Goal: Transaction & Acquisition: Obtain resource

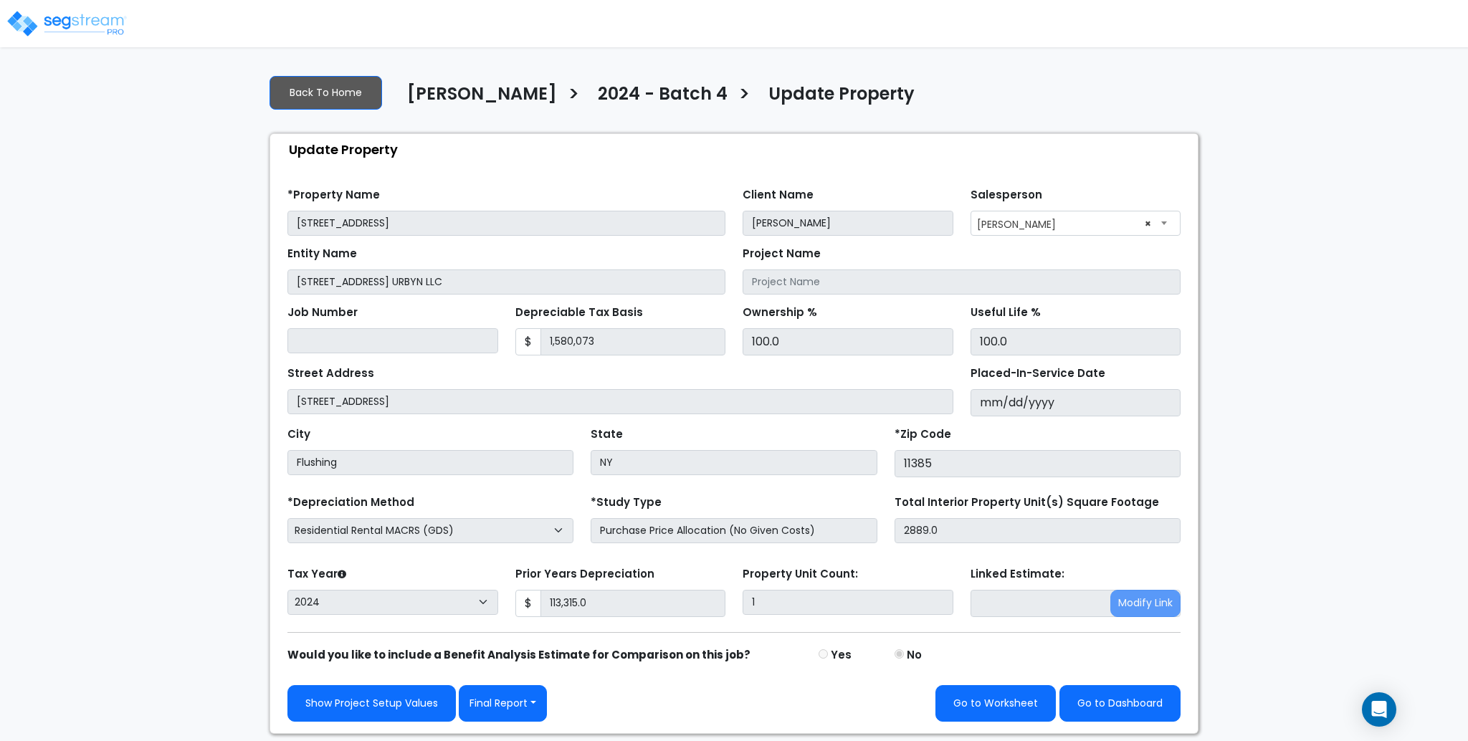
select select "2024"
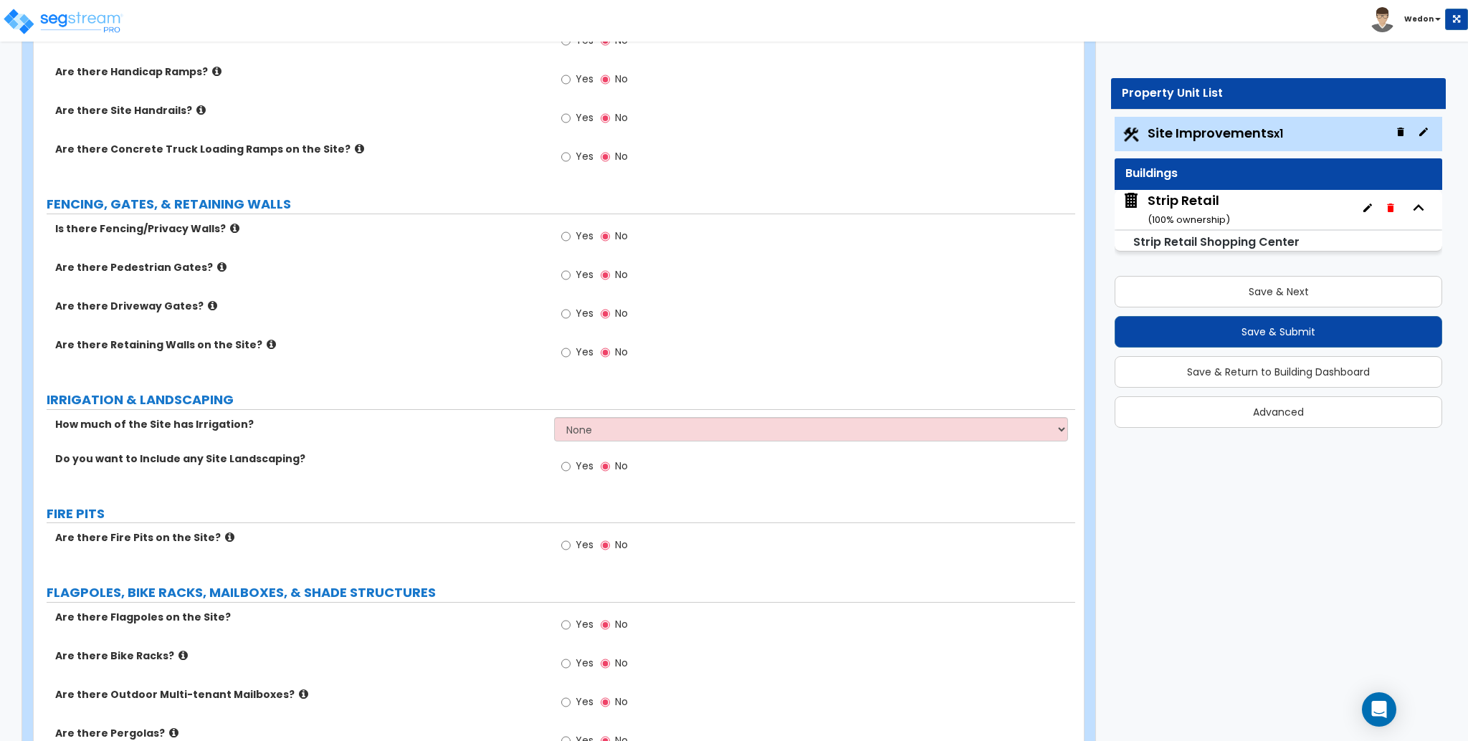
scroll to position [1908, 0]
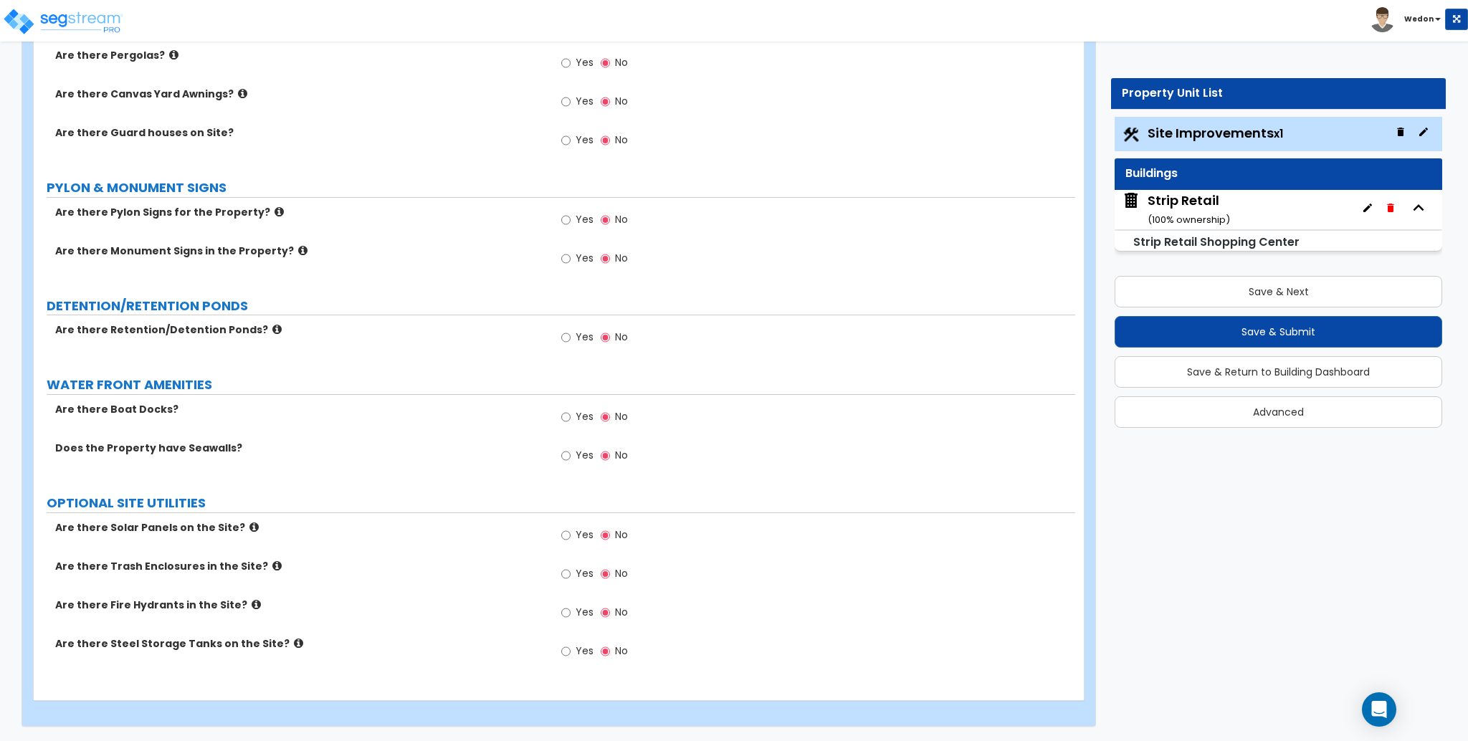
click at [570, 574] on label "Yes" at bounding box center [577, 575] width 32 height 24
click at [579, 576] on span "Yes" at bounding box center [585, 573] width 18 height 14
click at [571, 576] on input "Yes" at bounding box center [565, 574] width 9 height 16
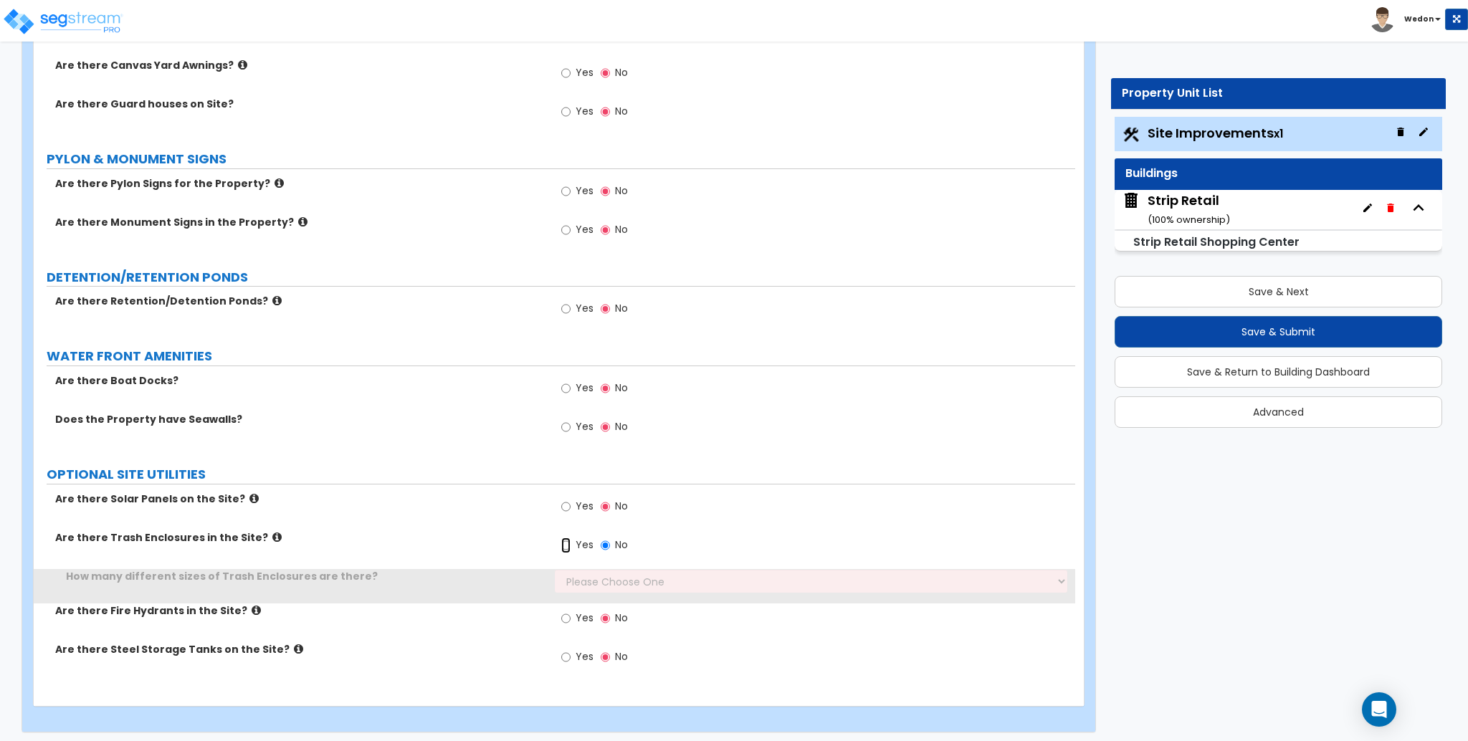
scroll to position [1942, 0]
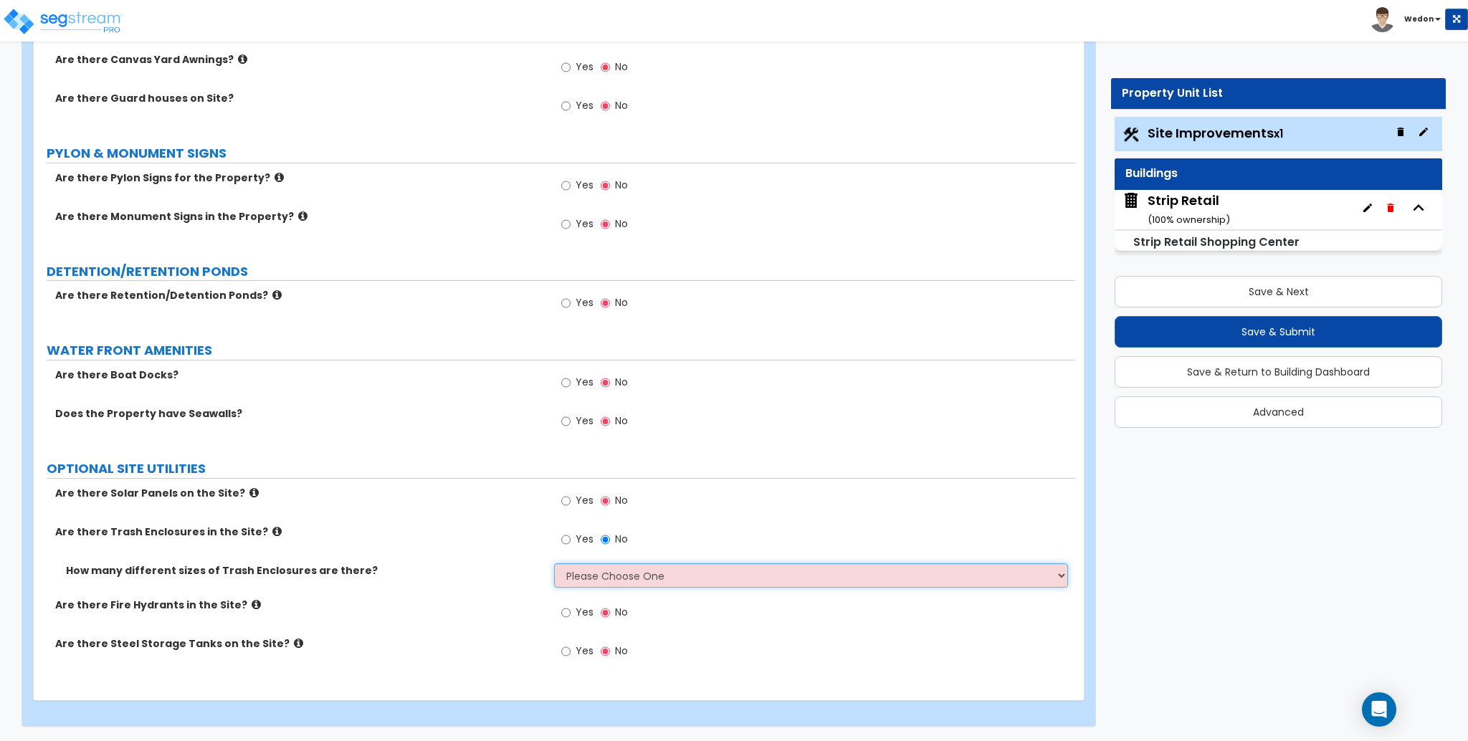
drag, startPoint x: 660, startPoint y: 573, endPoint x: 730, endPoint y: 567, distance: 70.5
click at [660, 573] on select "Please Choose One 1 2 3" at bounding box center [810, 575] width 513 height 24
select select "3"
click at [554, 563] on select "Please Choose One 1 2 3" at bounding box center [810, 575] width 513 height 24
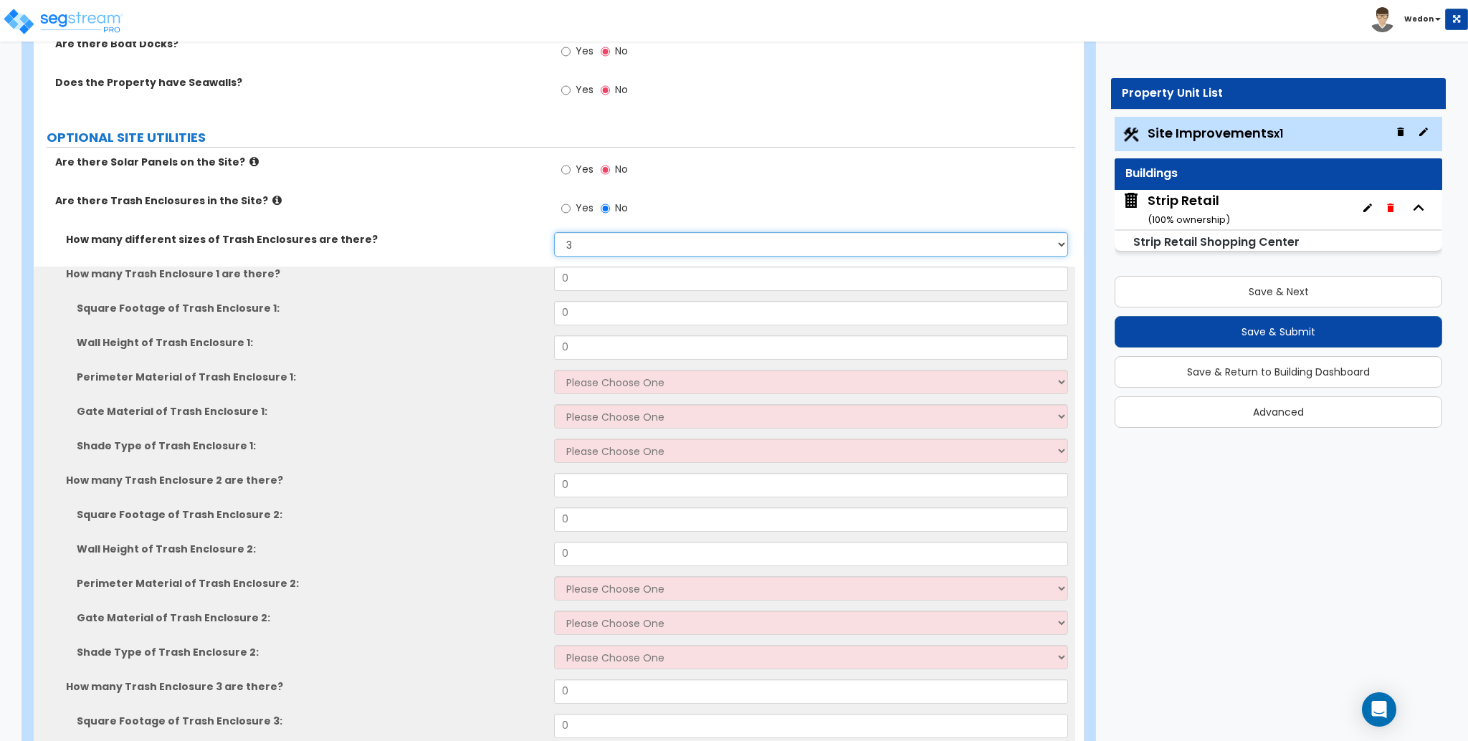
scroll to position [2324, 0]
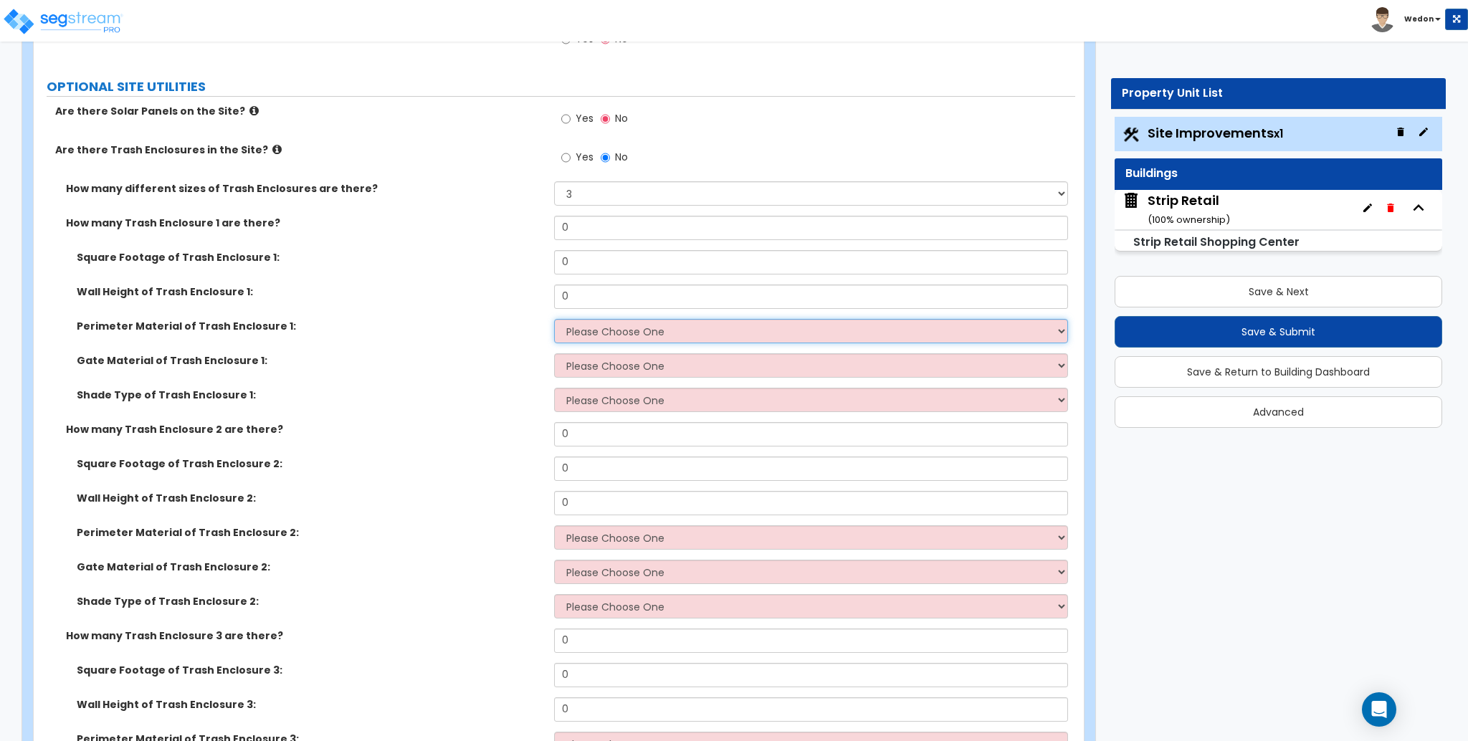
click at [654, 328] on select "Please Choose One Chain Link Wood Metal CMU" at bounding box center [810, 331] width 513 height 24
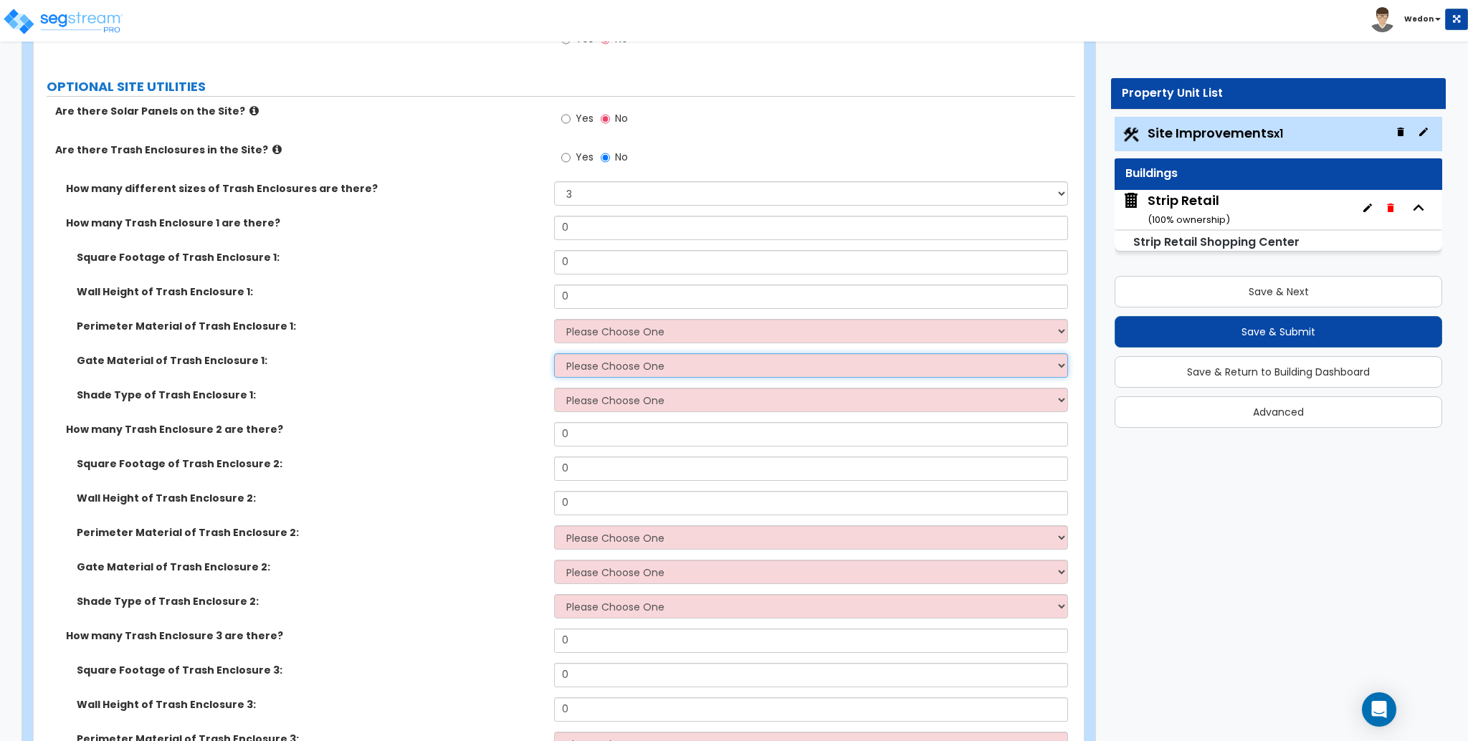
click at [657, 361] on select "Please Choose One Wood Metal" at bounding box center [810, 365] width 513 height 24
click at [639, 397] on select "Please Choose One Roof Pergola" at bounding box center [810, 400] width 513 height 24
click at [487, 411] on div "Shade Type of Trash Enclosure 1: Please Choose One Roof Pergola" at bounding box center [555, 405] width 1042 height 34
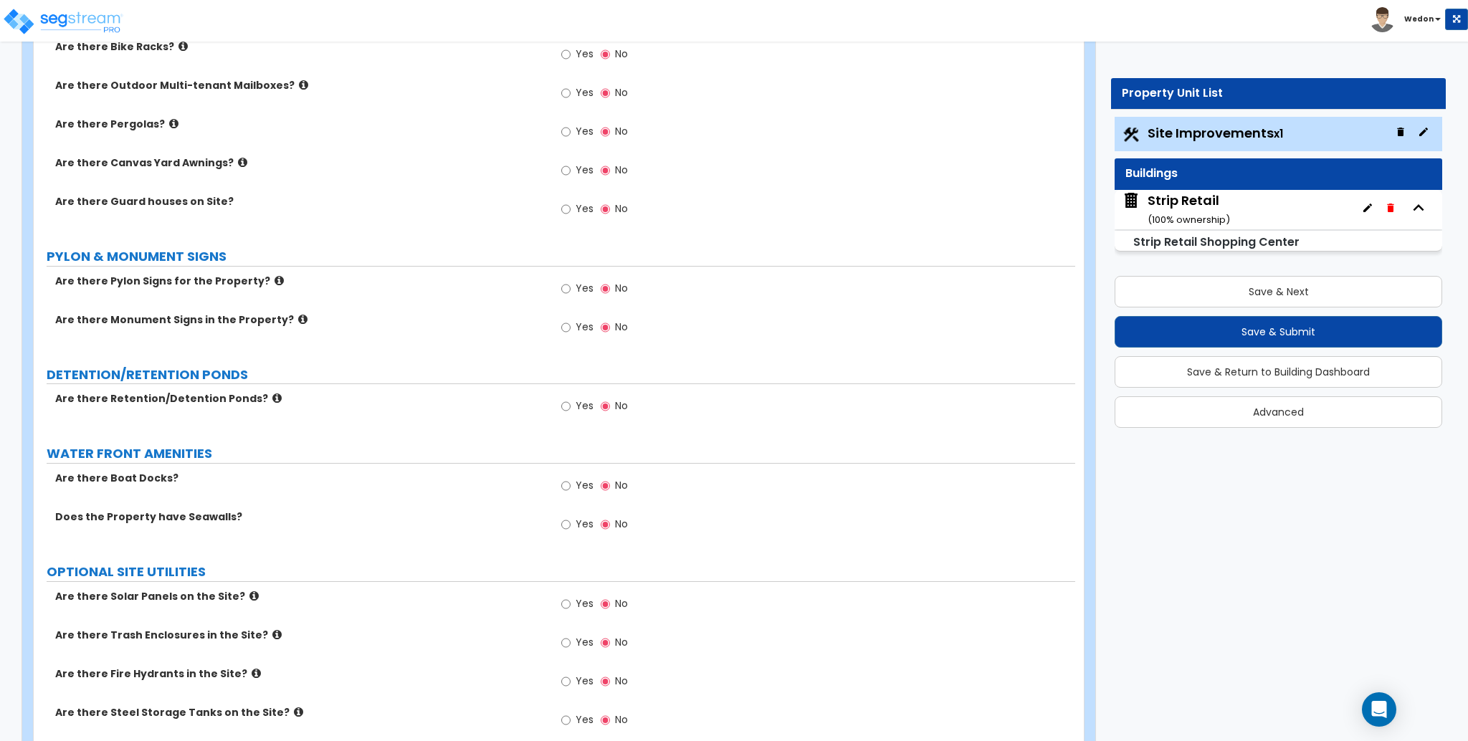
scroll to position [1908, 0]
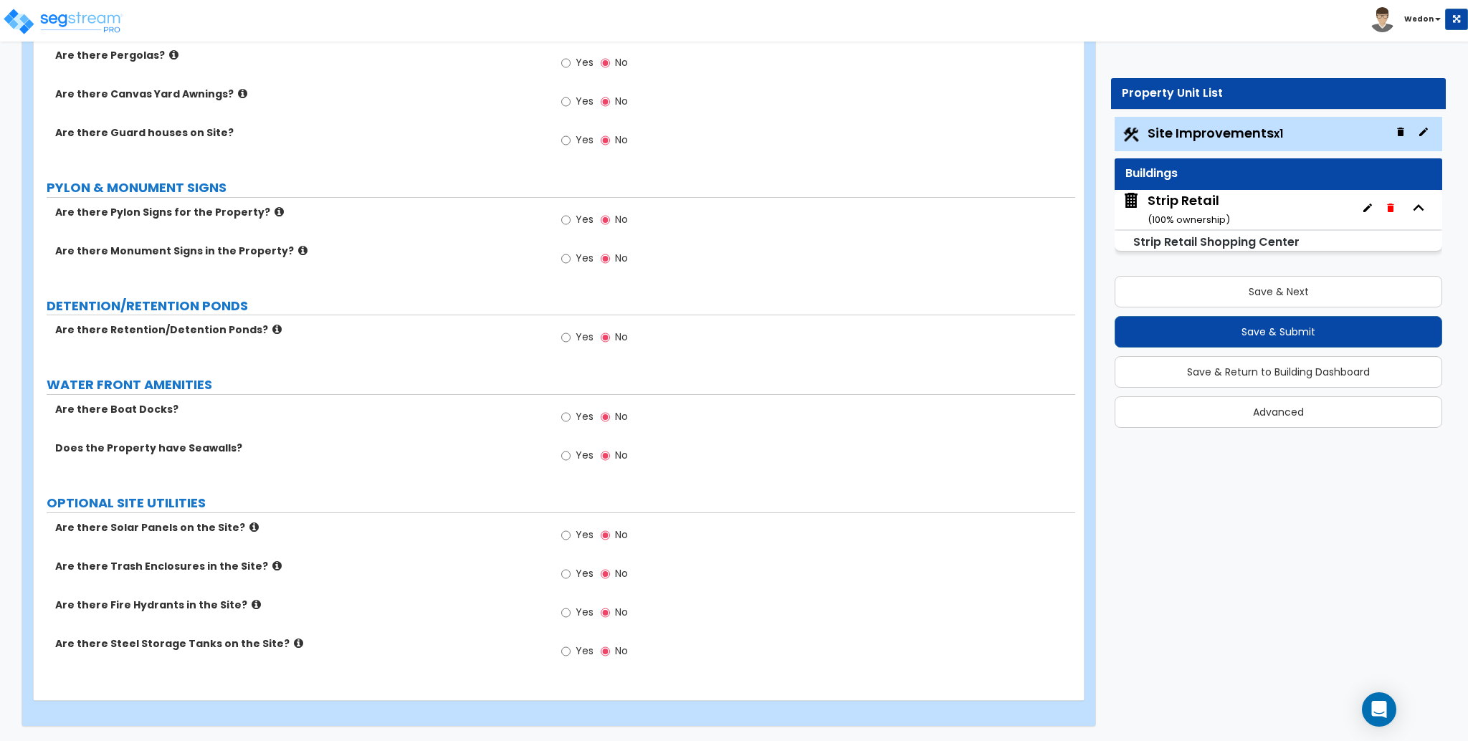
click at [588, 571] on span "Yes" at bounding box center [585, 573] width 18 height 14
click at [571, 571] on input "Yes" at bounding box center [565, 574] width 9 height 16
radio input "true"
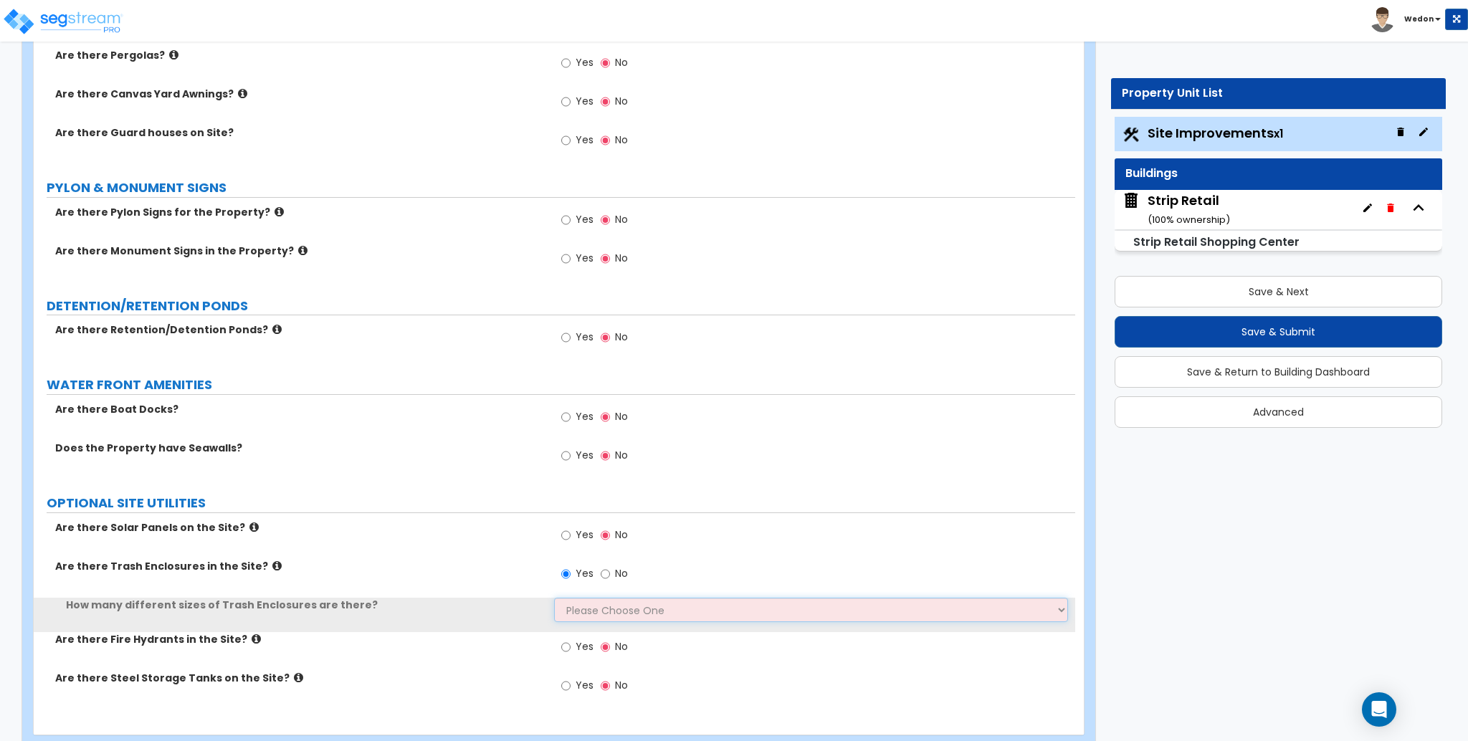
click at [614, 607] on select "Please Choose One 1 2 3" at bounding box center [810, 610] width 513 height 24
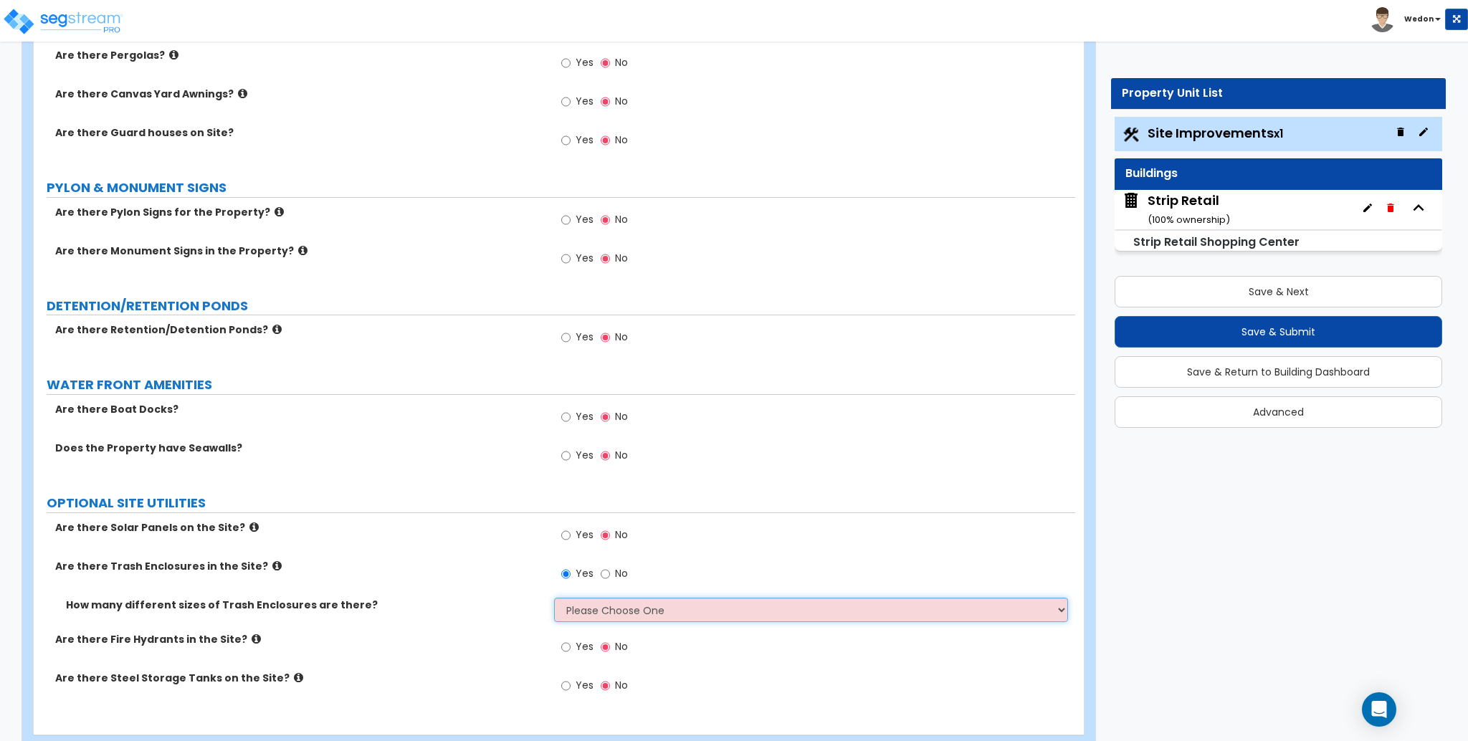
select select "1"
click at [554, 598] on select "Please Choose One 1 2 3" at bounding box center [810, 610] width 513 height 24
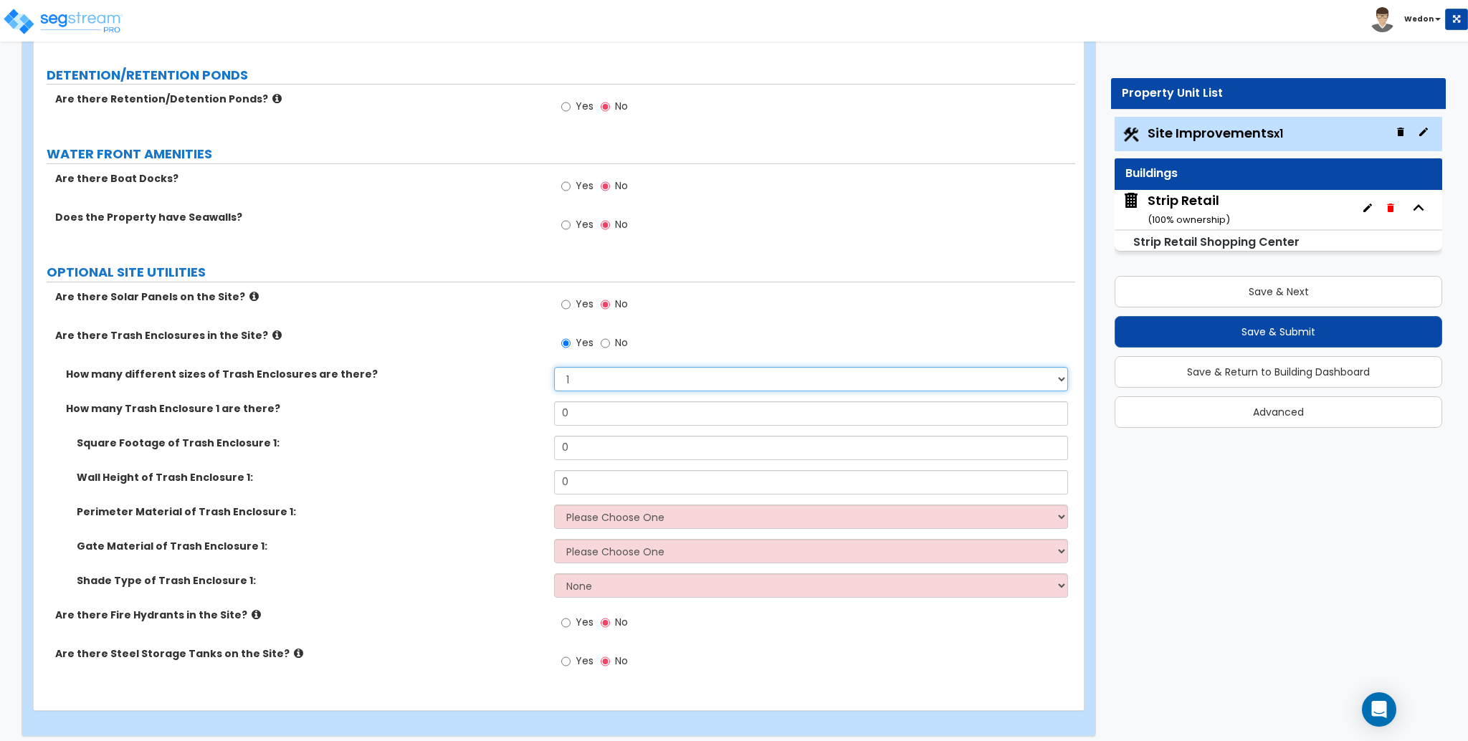
scroll to position [2148, 0]
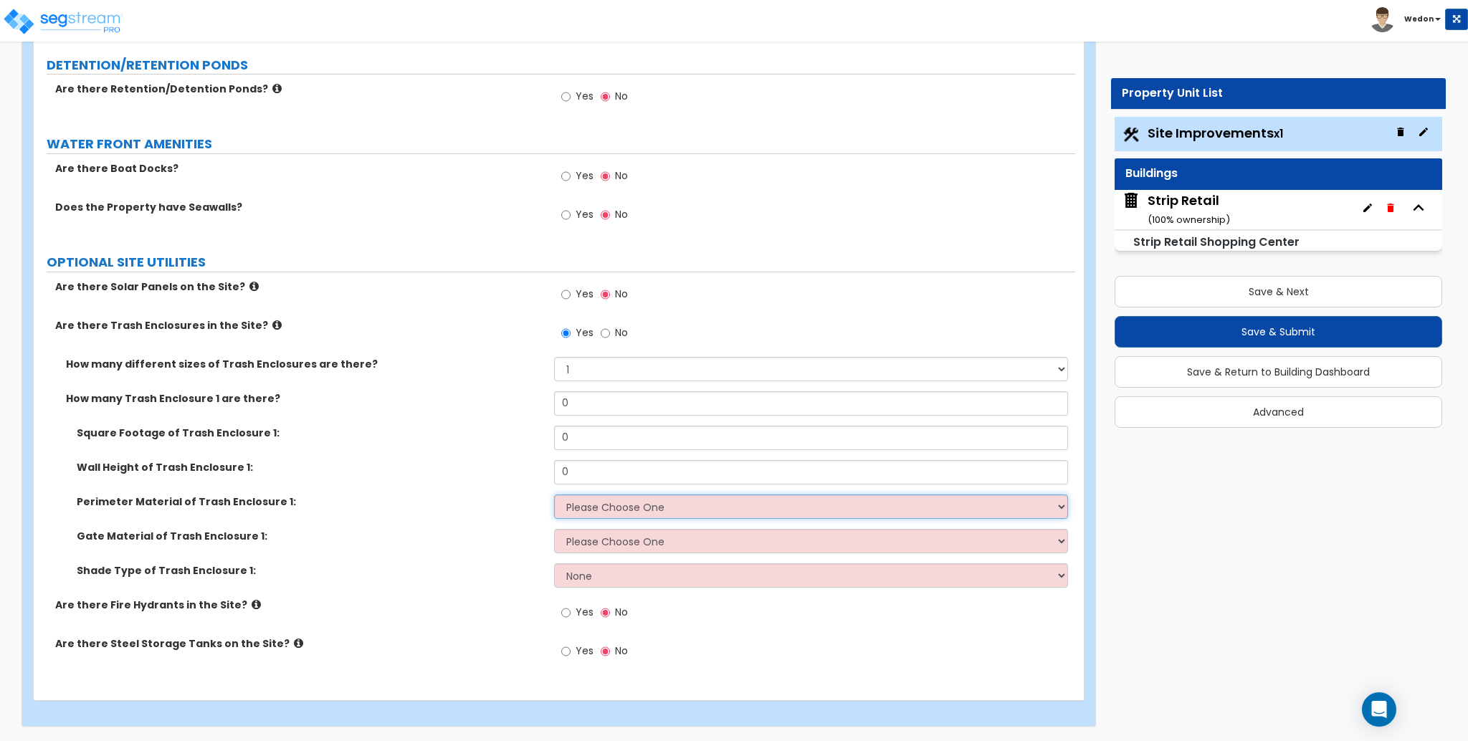
click at [604, 510] on select "Please Choose One Chain Link Wood Metal CMU" at bounding box center [810, 507] width 513 height 24
click at [480, 509] on label "Perimeter Material of Trash Enclosure 1:" at bounding box center [310, 502] width 467 height 14
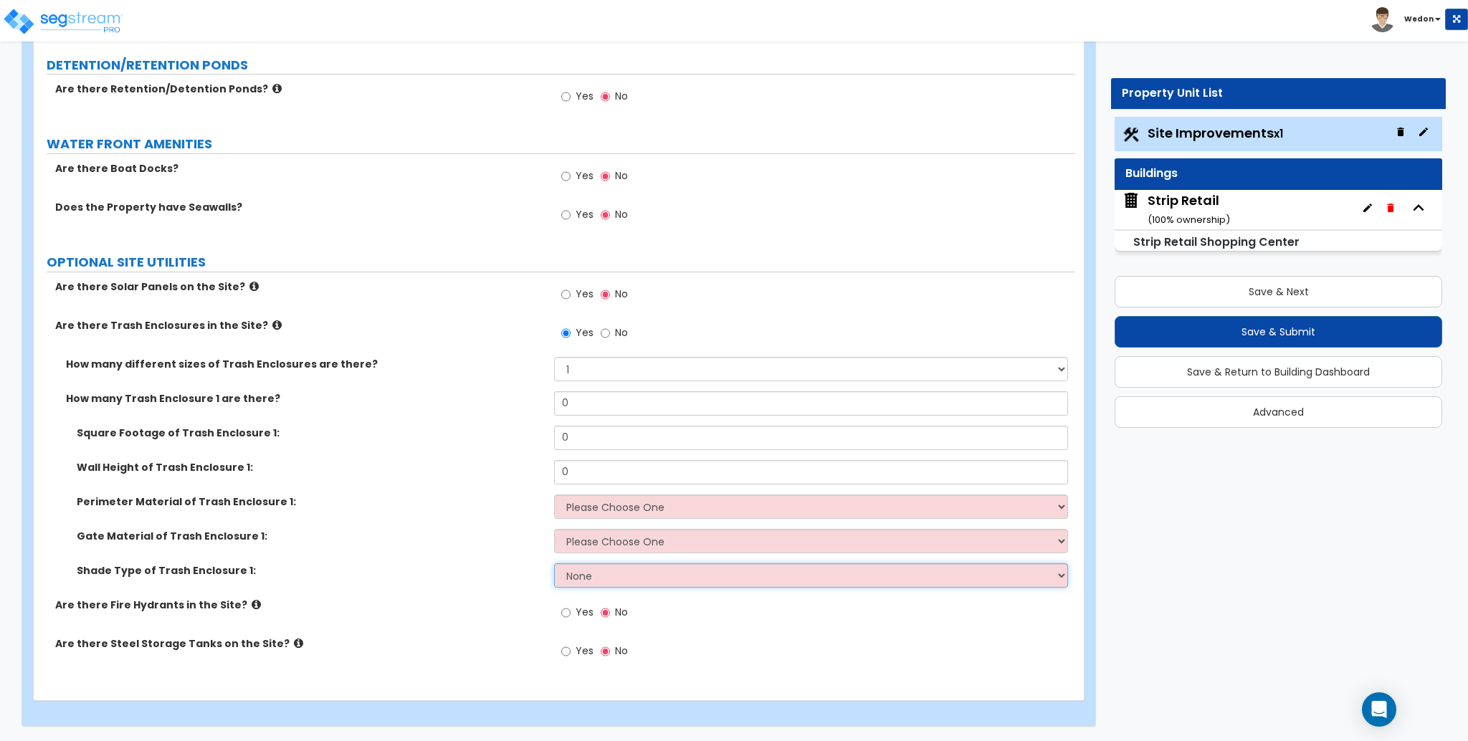
click at [614, 578] on select "None Roof Pergola" at bounding box center [810, 575] width 513 height 24
click at [629, 581] on select "None Roof Pergola" at bounding box center [810, 575] width 513 height 24
click at [573, 576] on select "None Roof Pergola" at bounding box center [810, 575] width 513 height 24
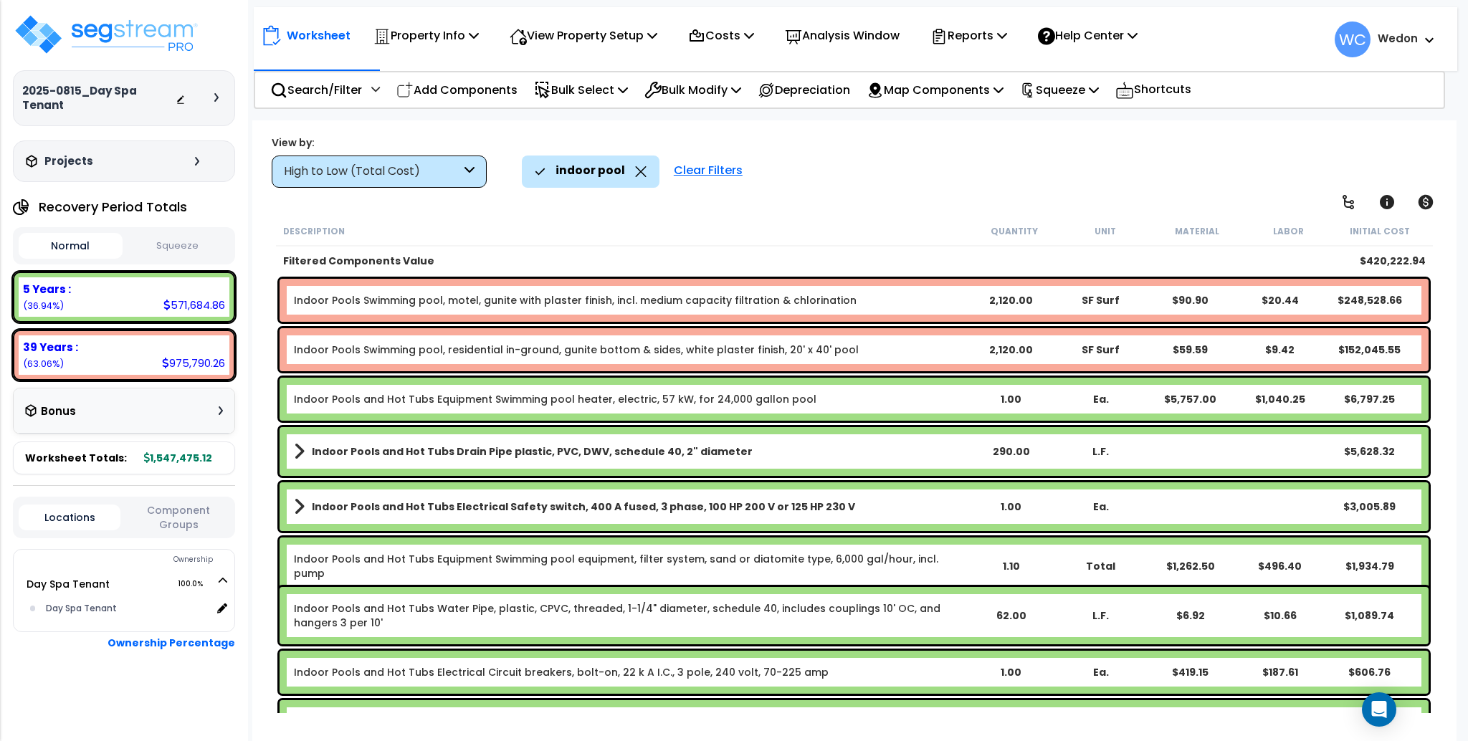
scroll to position [63, 0]
click at [1007, 32] on p "Reports" at bounding box center [968, 35] width 77 height 19
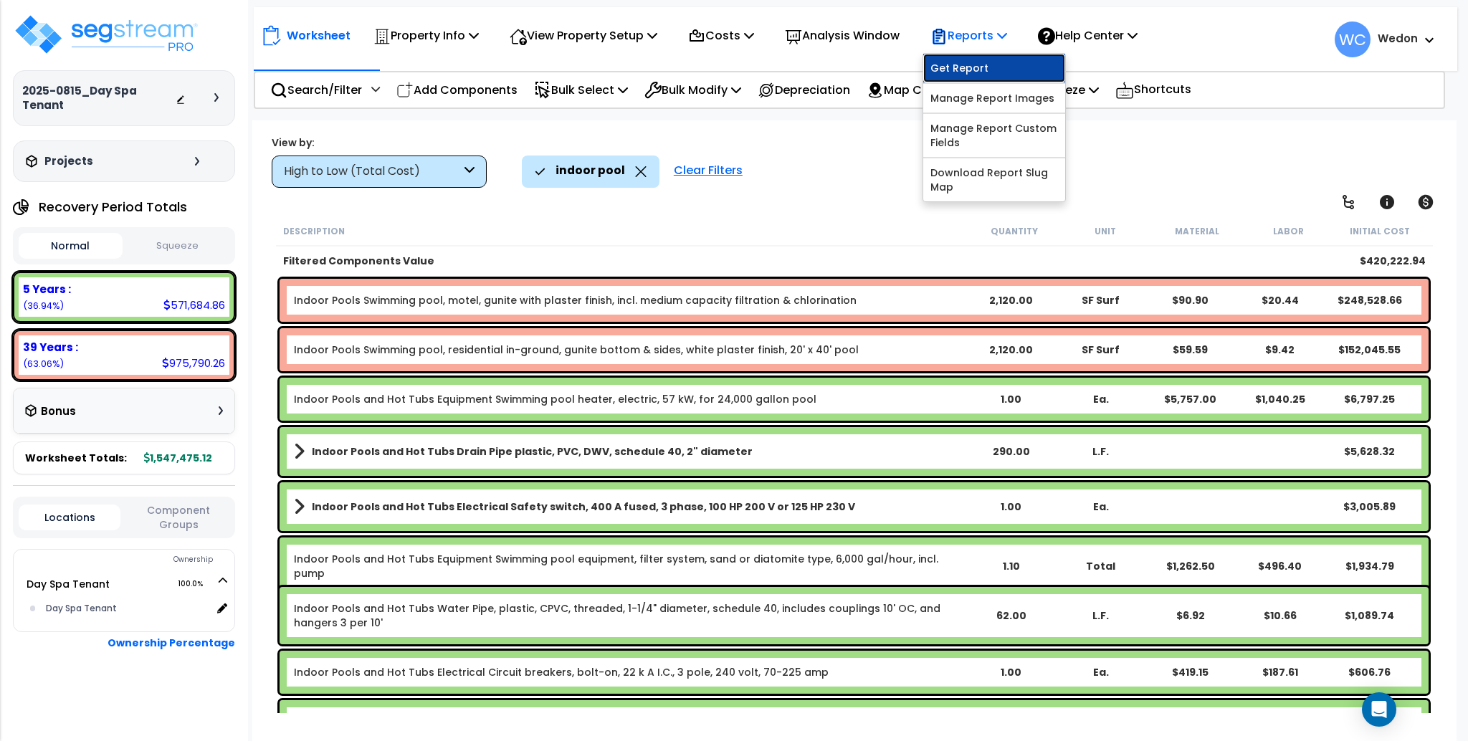
click at [978, 65] on link "Get Report" at bounding box center [994, 68] width 142 height 29
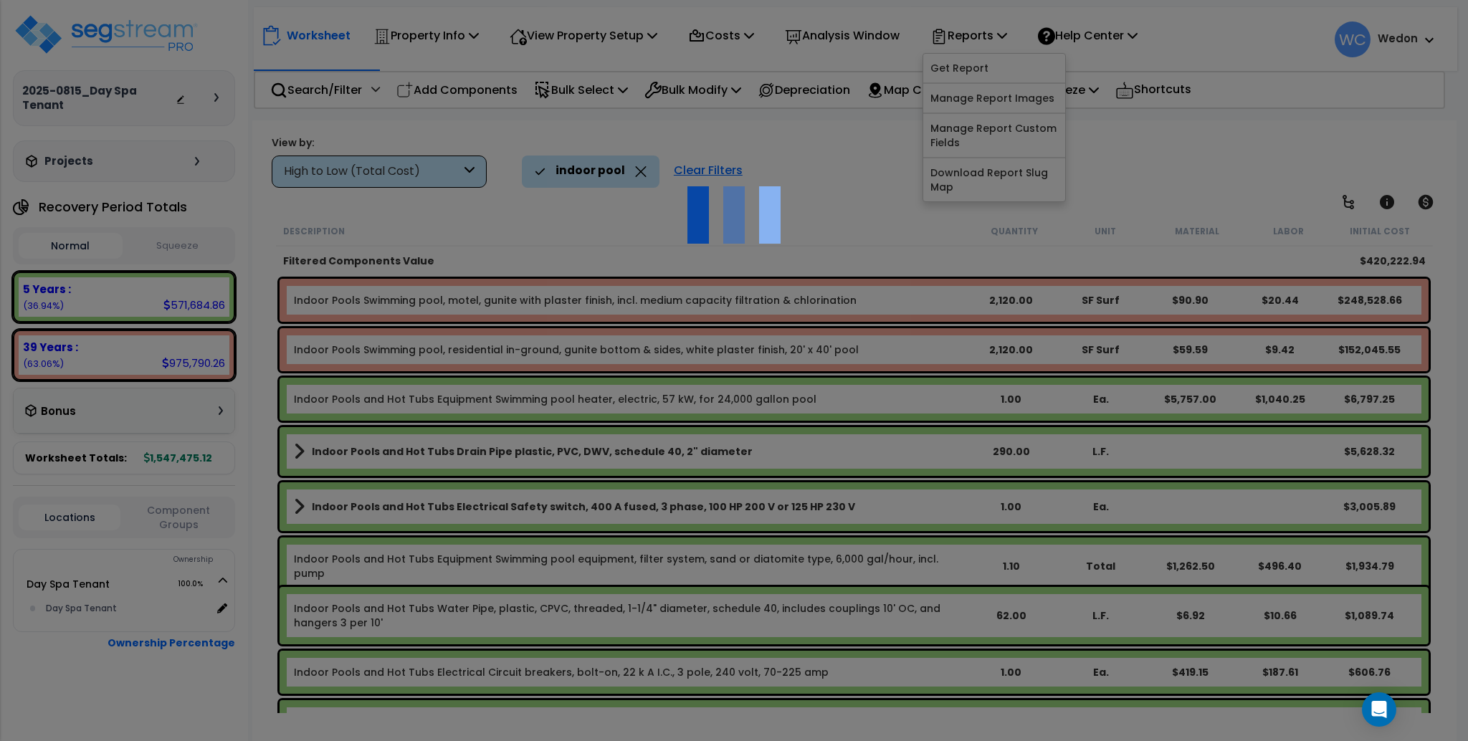
click at [817, 158] on div at bounding box center [734, 370] width 1468 height 741
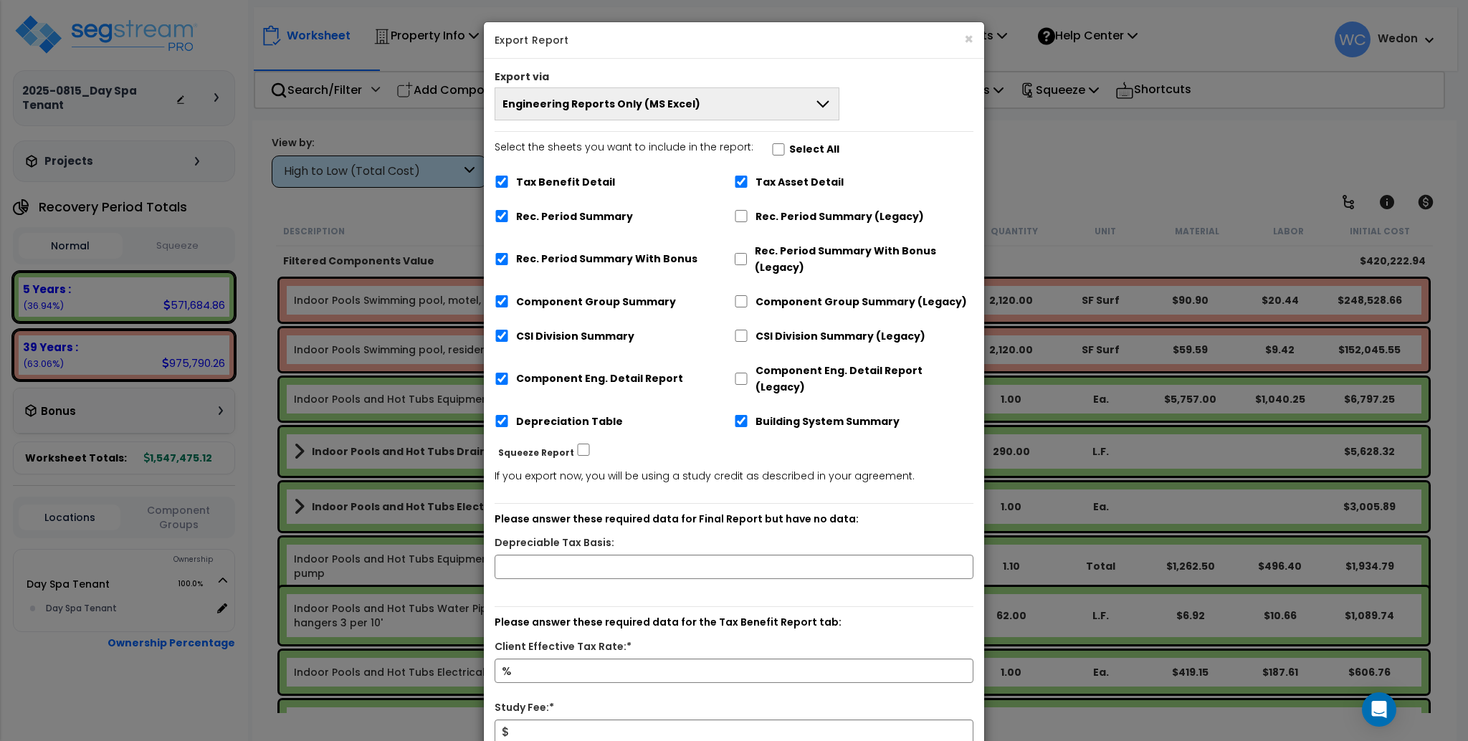
click at [760, 118] on button "Engineering Reports Only (MS Excel)" at bounding box center [667, 103] width 345 height 33
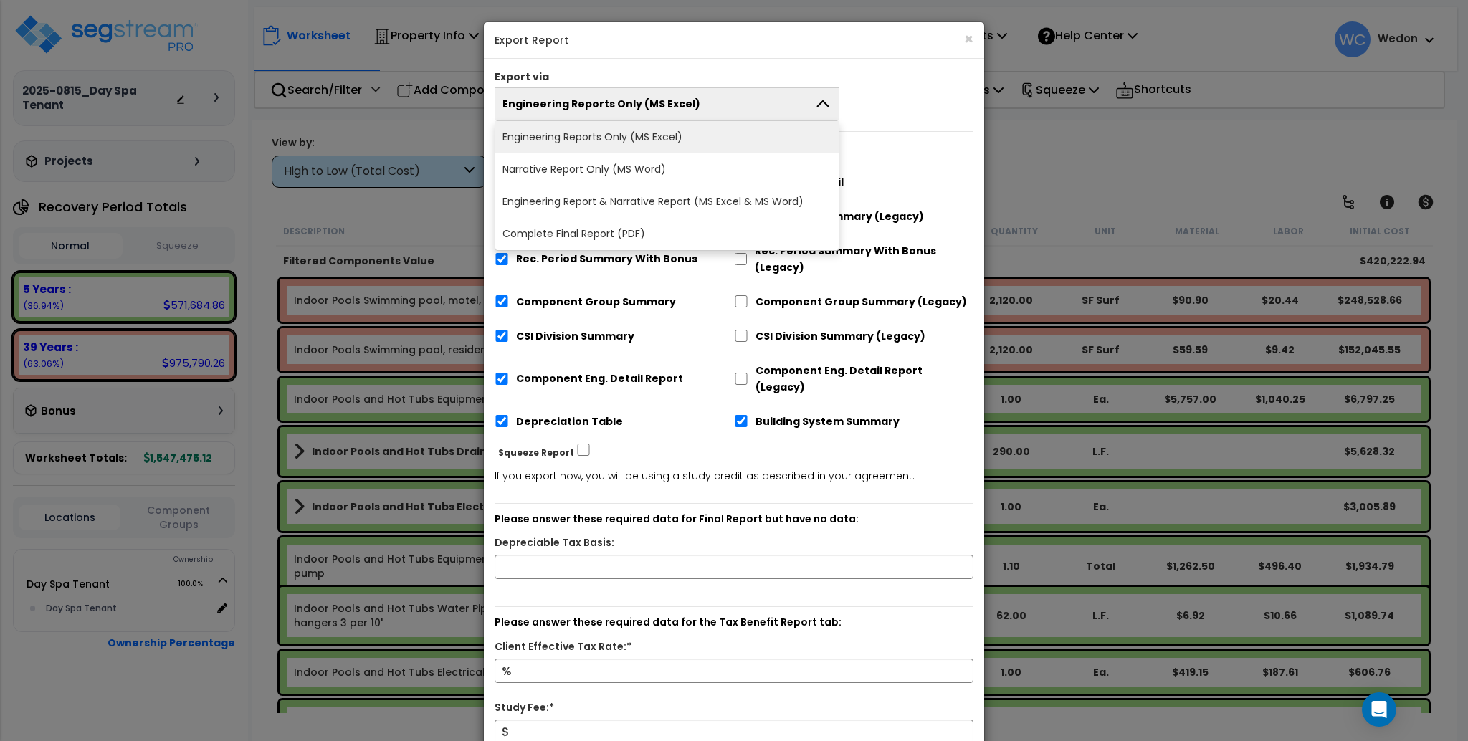
click at [599, 232] on li "Complete Final Report (PDF)" at bounding box center [666, 234] width 343 height 32
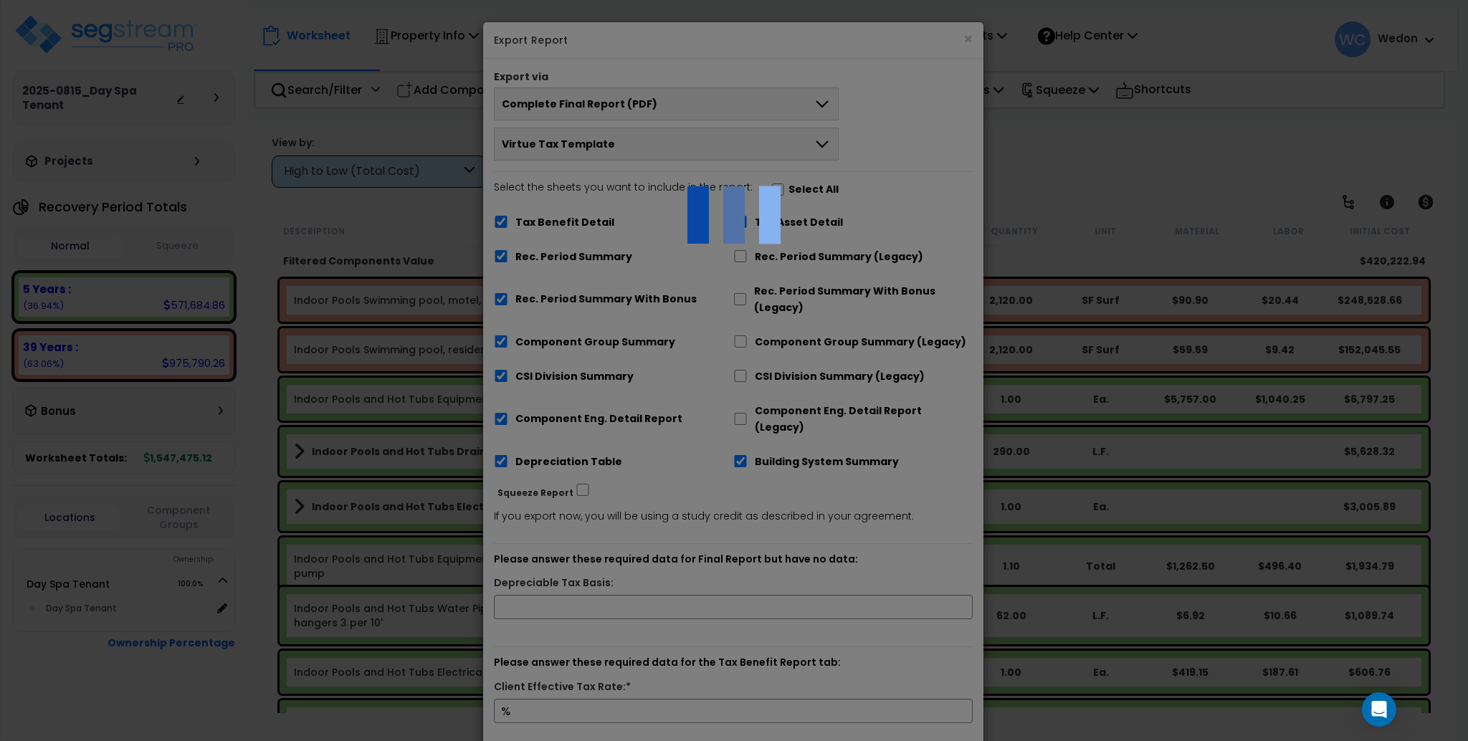
click at [695, 303] on div at bounding box center [734, 370] width 1468 height 741
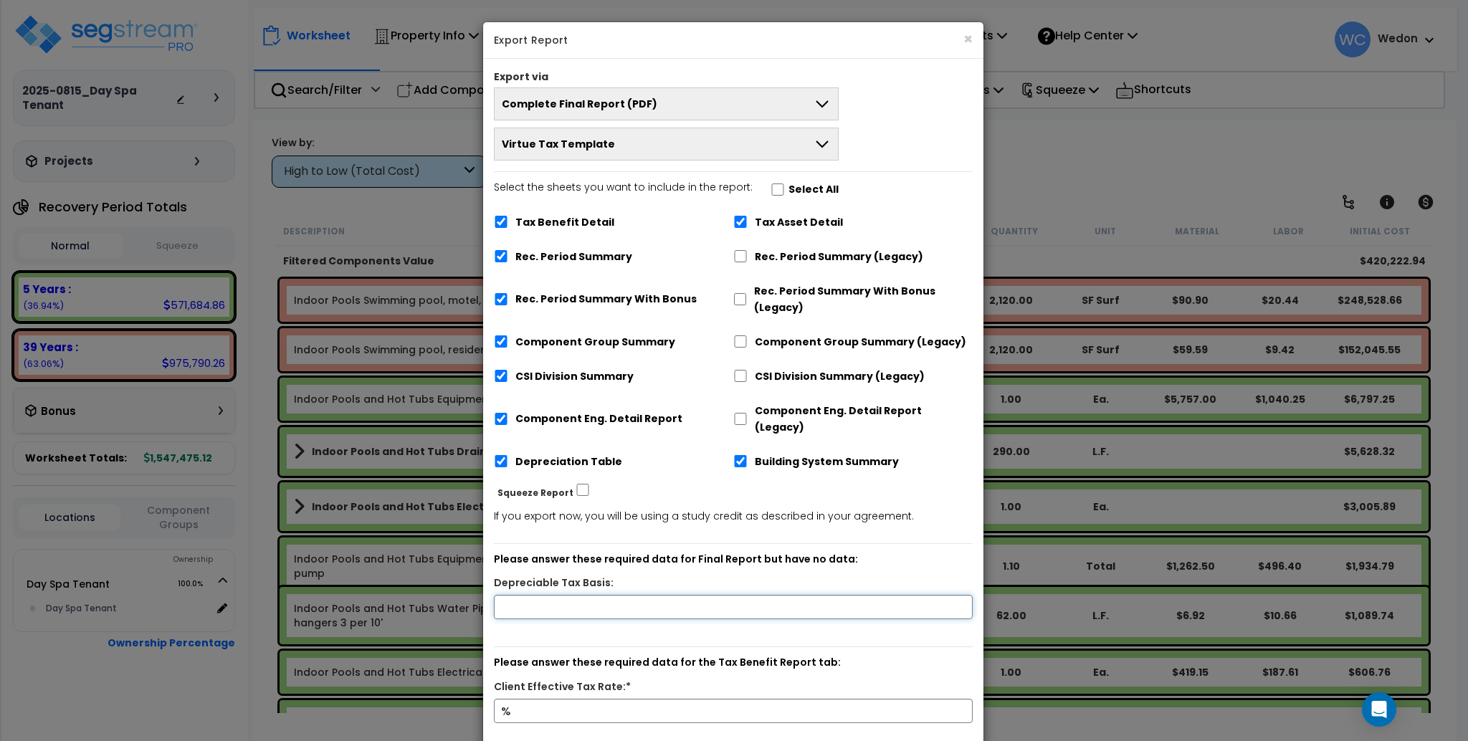
click at [668, 597] on input "text" at bounding box center [733, 607] width 479 height 24
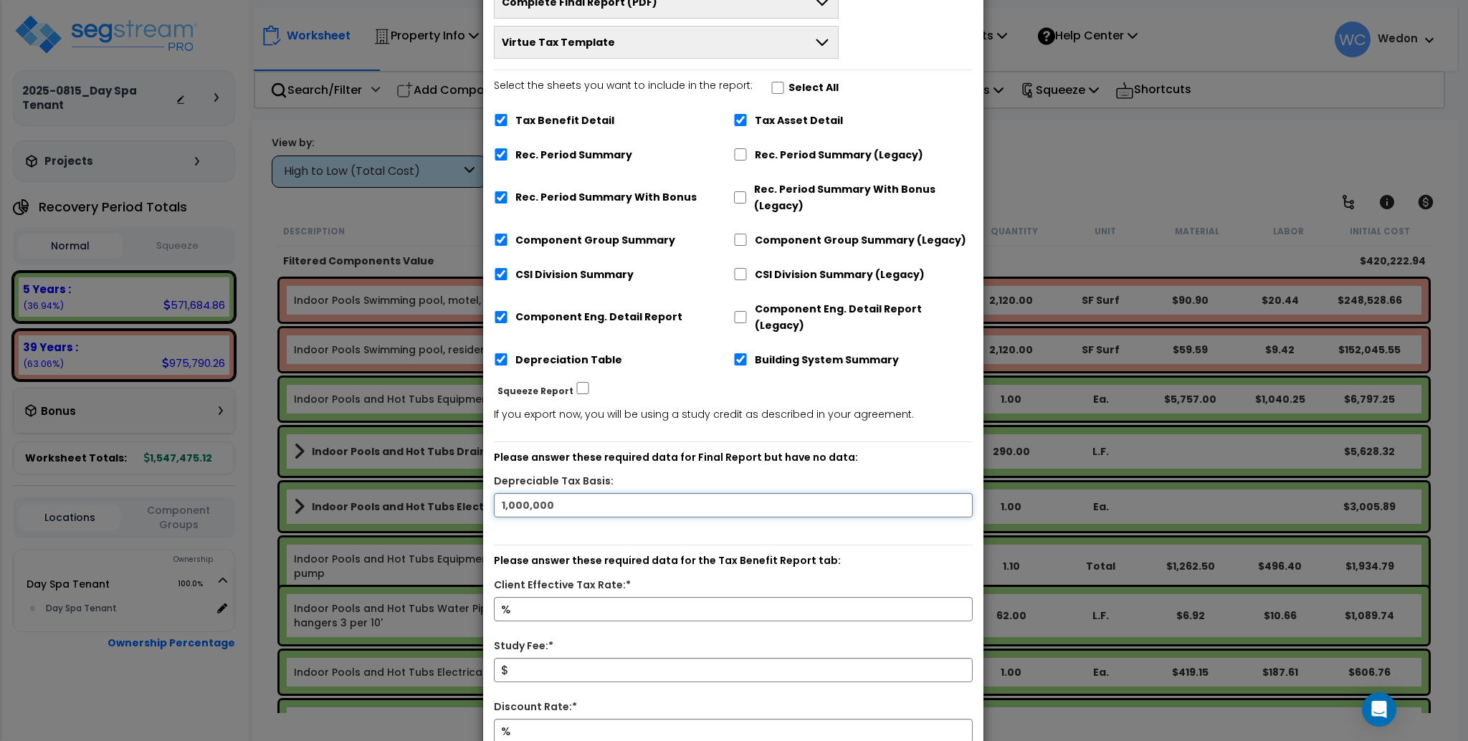
scroll to position [287, 0]
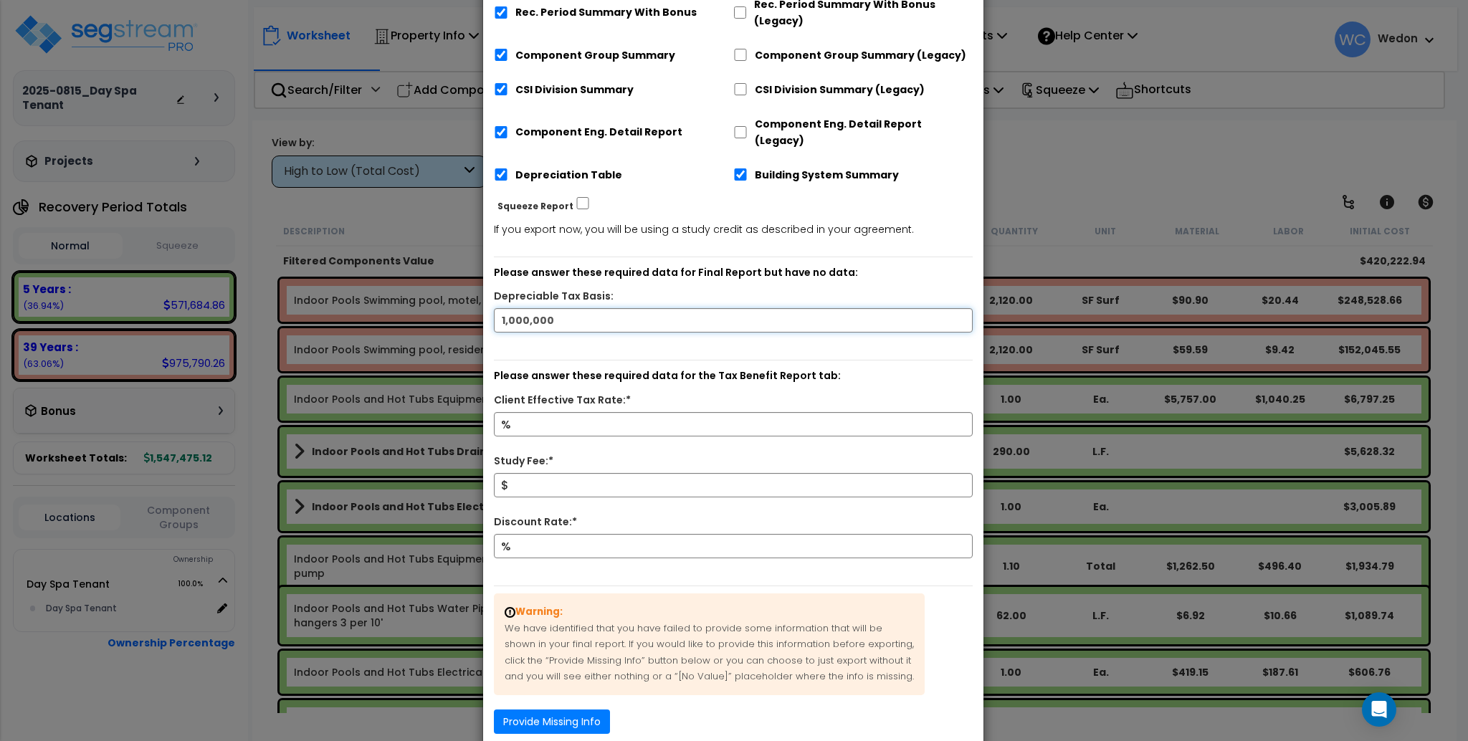
type input "1,000,000"
click at [616, 412] on input "Client Effective Tax Rate:*" at bounding box center [733, 424] width 479 height 24
type input "80"
type input "1,500"
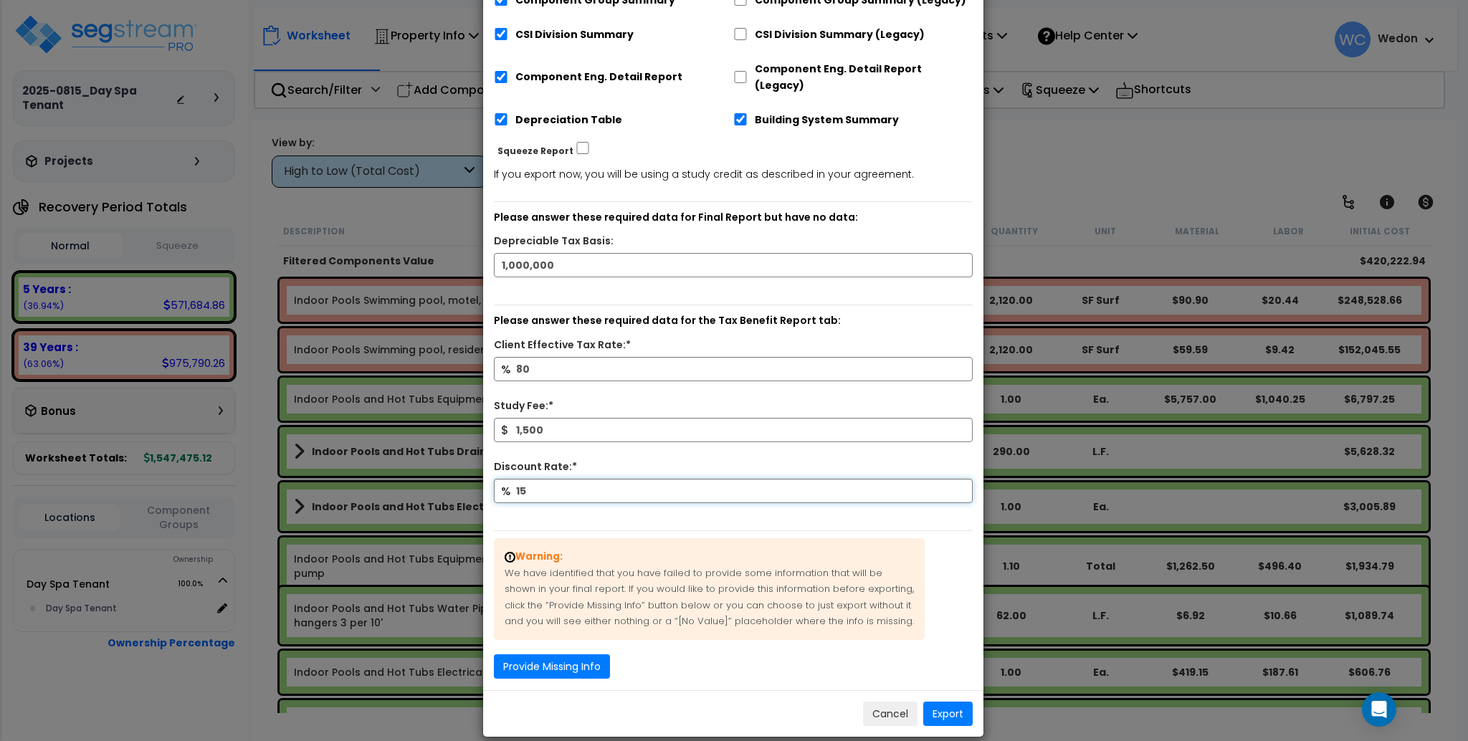
scroll to position [345, 0]
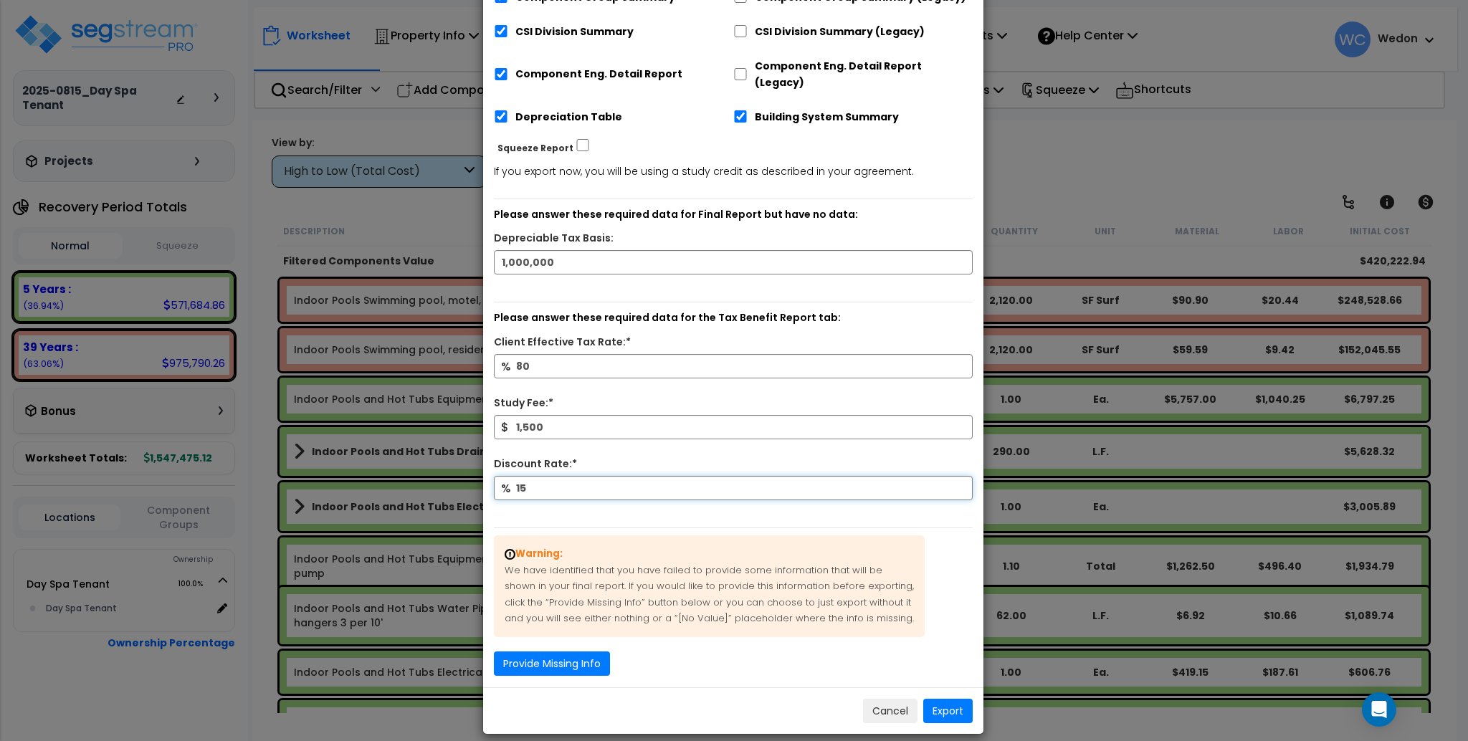
type input "15"
click at [951, 699] on button "Export" at bounding box center [947, 711] width 49 height 24
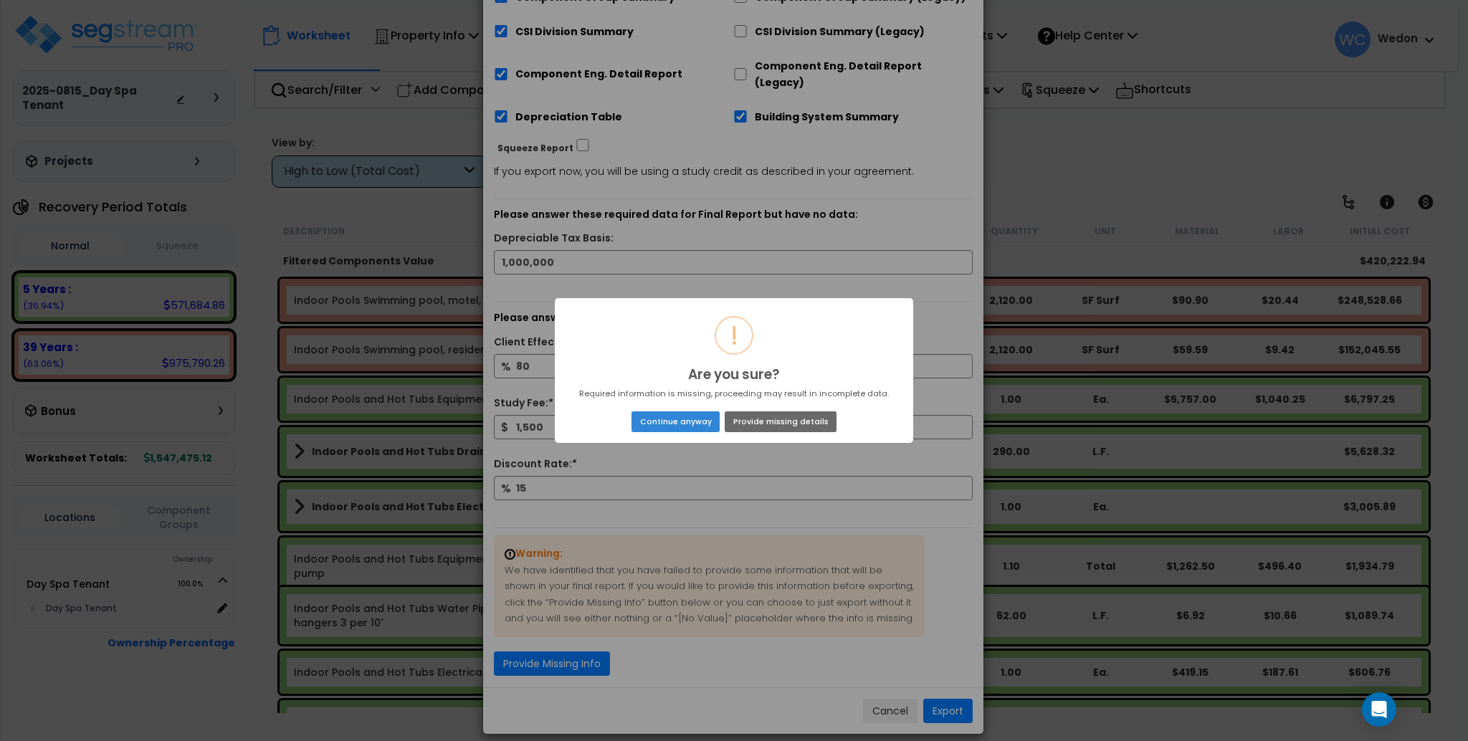
click at [804, 419] on button "Provide missing details" at bounding box center [781, 421] width 112 height 20
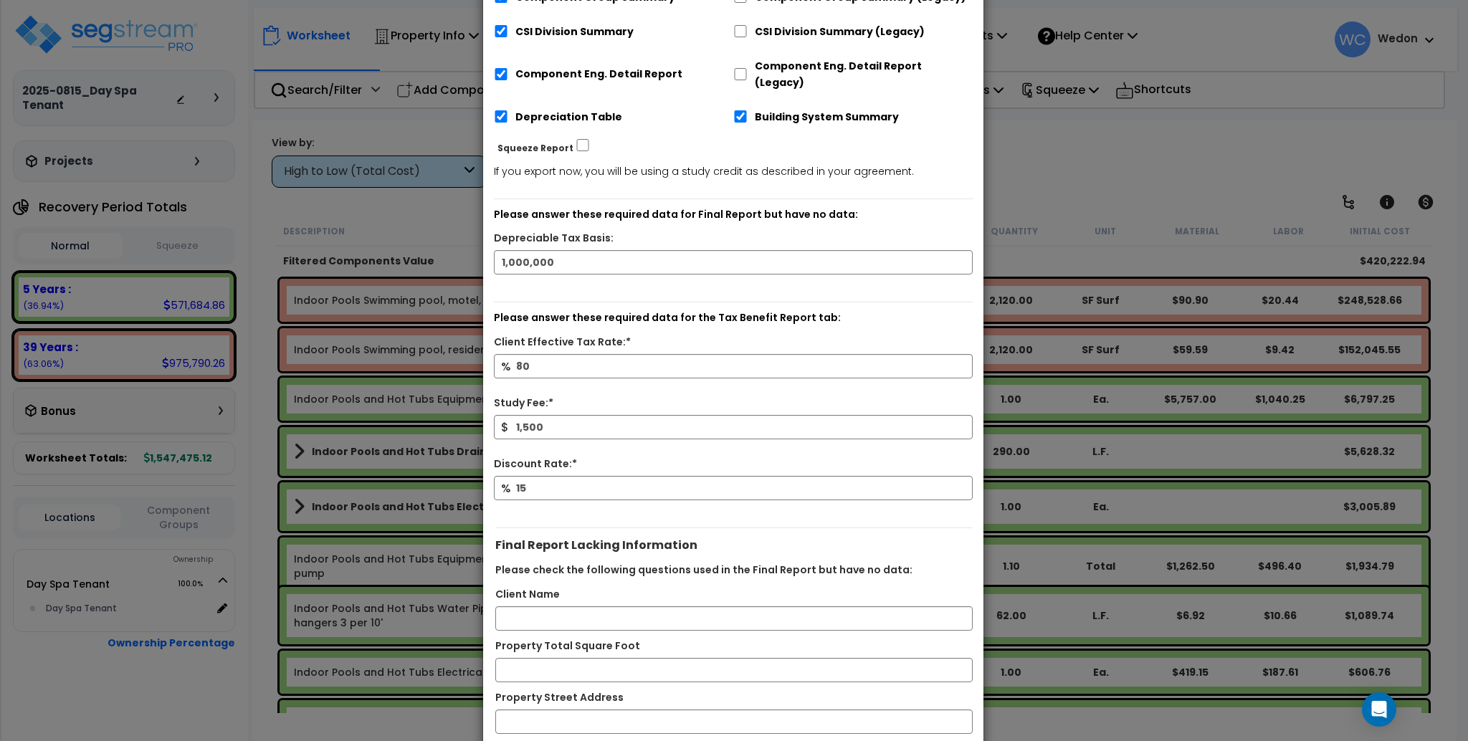
scroll to position [460, 0]
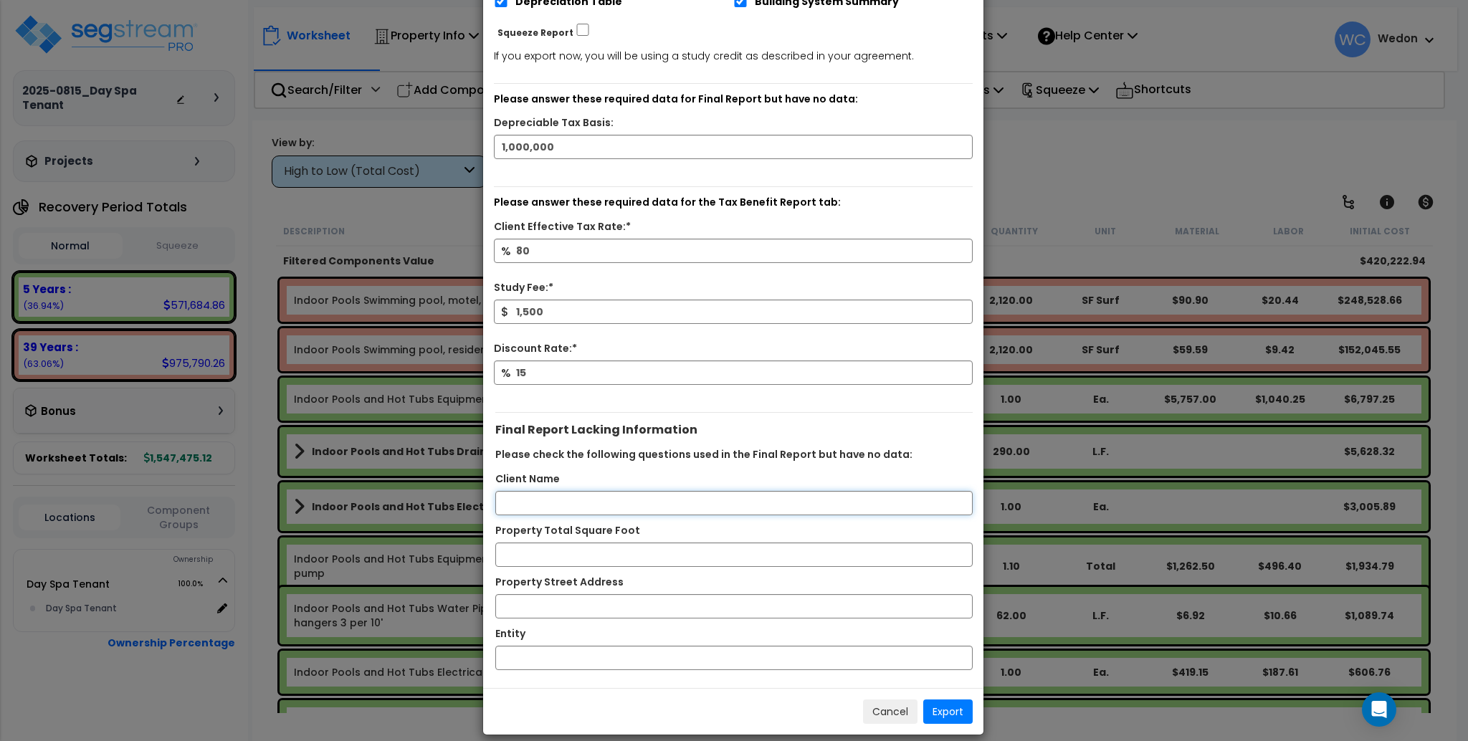
click at [612, 491] on input "Client Name" at bounding box center [733, 503] width 477 height 24
type input "Mr."
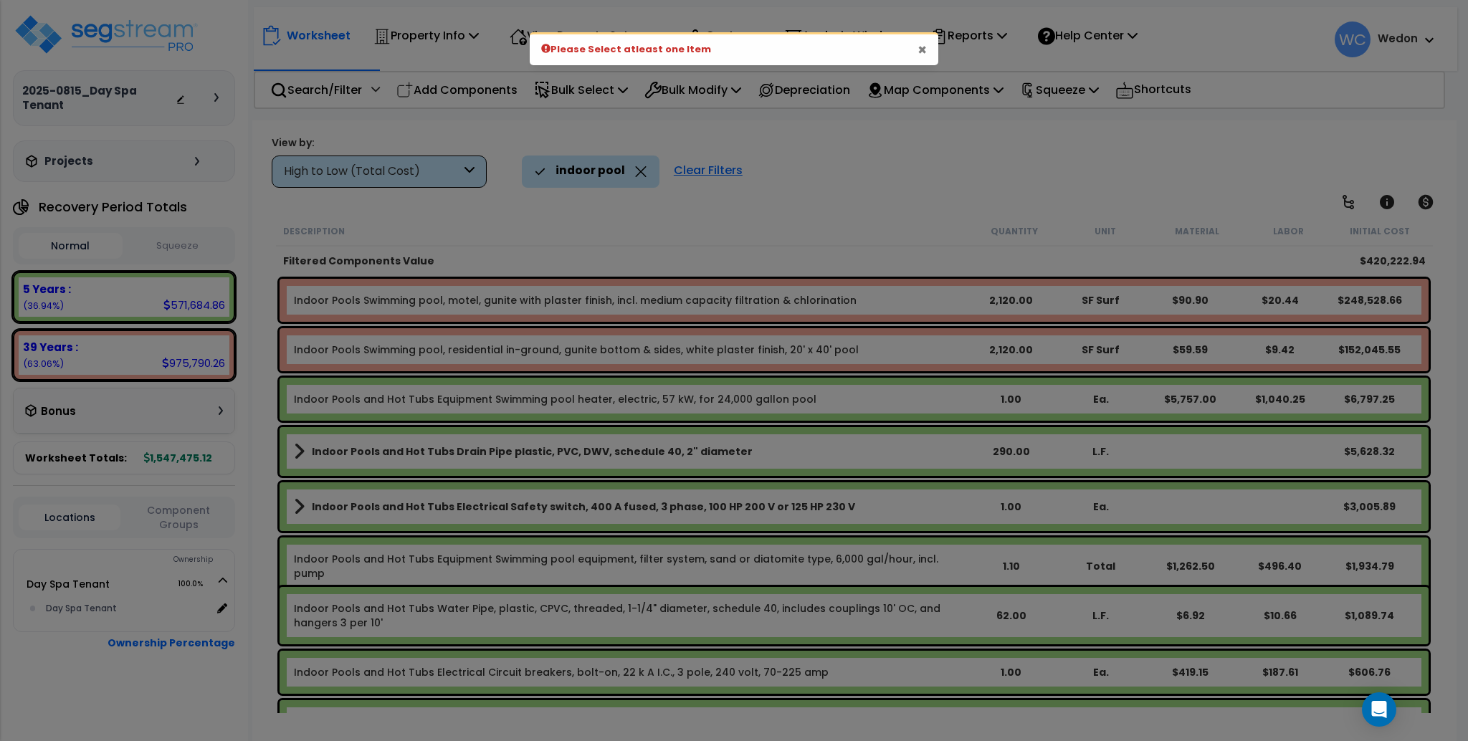
click at [921, 47] on button "×" at bounding box center [922, 49] width 9 height 15
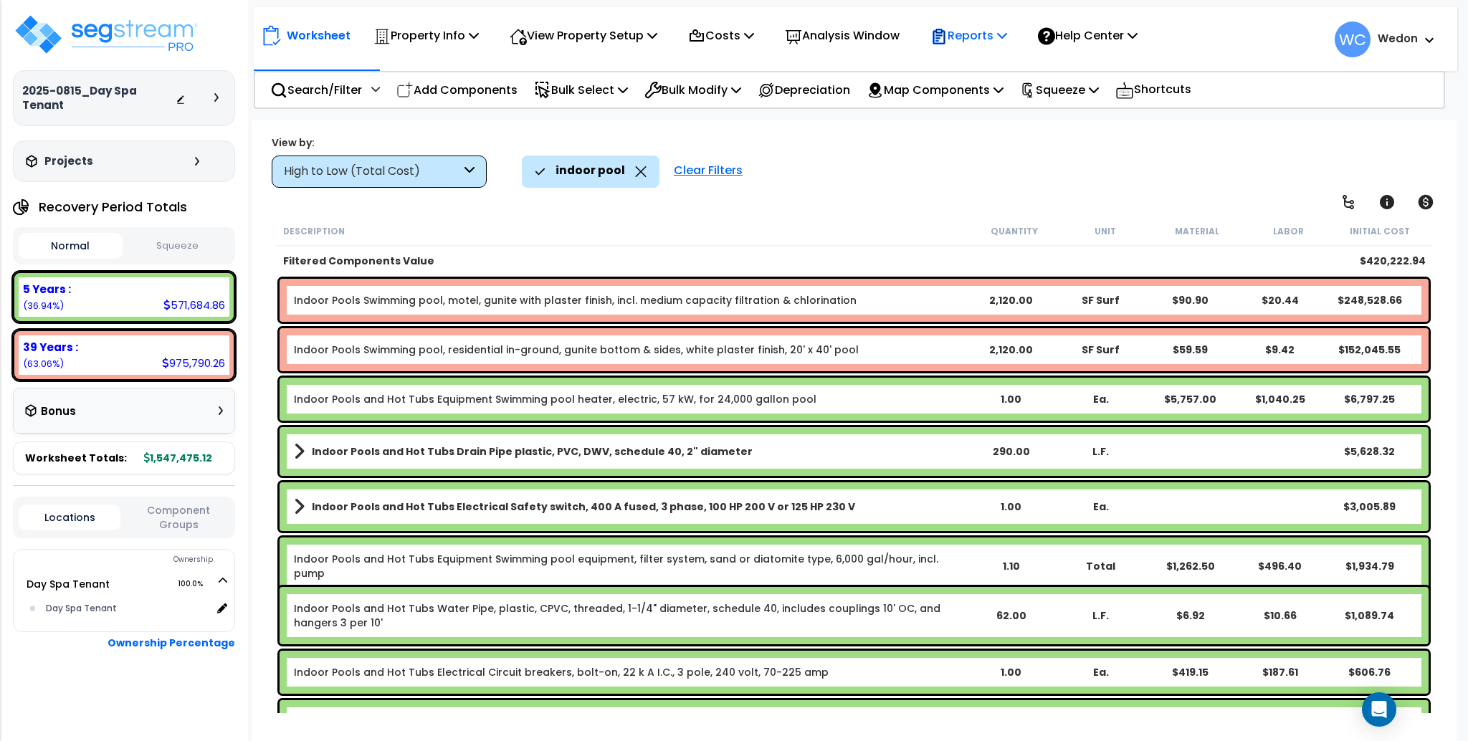
click at [1006, 30] on p "Reports" at bounding box center [968, 35] width 77 height 19
click at [996, 48] on div "Reports" at bounding box center [968, 36] width 77 height 34
click at [992, 32] on p "Reports" at bounding box center [968, 35] width 77 height 19
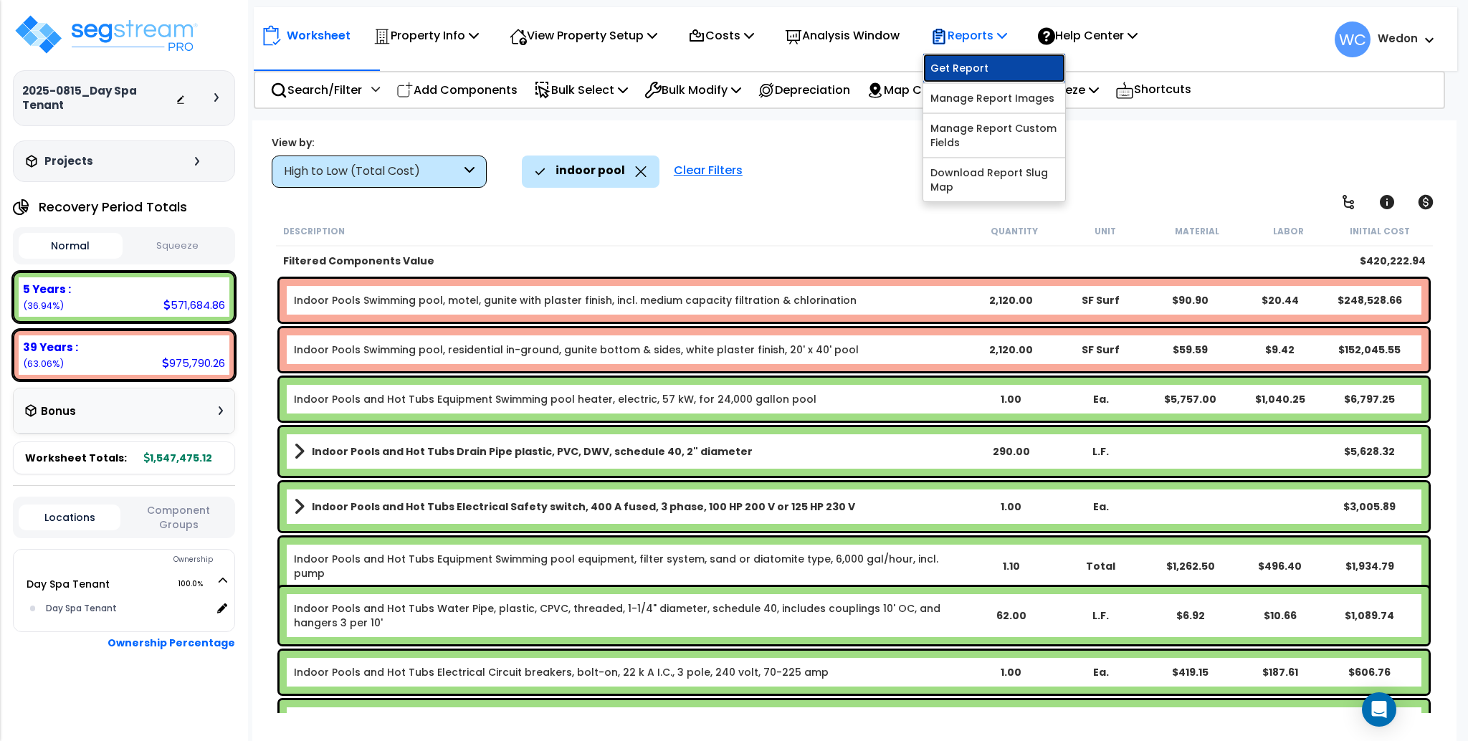
click at [996, 62] on link "Get Report" at bounding box center [994, 68] width 142 height 29
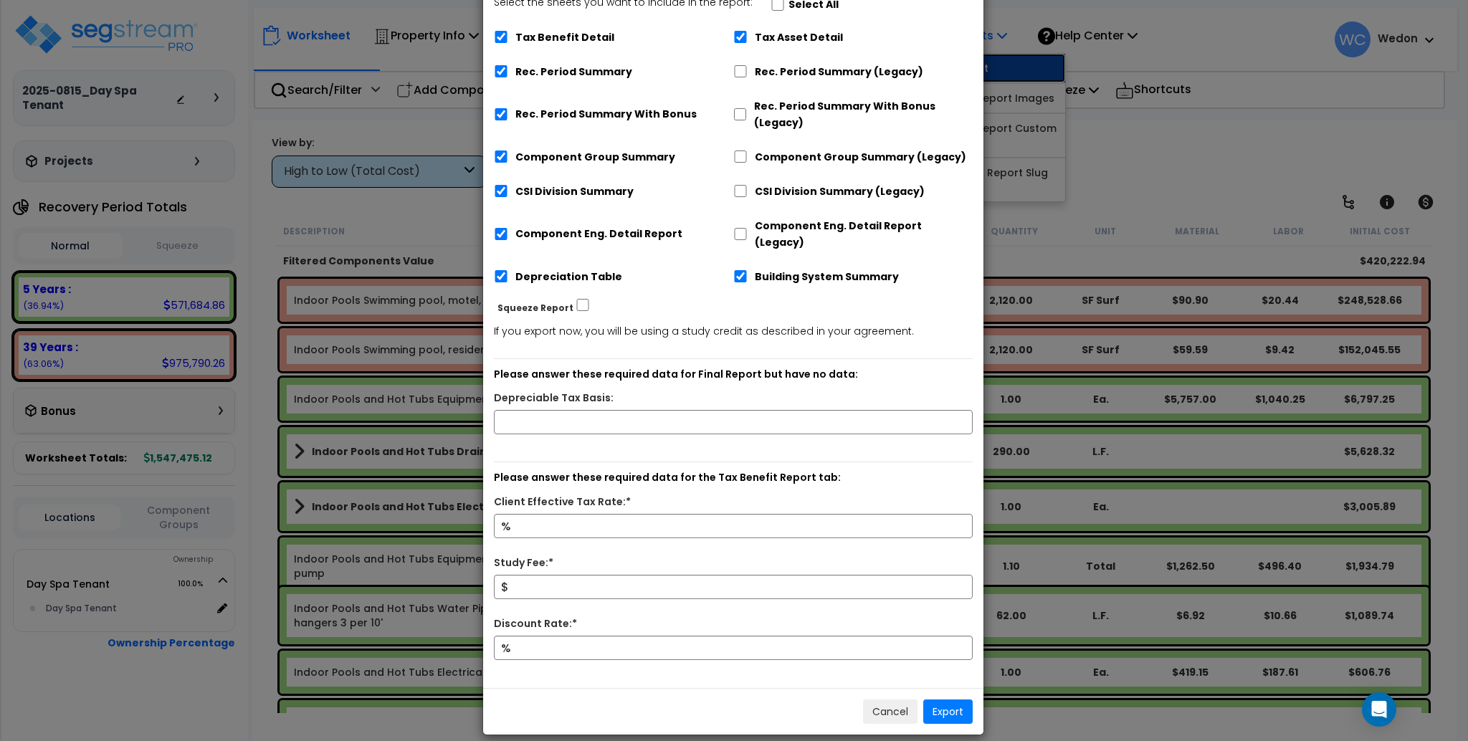
scroll to position [0, 0]
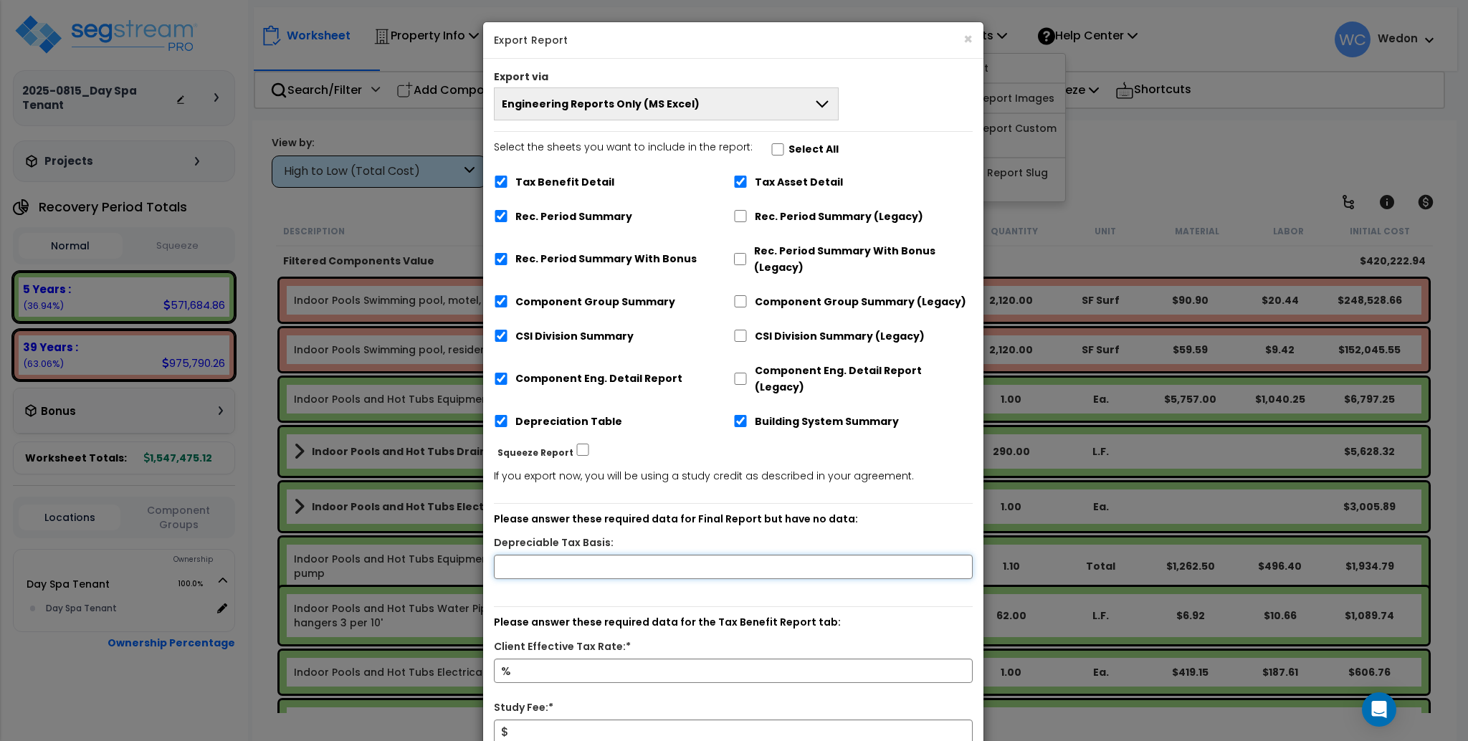
click at [609, 555] on input "text" at bounding box center [733, 567] width 479 height 24
type input "1,000,000"
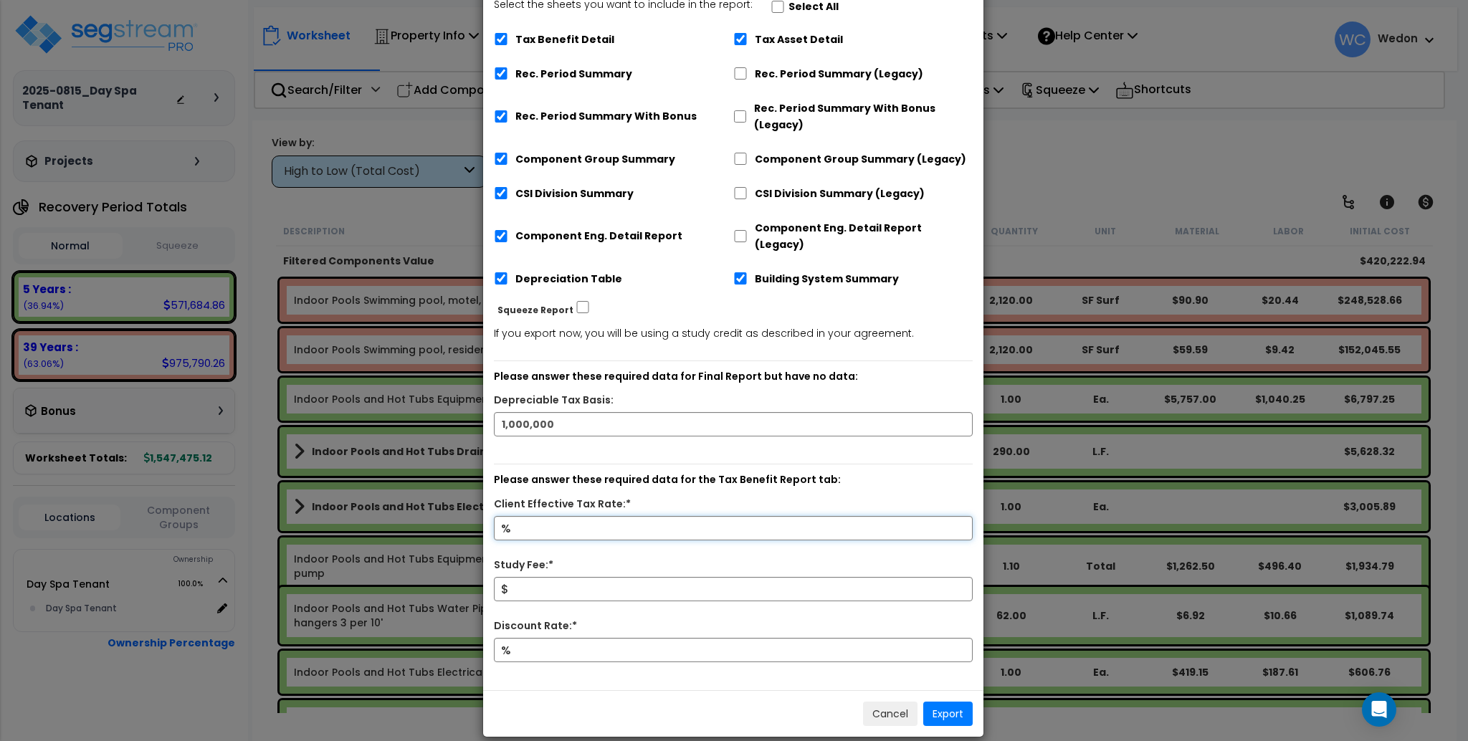
scroll to position [145, 0]
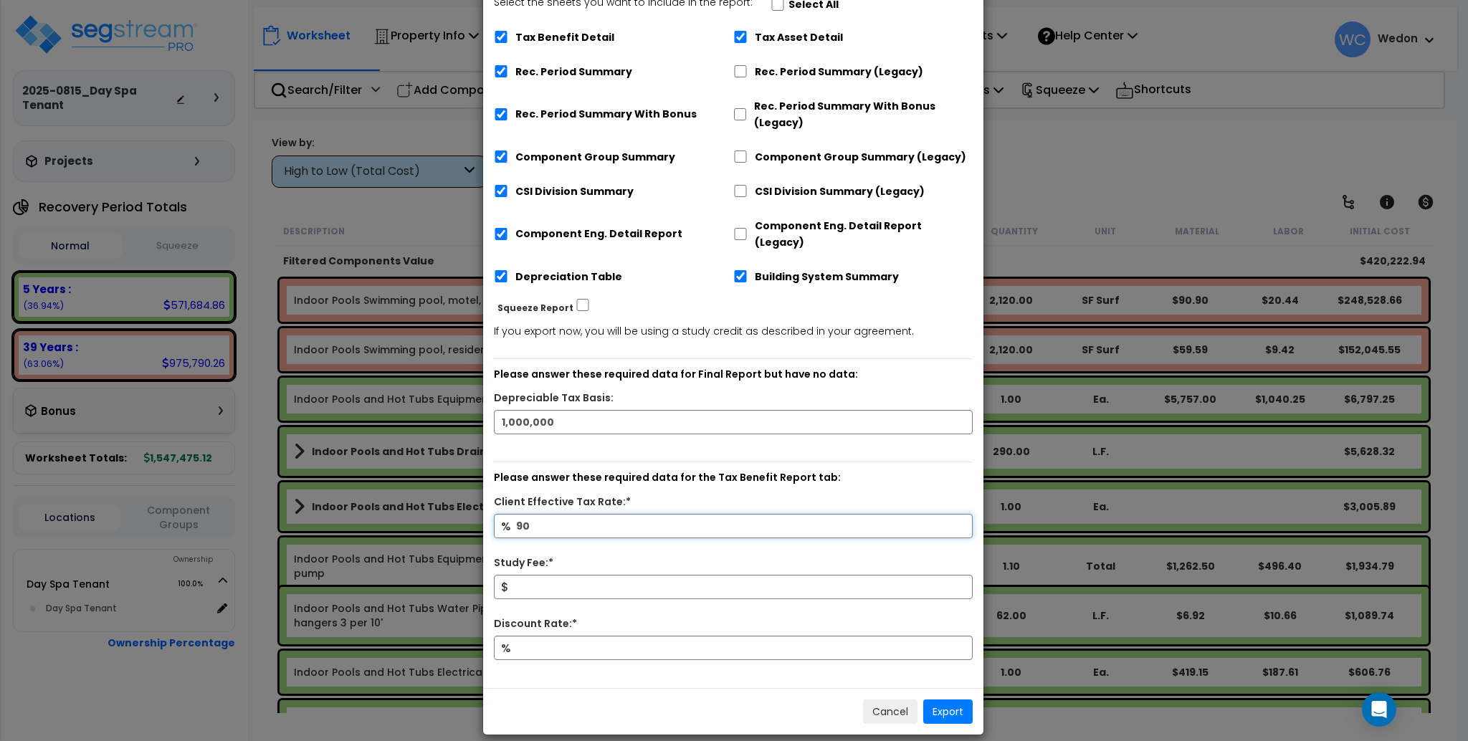
type input "90"
type input "1,500"
type input "15"
click at [950, 700] on button "Export" at bounding box center [947, 712] width 49 height 24
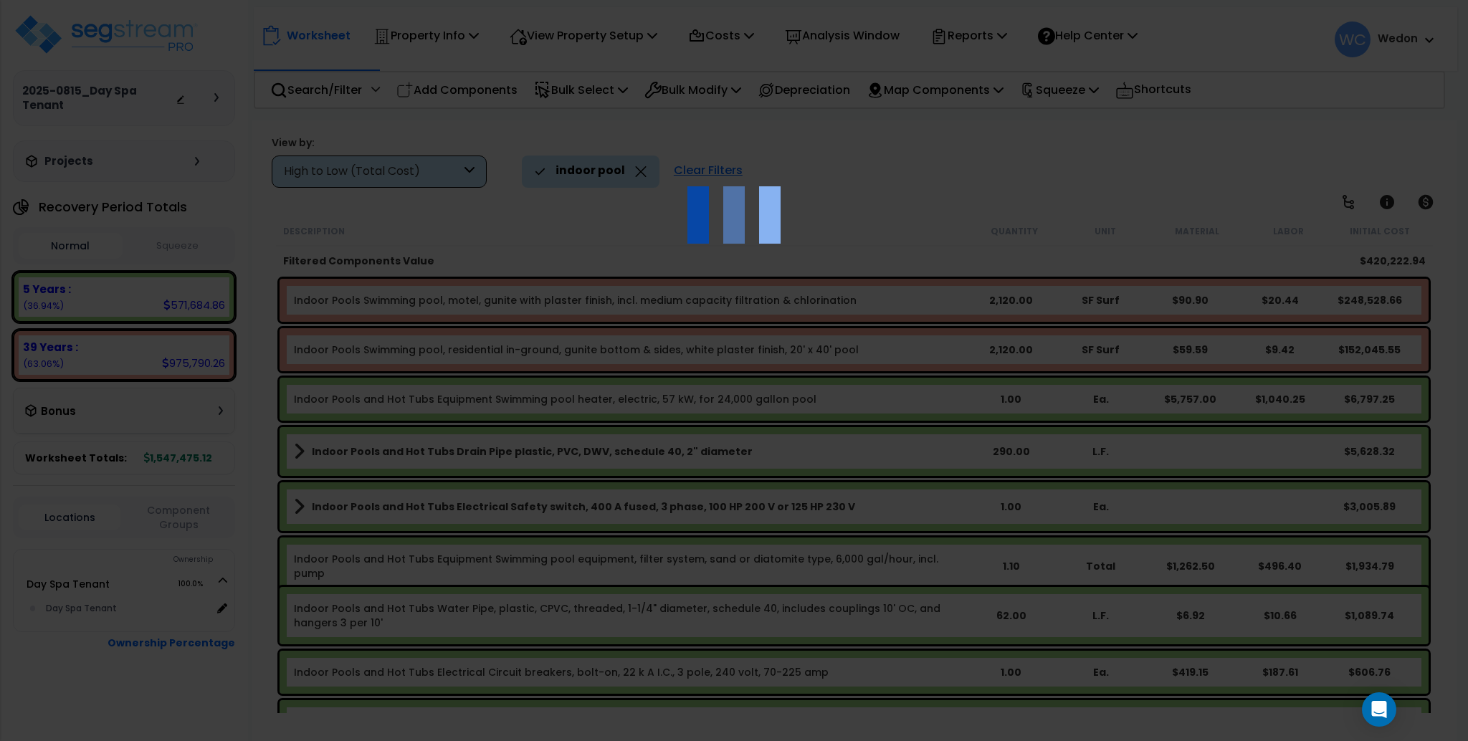
scroll to position [0, 0]
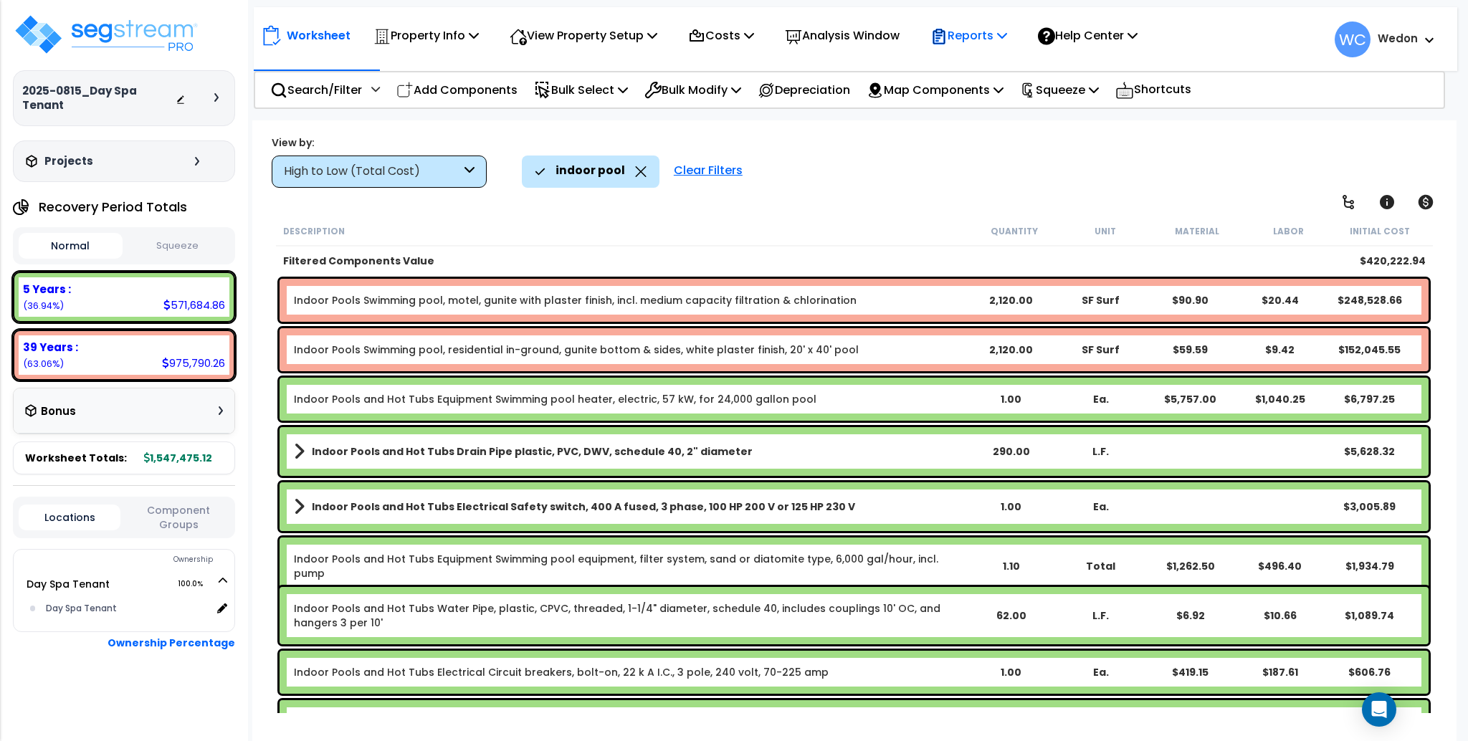
drag, startPoint x: 996, startPoint y: 32, endPoint x: 1005, endPoint y: 36, distance: 10.3
click at [996, 32] on p "Reports" at bounding box center [968, 35] width 77 height 19
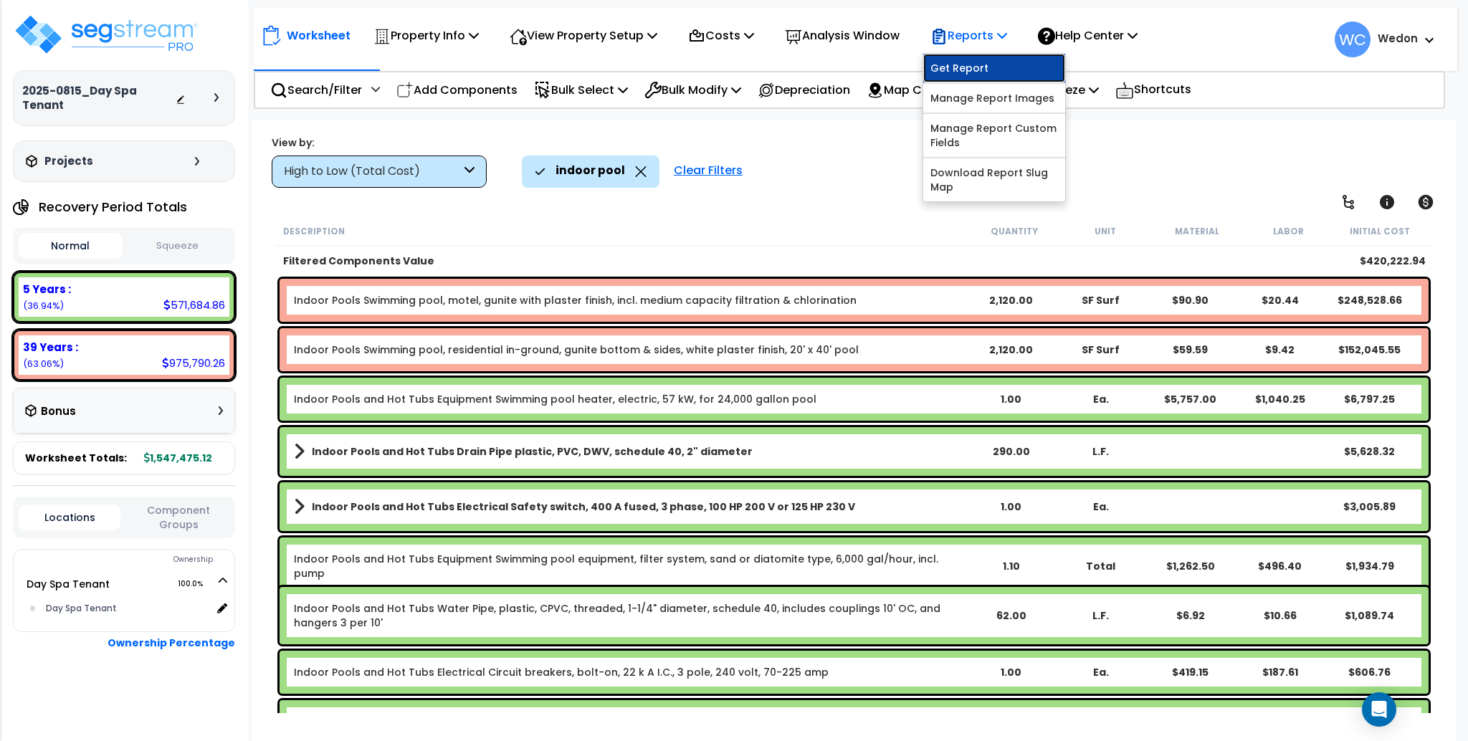
click at [1029, 64] on link "Get Report" at bounding box center [994, 68] width 142 height 29
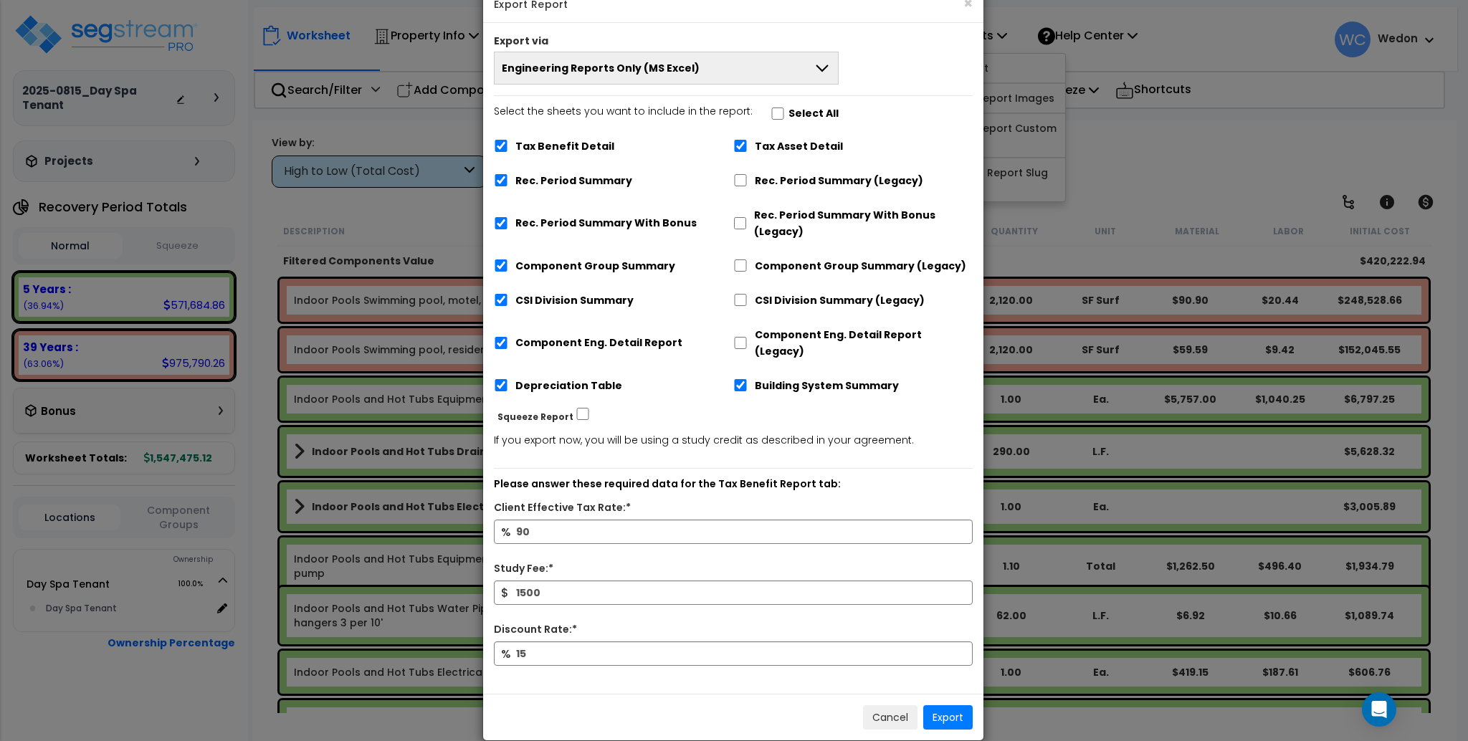
scroll to position [42, 0]
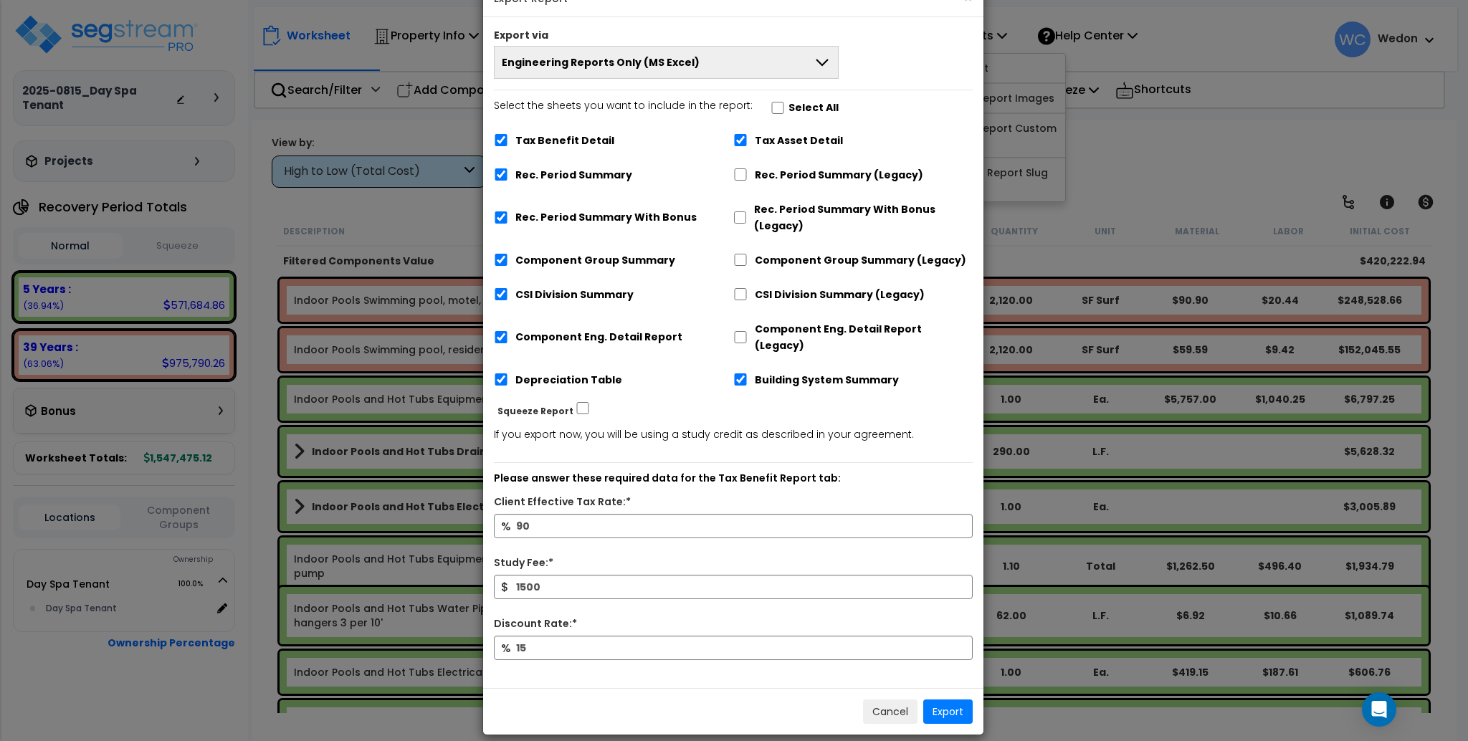
drag, startPoint x: 781, startPoint y: 67, endPoint x: 781, endPoint y: 76, distance: 8.6
click at [781, 67] on button "Engineering Reports Only (MS Excel)" at bounding box center [666, 62] width 345 height 33
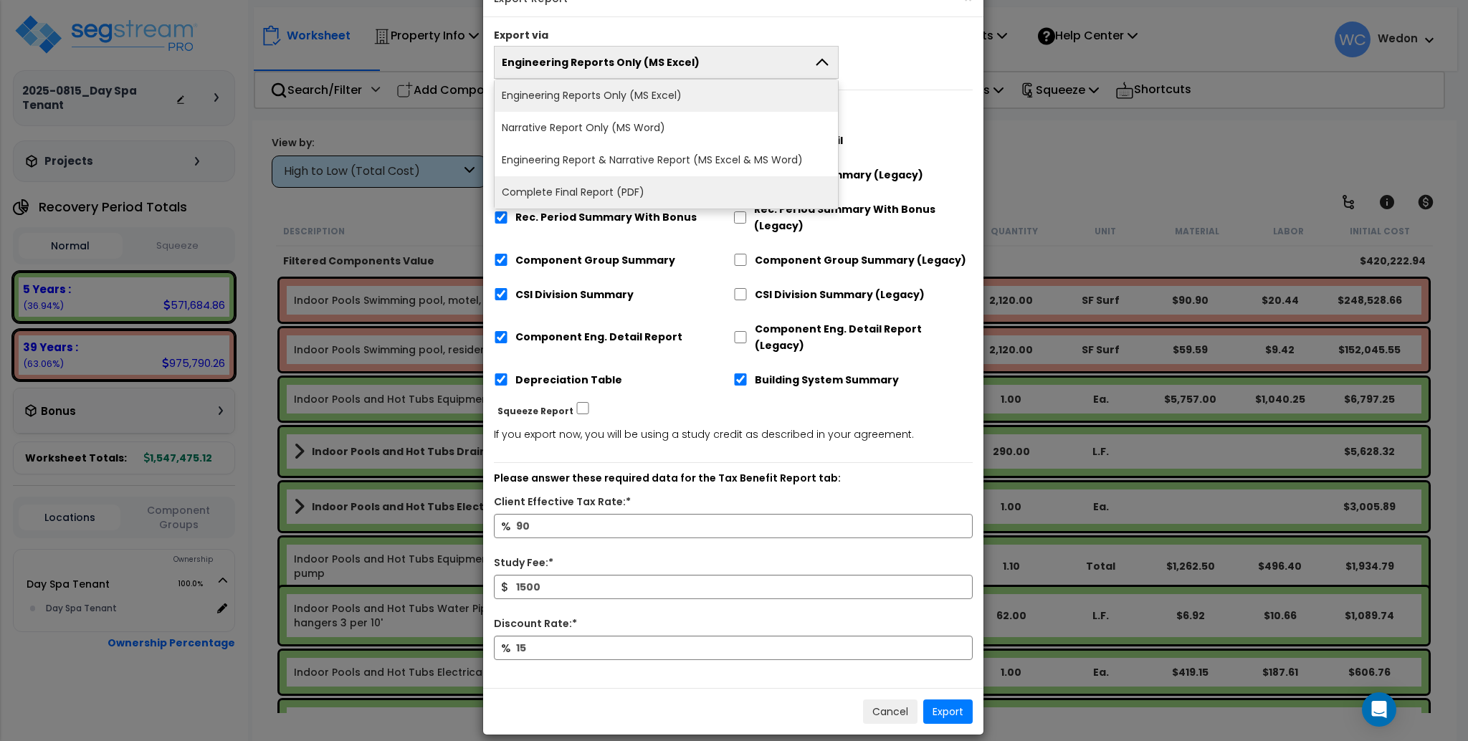
click at [715, 183] on li "Complete Final Report (PDF)" at bounding box center [666, 192] width 343 height 32
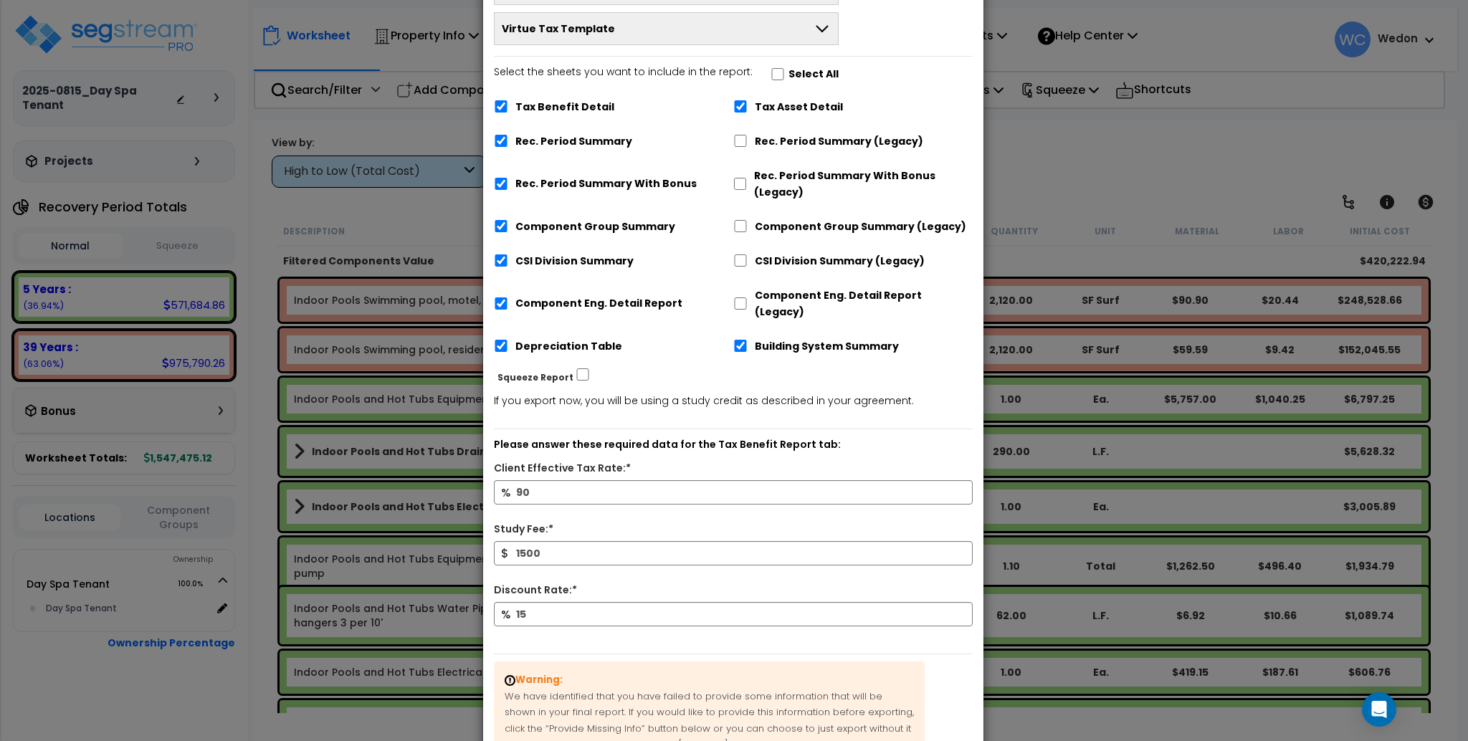
scroll to position [242, 0]
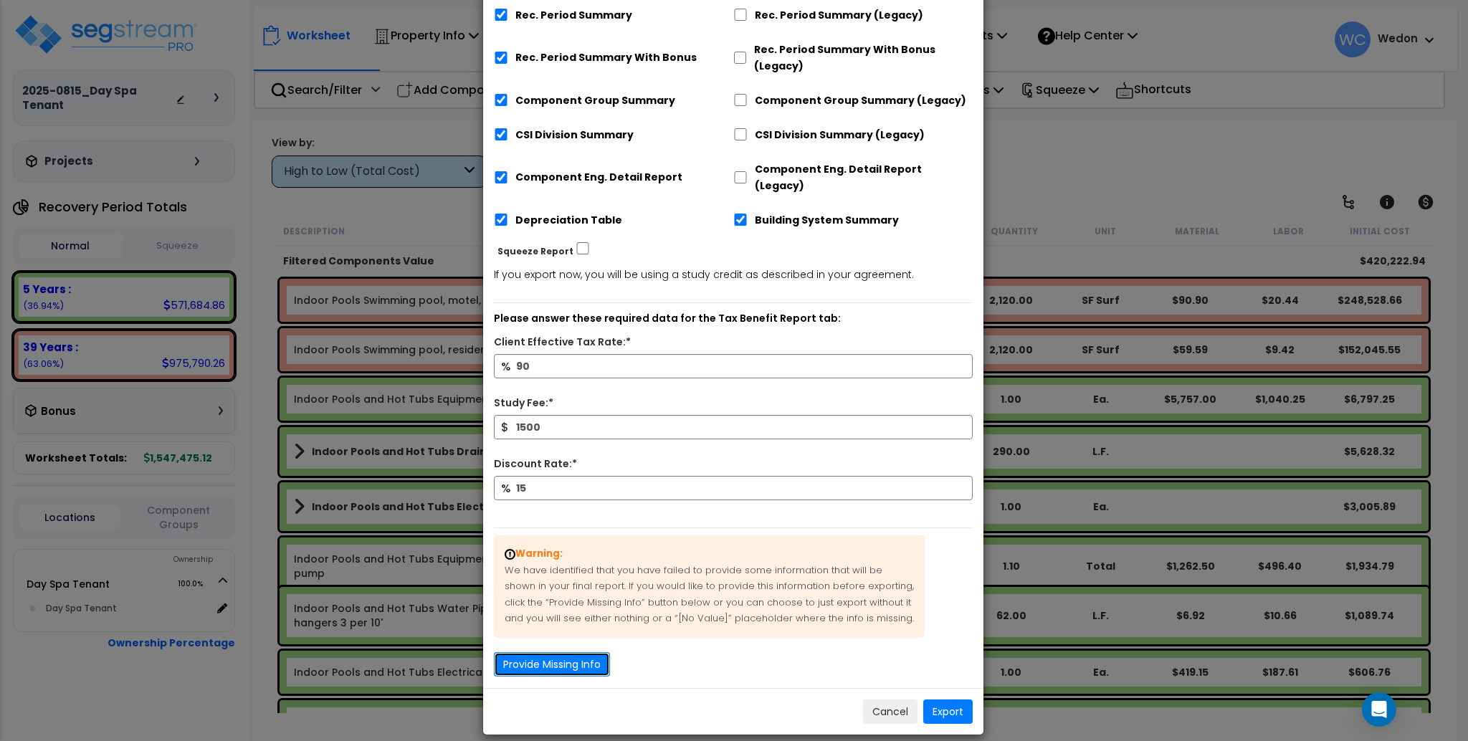
click at [571, 652] on button "Provide Missing Info" at bounding box center [552, 664] width 116 height 24
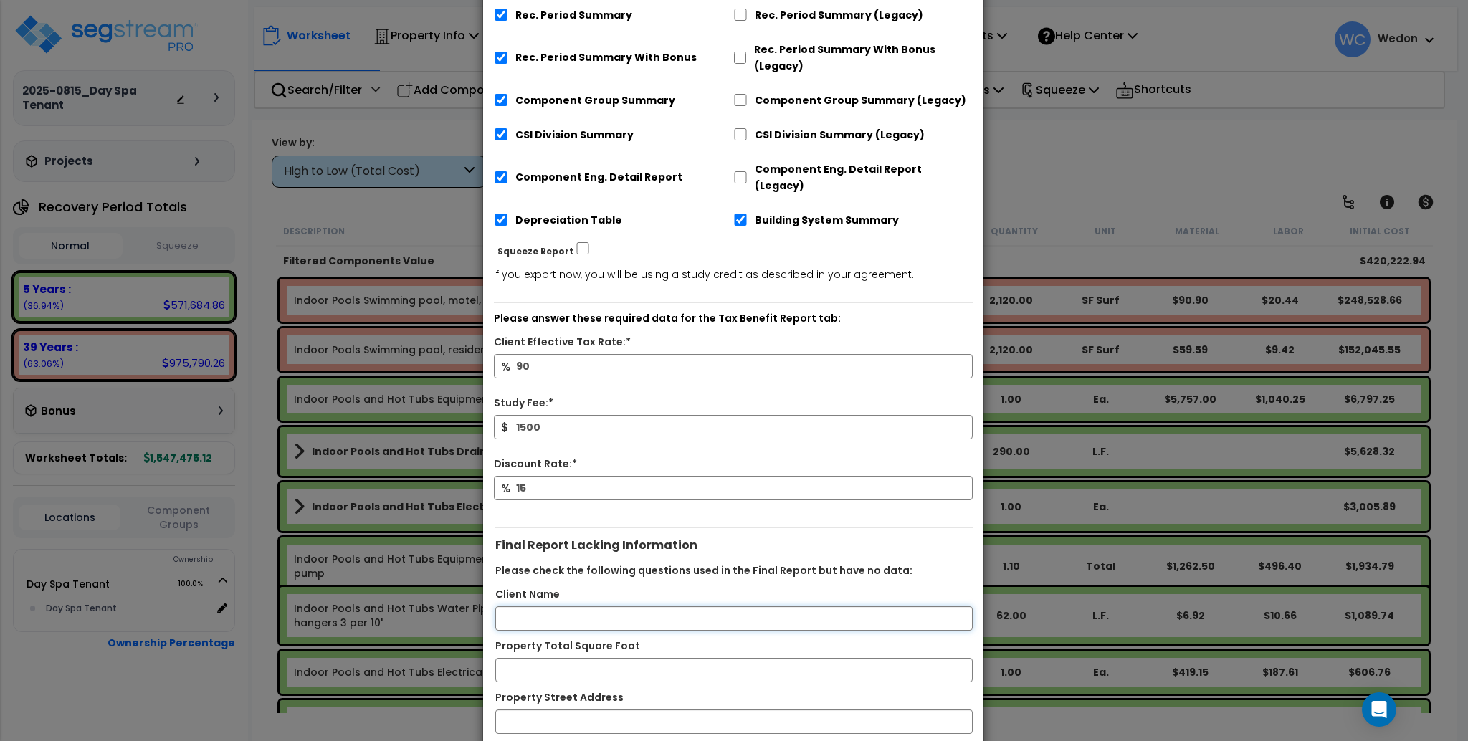
click at [591, 606] on input "Client Name" at bounding box center [733, 618] width 477 height 24
type input "Mr."
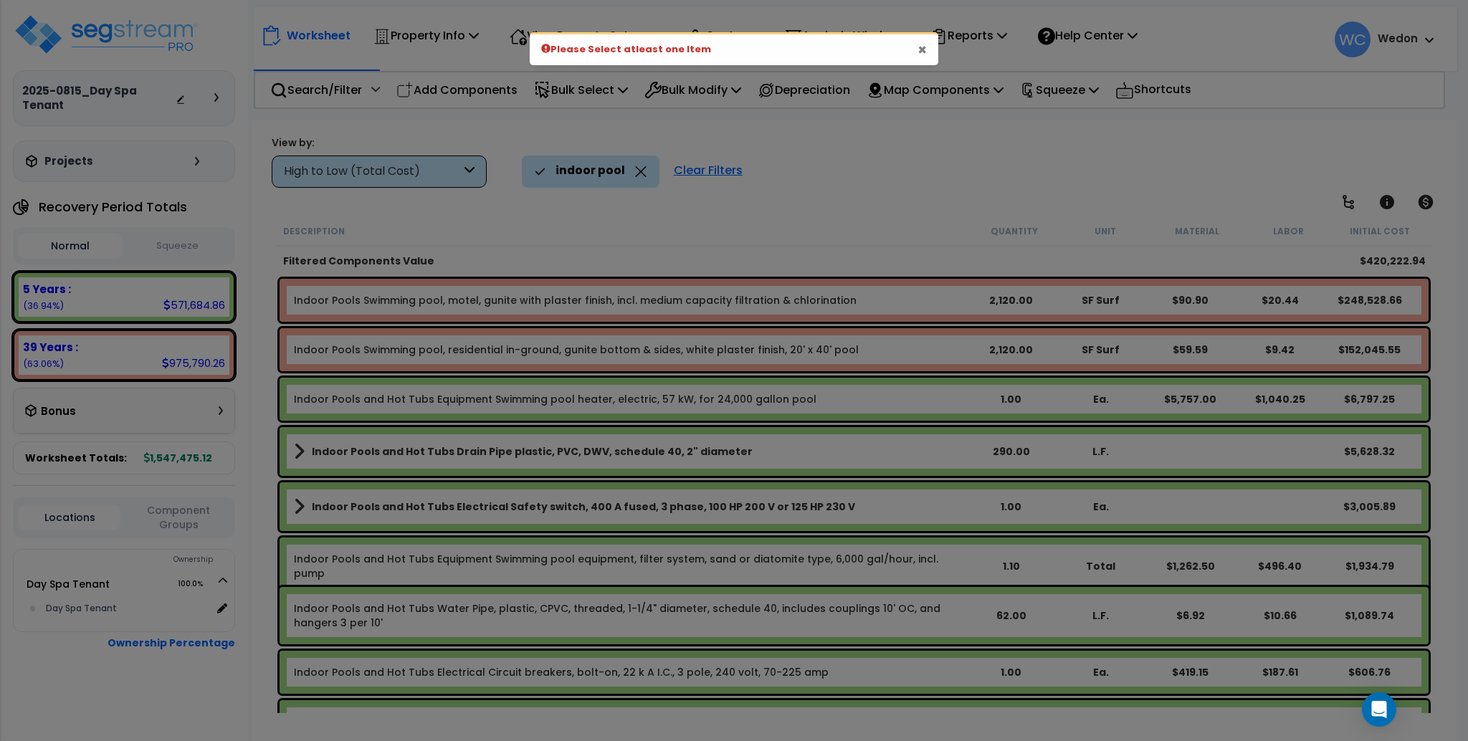
click at [923, 48] on button "×" at bounding box center [922, 49] width 9 height 15
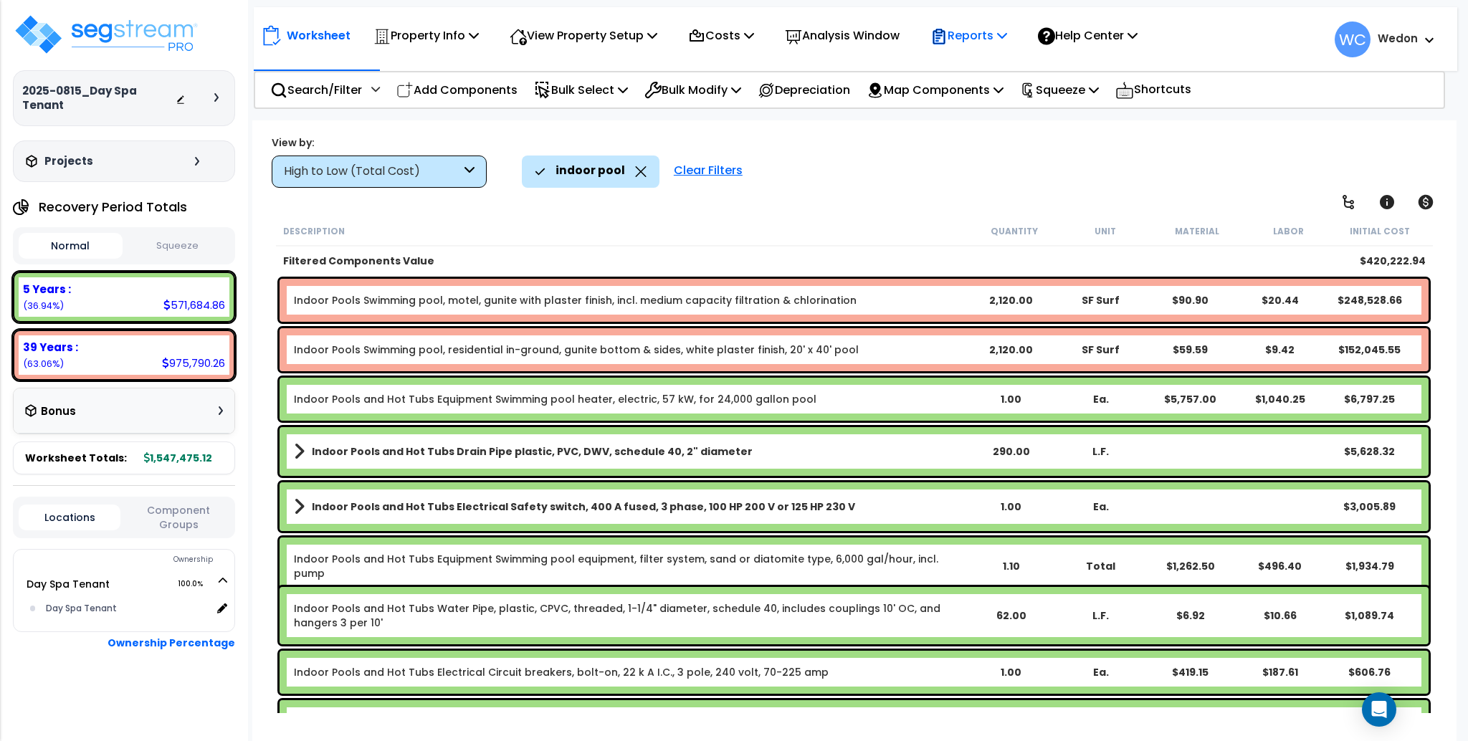
click at [1007, 37] on p "Reports" at bounding box center [968, 35] width 77 height 19
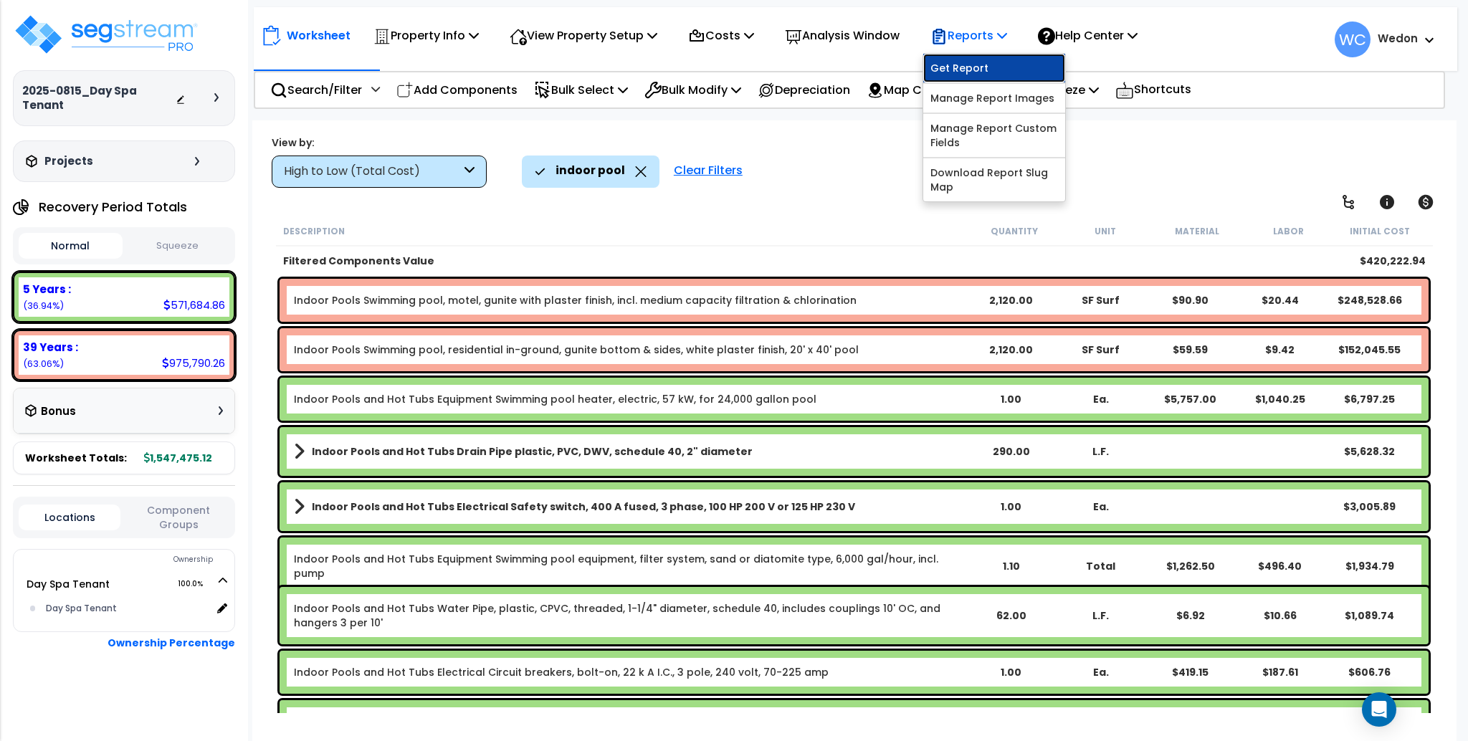
click at [1007, 66] on link "Get Report" at bounding box center [994, 68] width 142 height 29
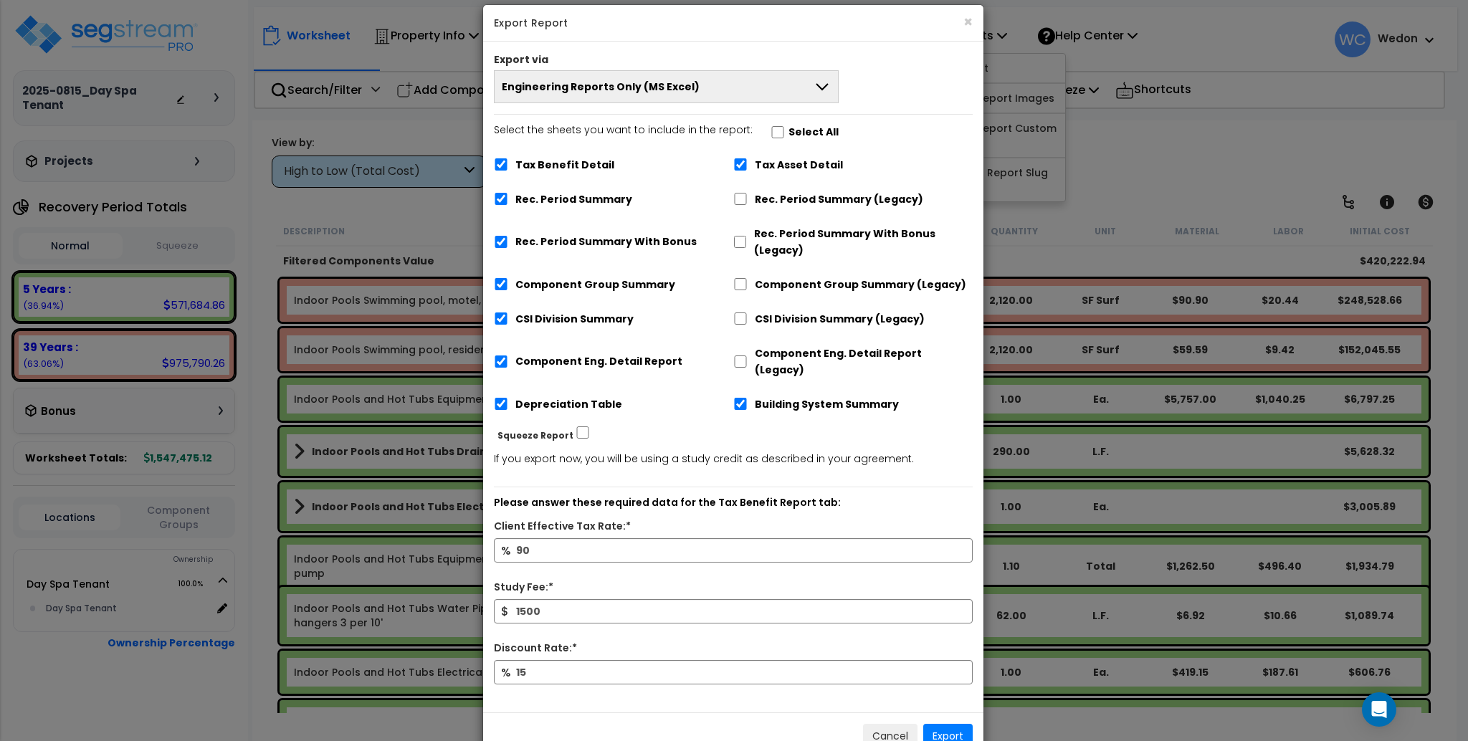
scroll to position [42, 0]
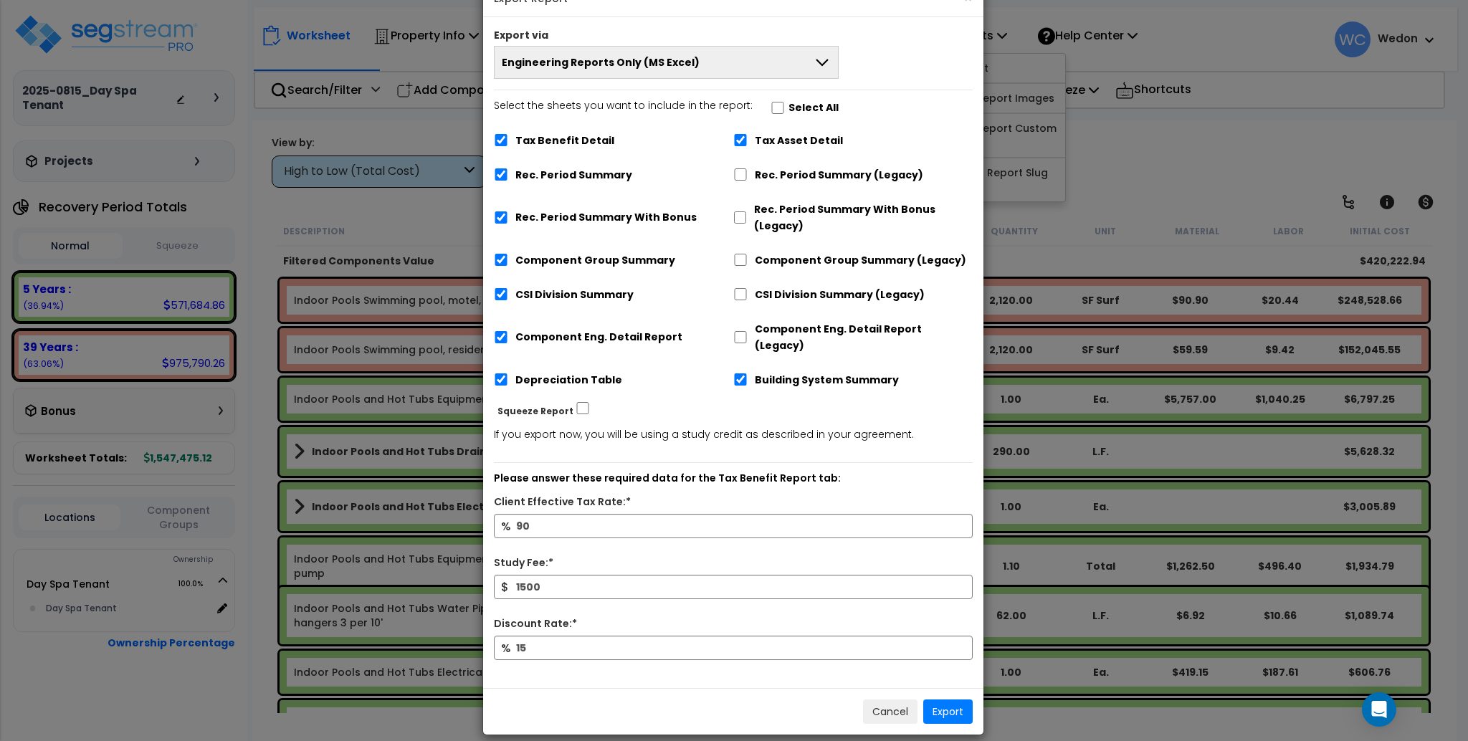
click at [785, 65] on button "Engineering Reports Only (MS Excel)" at bounding box center [666, 62] width 345 height 33
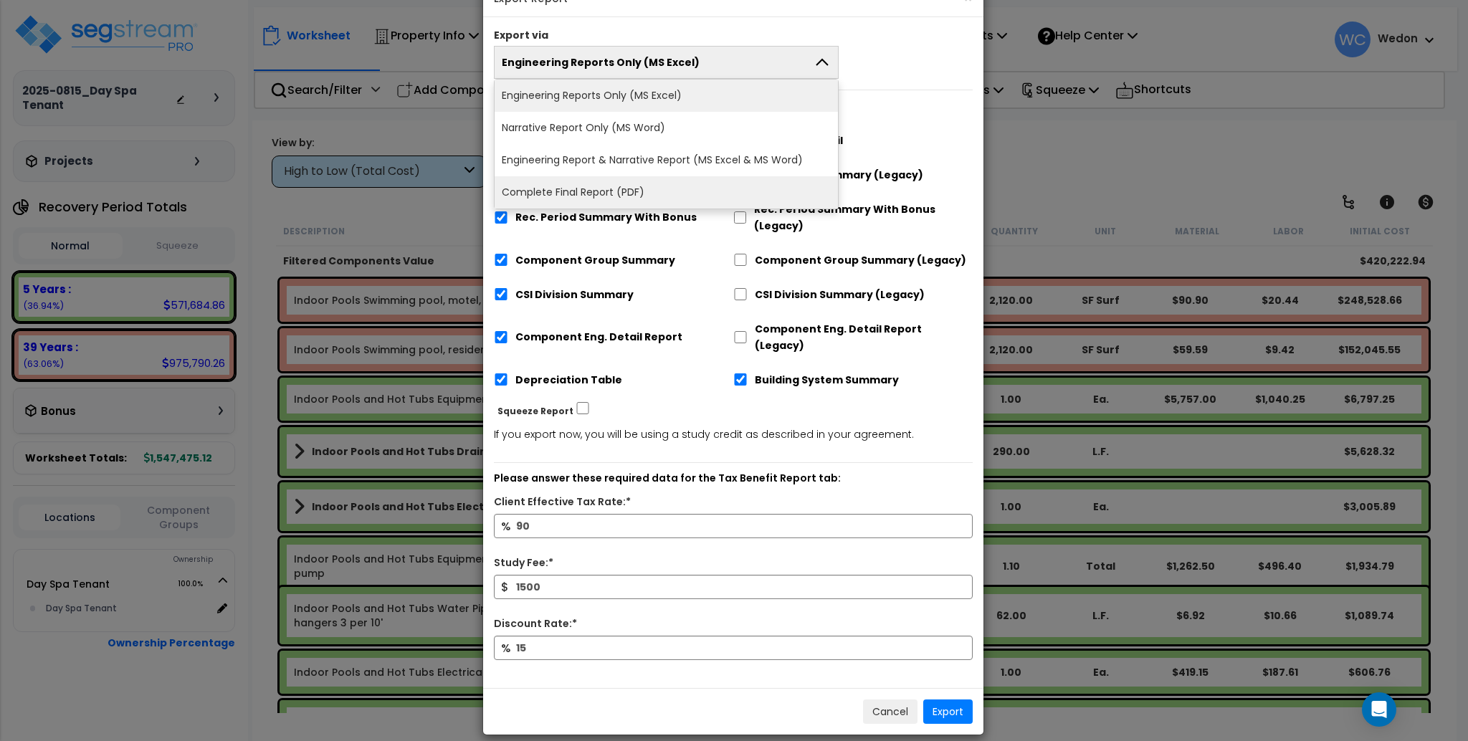
click at [670, 186] on li "Complete Final Report (PDF)" at bounding box center [666, 192] width 343 height 32
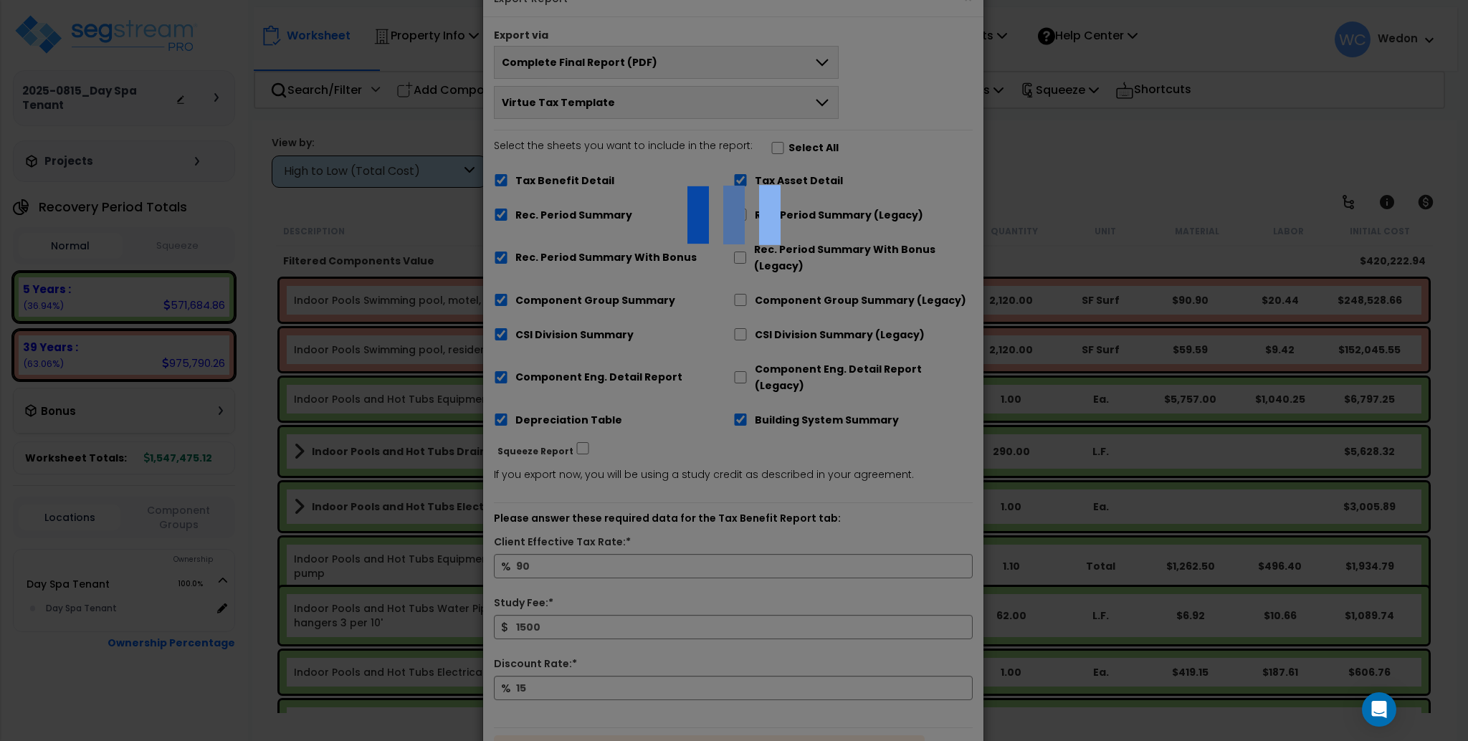
click at [786, 447] on div at bounding box center [734, 370] width 1468 height 741
click at [924, 20] on div at bounding box center [734, 370] width 1468 height 741
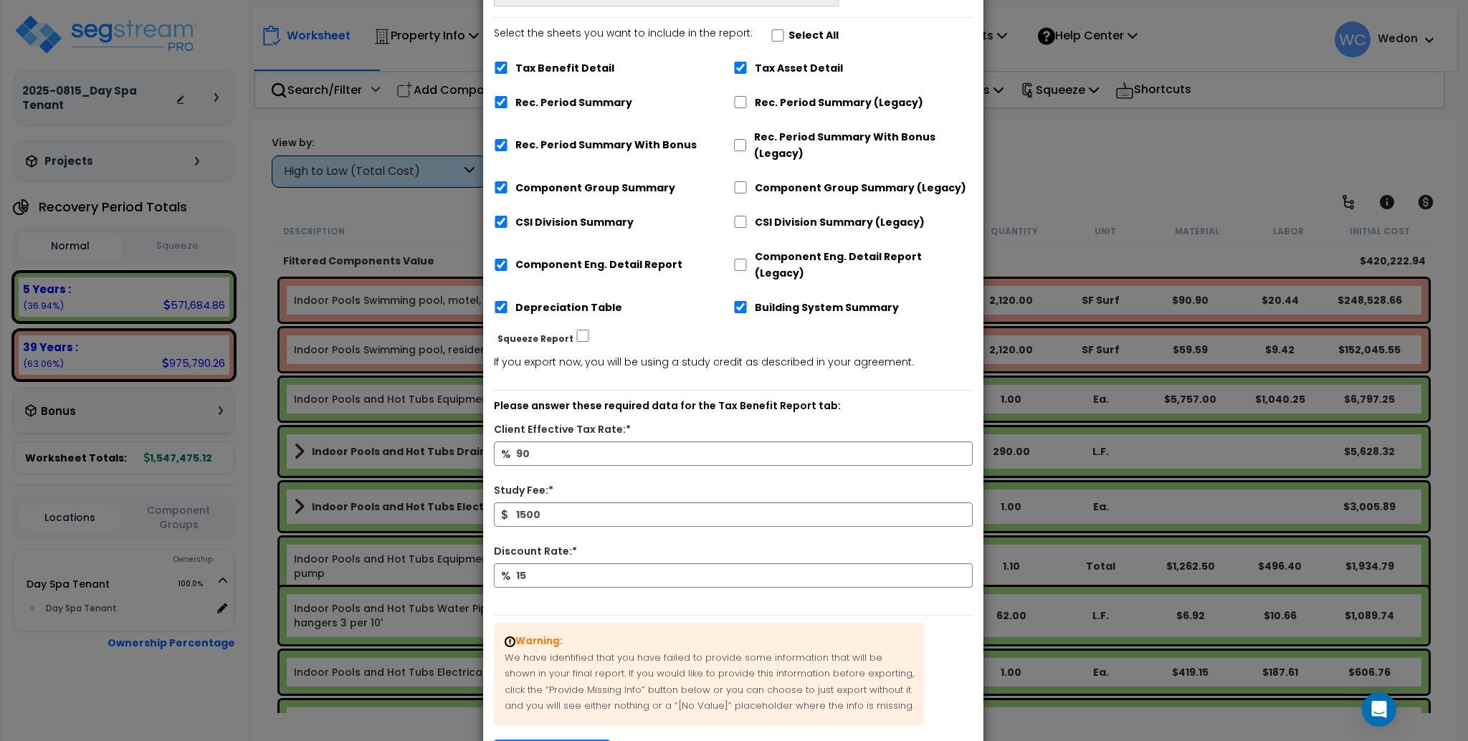
scroll to position [242, 0]
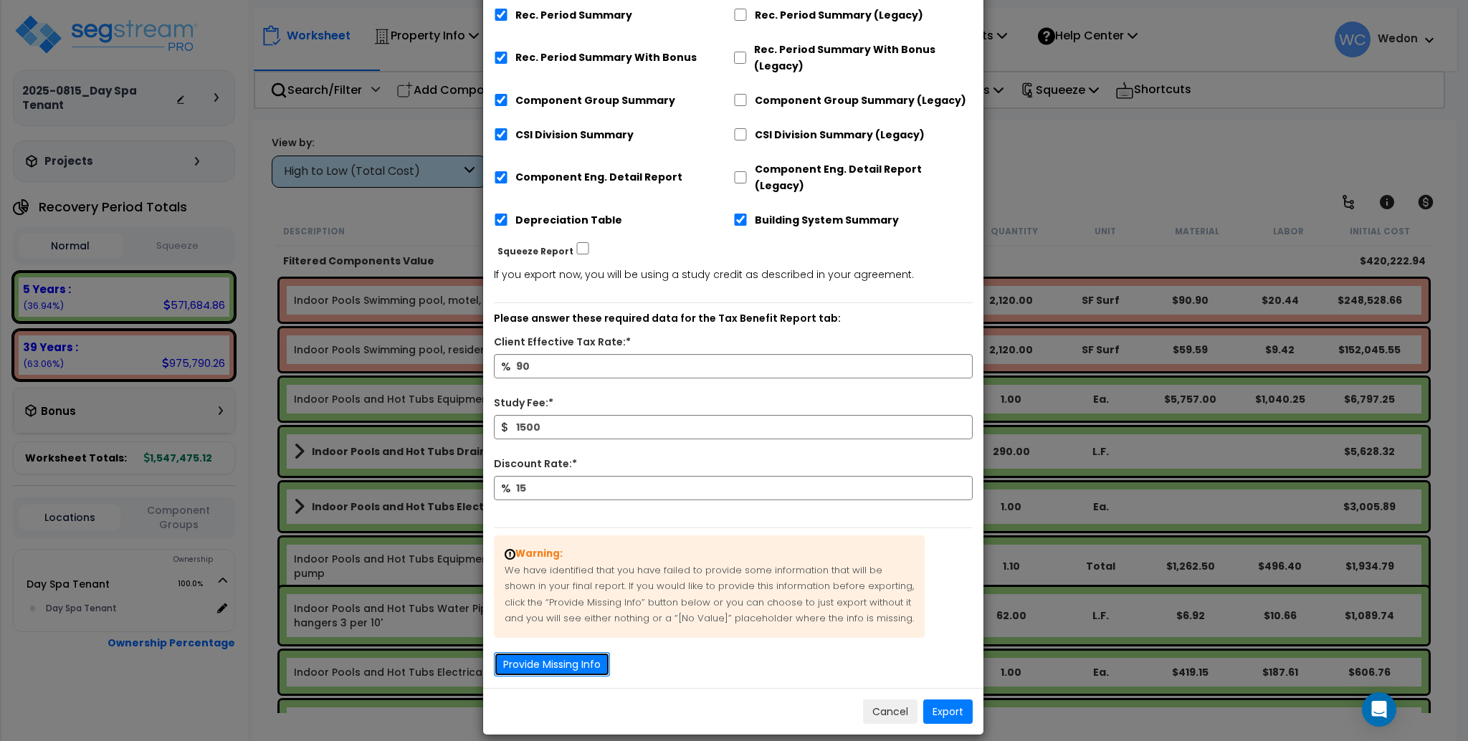
click at [566, 652] on button "Provide Missing Info" at bounding box center [552, 664] width 116 height 24
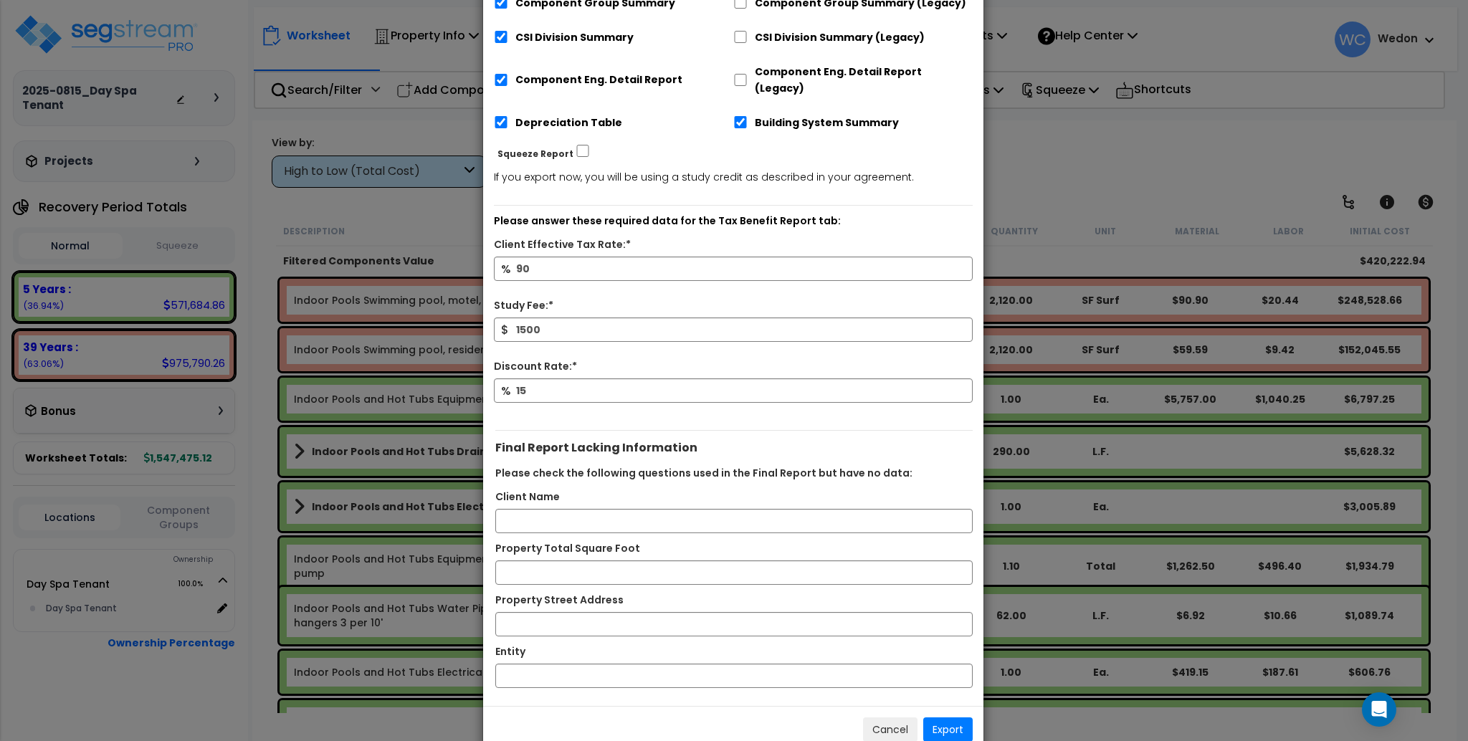
scroll to position [357, 0]
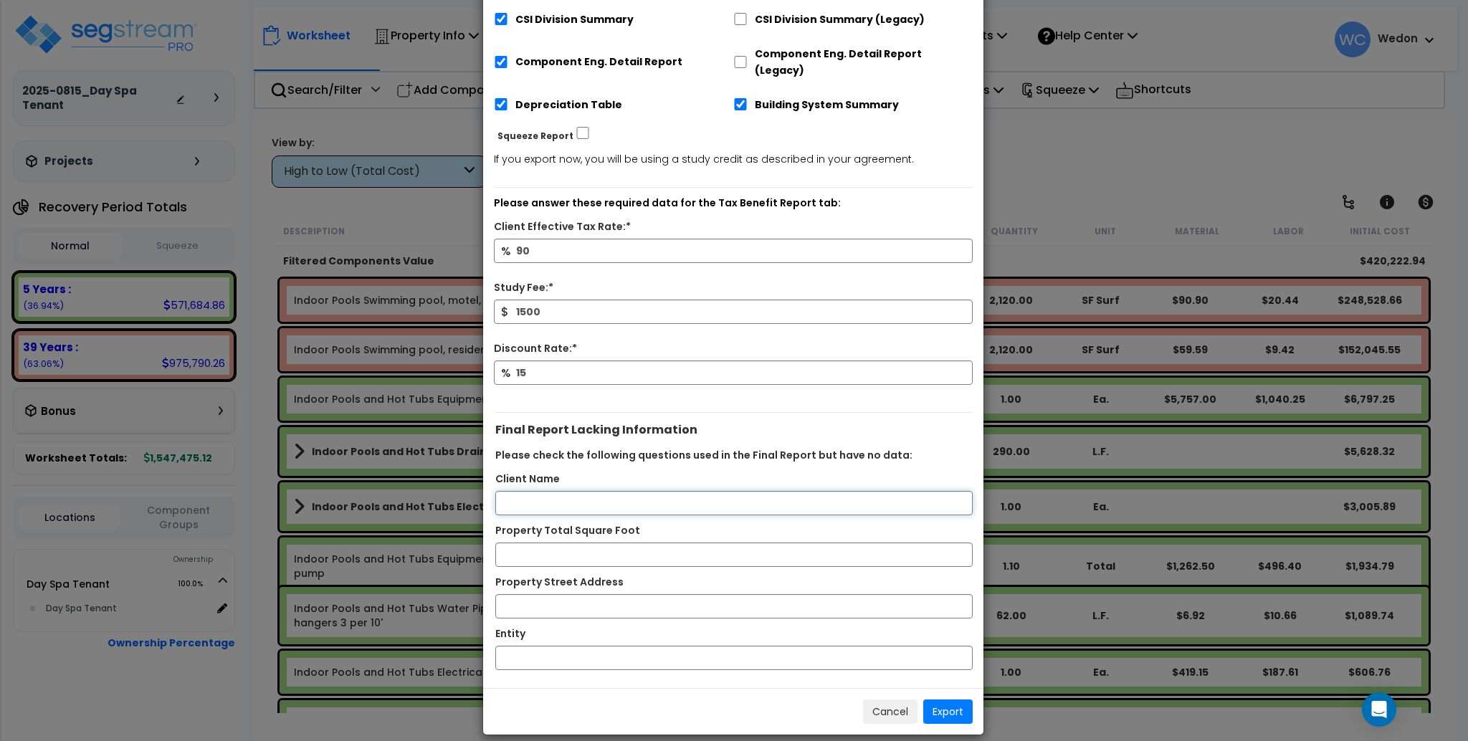
click at [655, 491] on input "Client Name" at bounding box center [733, 503] width 477 height 24
type input "Mr."
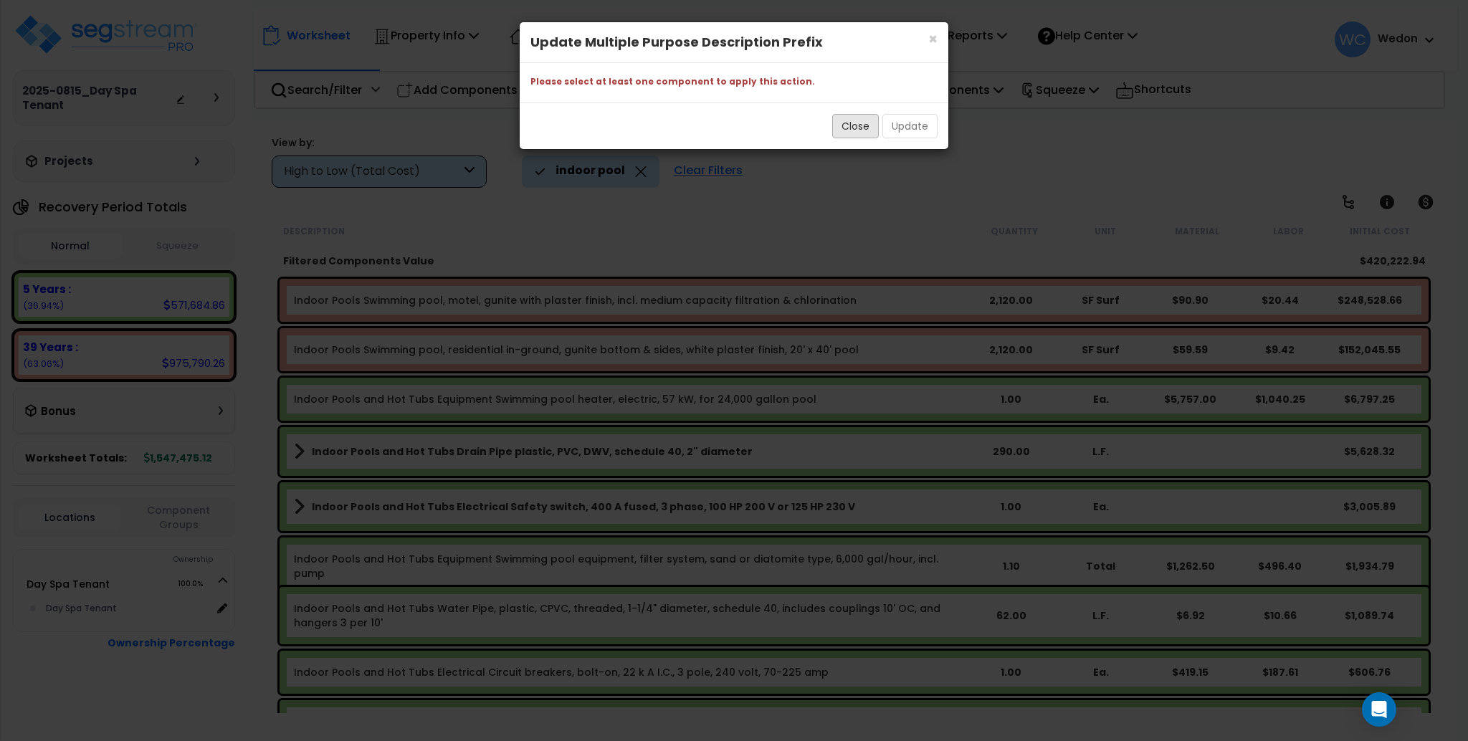
click at [864, 122] on button "Close" at bounding box center [855, 126] width 47 height 24
click at [860, 135] on button "Close" at bounding box center [855, 126] width 47 height 24
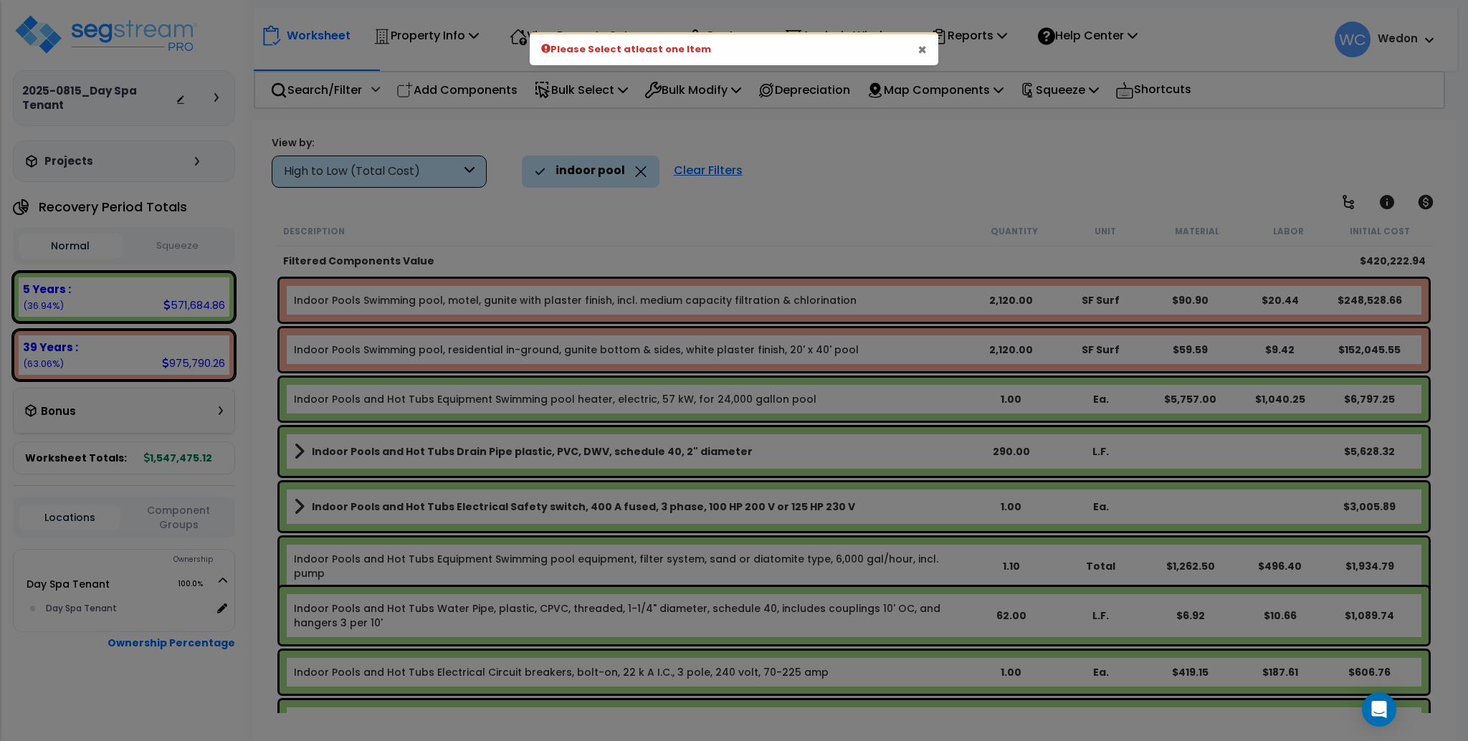
click at [923, 45] on button "×" at bounding box center [922, 49] width 9 height 15
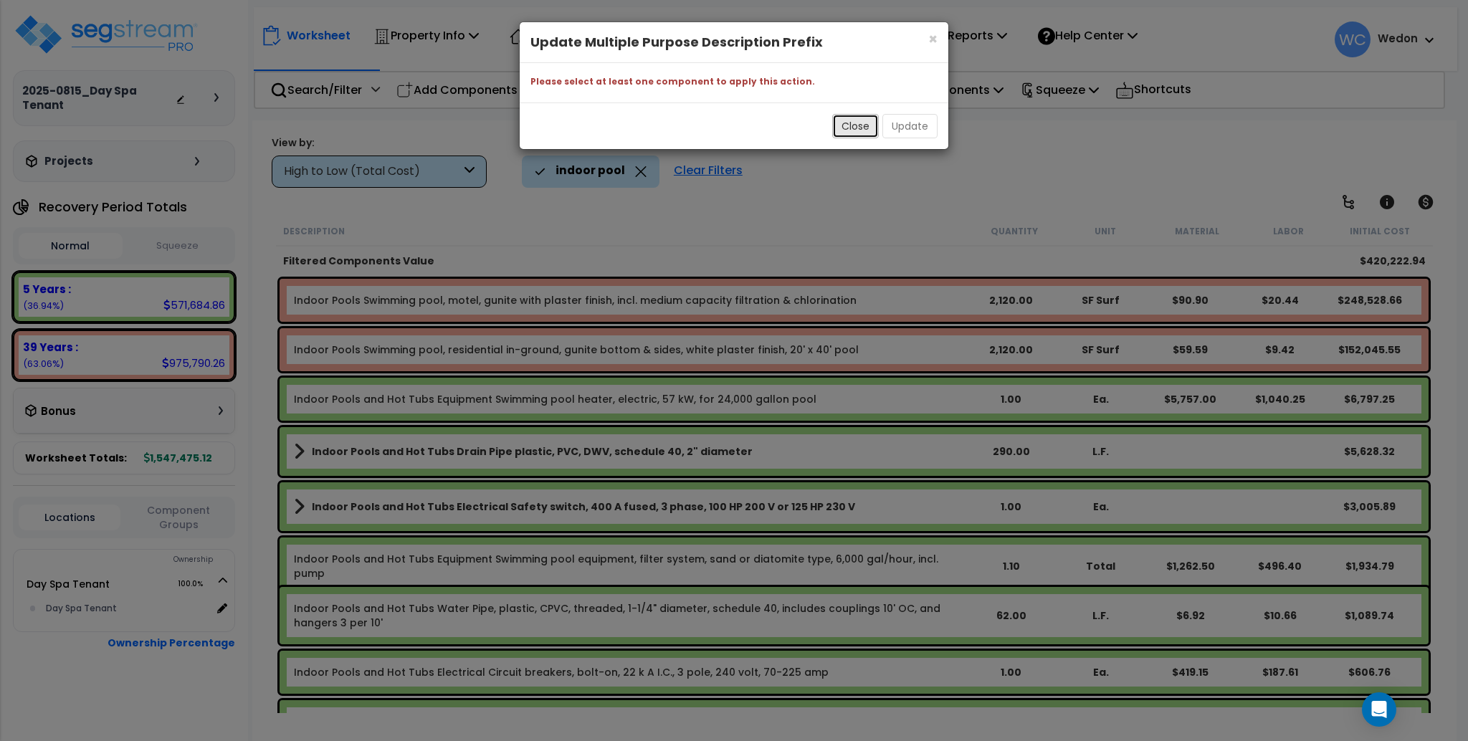
click at [852, 119] on button "Close" at bounding box center [855, 126] width 47 height 24
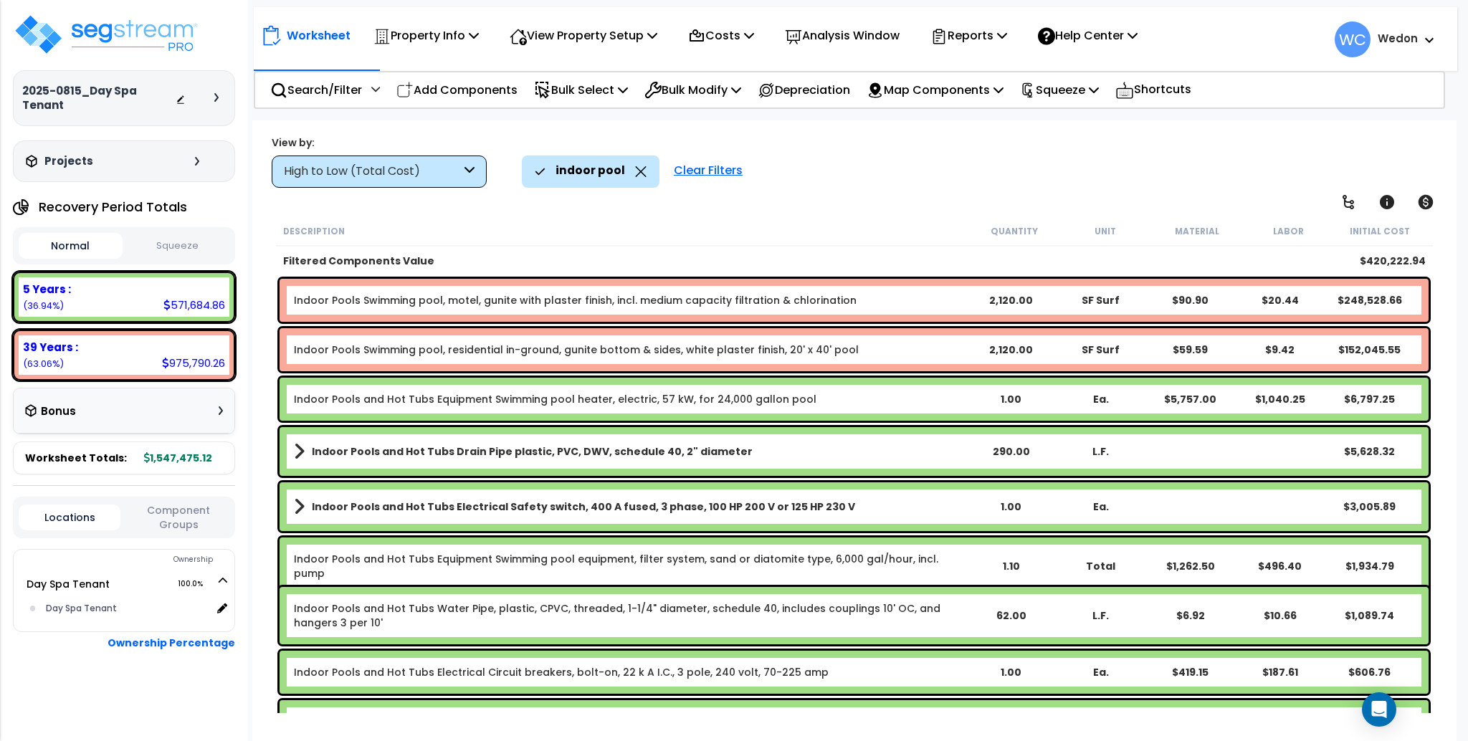
scroll to position [0, 0]
click at [885, 218] on div "Description Quantity Unit Material Labor Initial Cost" at bounding box center [854, 231] width 1156 height 30
click at [636, 173] on icon at bounding box center [640, 171] width 11 height 11
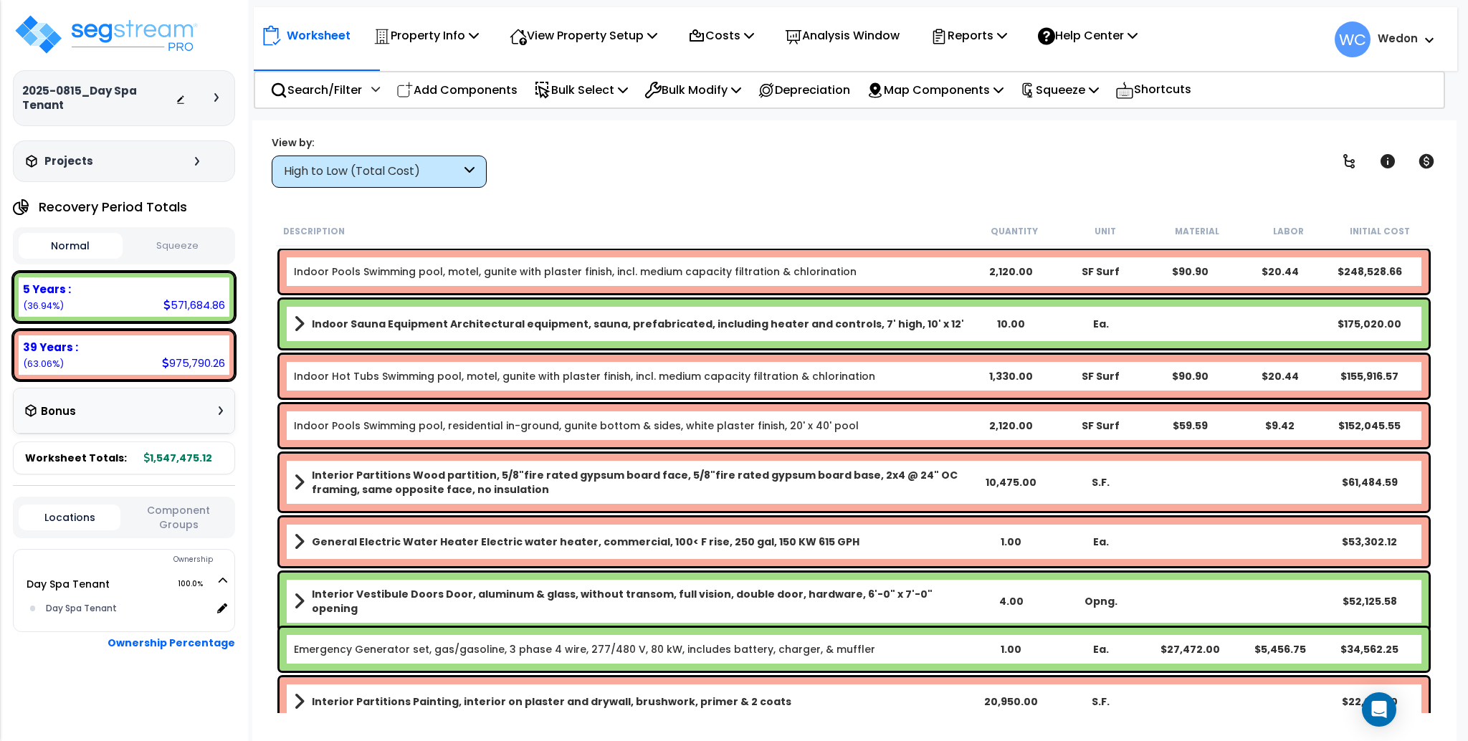
click at [449, 164] on div "High to Low (Total Cost)" at bounding box center [372, 171] width 177 height 16
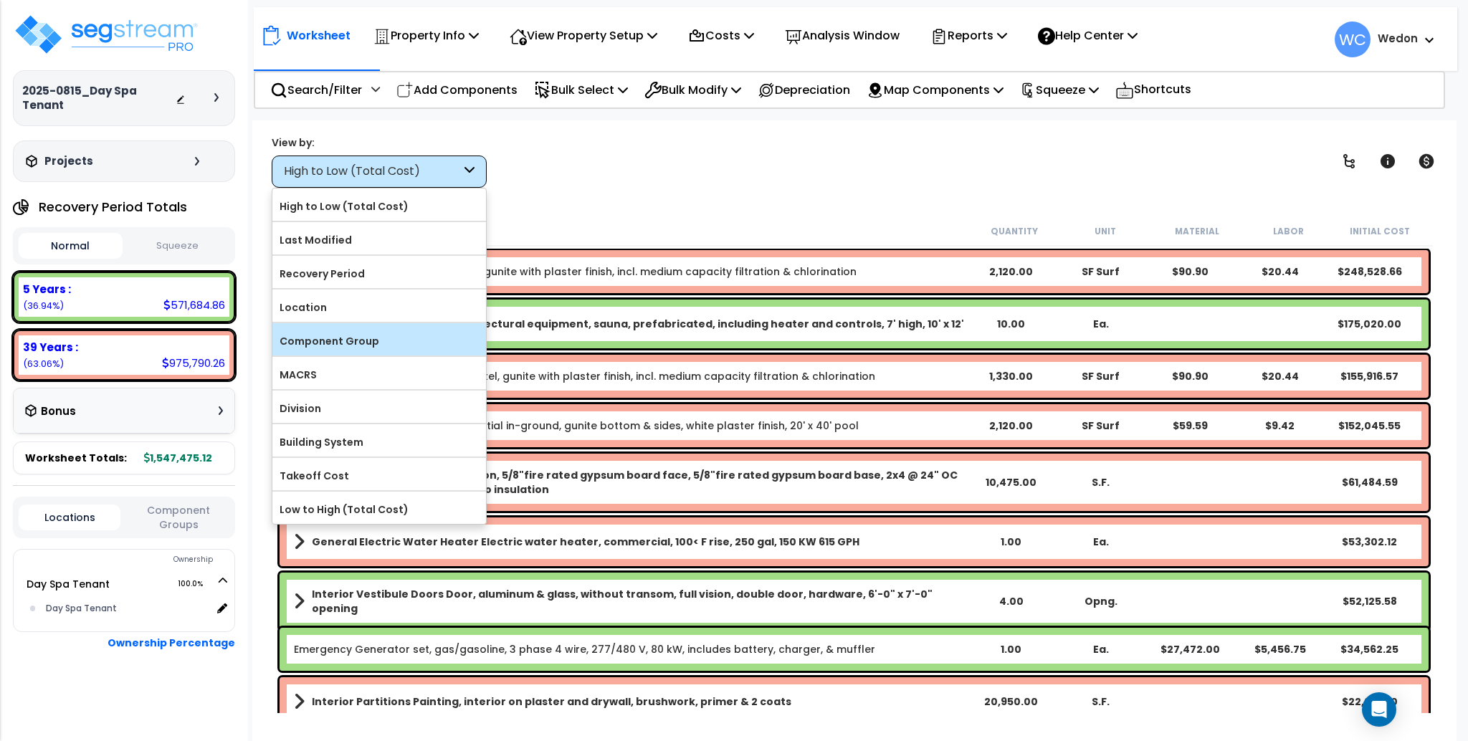
click at [358, 353] on div "Component Group" at bounding box center [379, 339] width 214 height 32
click at [354, 346] on label "Component Group" at bounding box center [379, 341] width 214 height 22
click at [0, 0] on input "Component Group" at bounding box center [0, 0] width 0 height 0
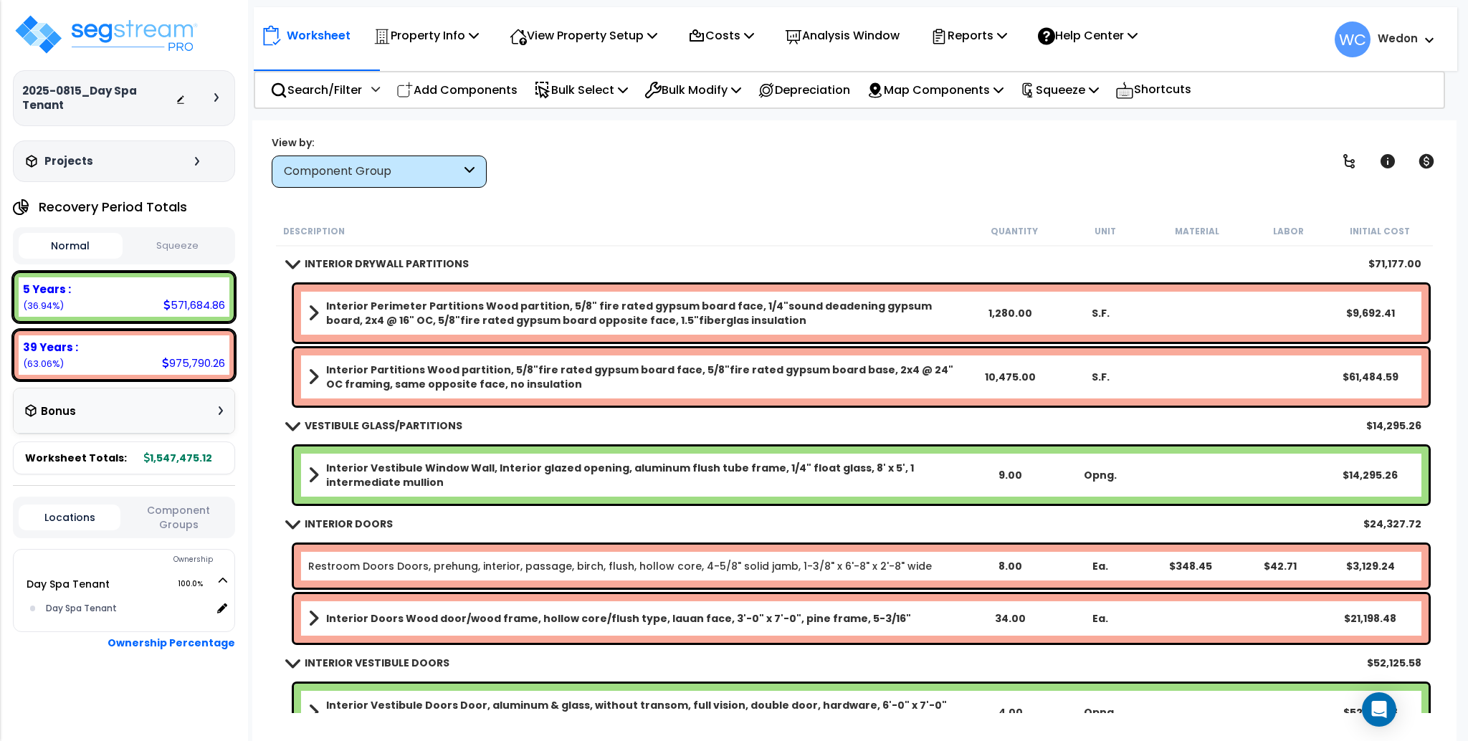
click at [593, 213] on div "Worksheet Property Info Property Setup Add Property Unit Template property Clon…" at bounding box center [854, 490] width 1204 height 741
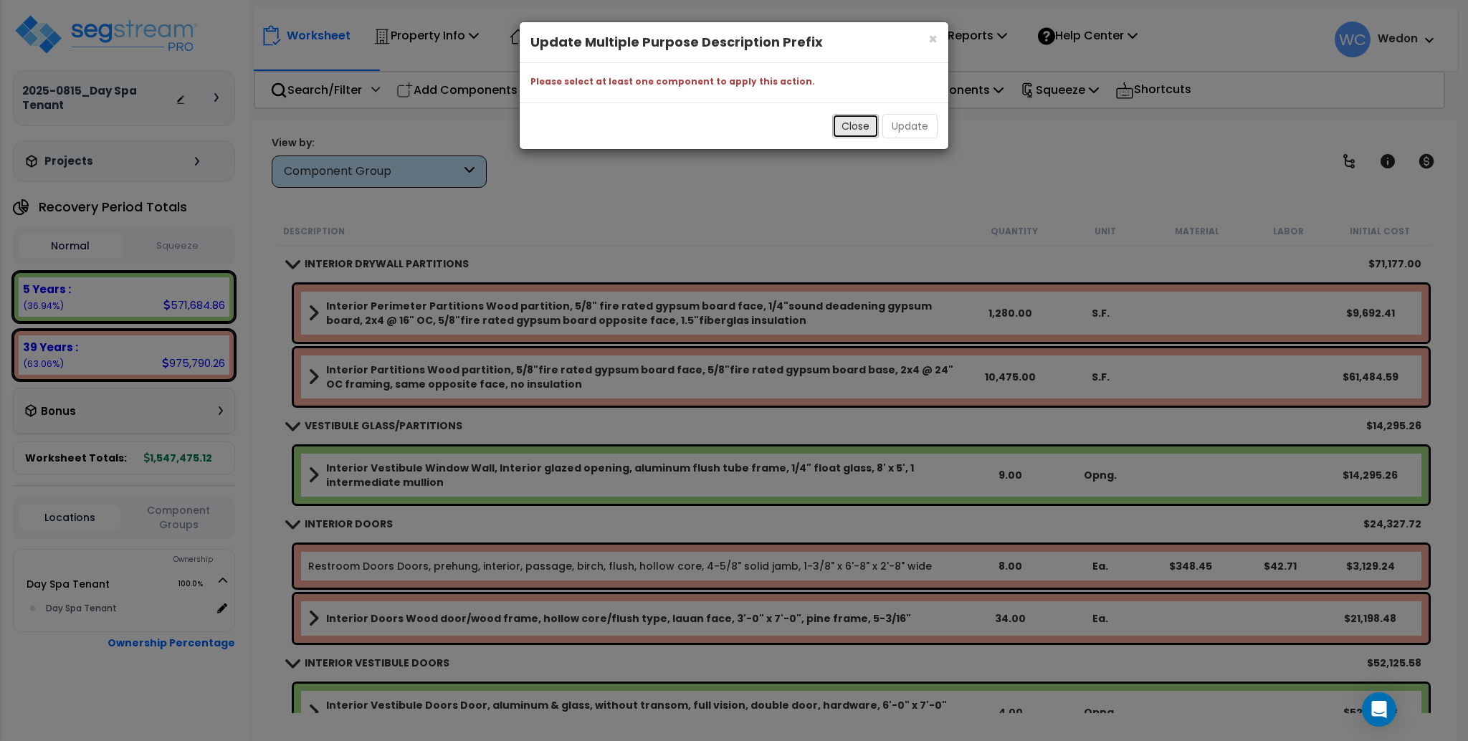
click at [862, 133] on button "Close" at bounding box center [855, 126] width 47 height 24
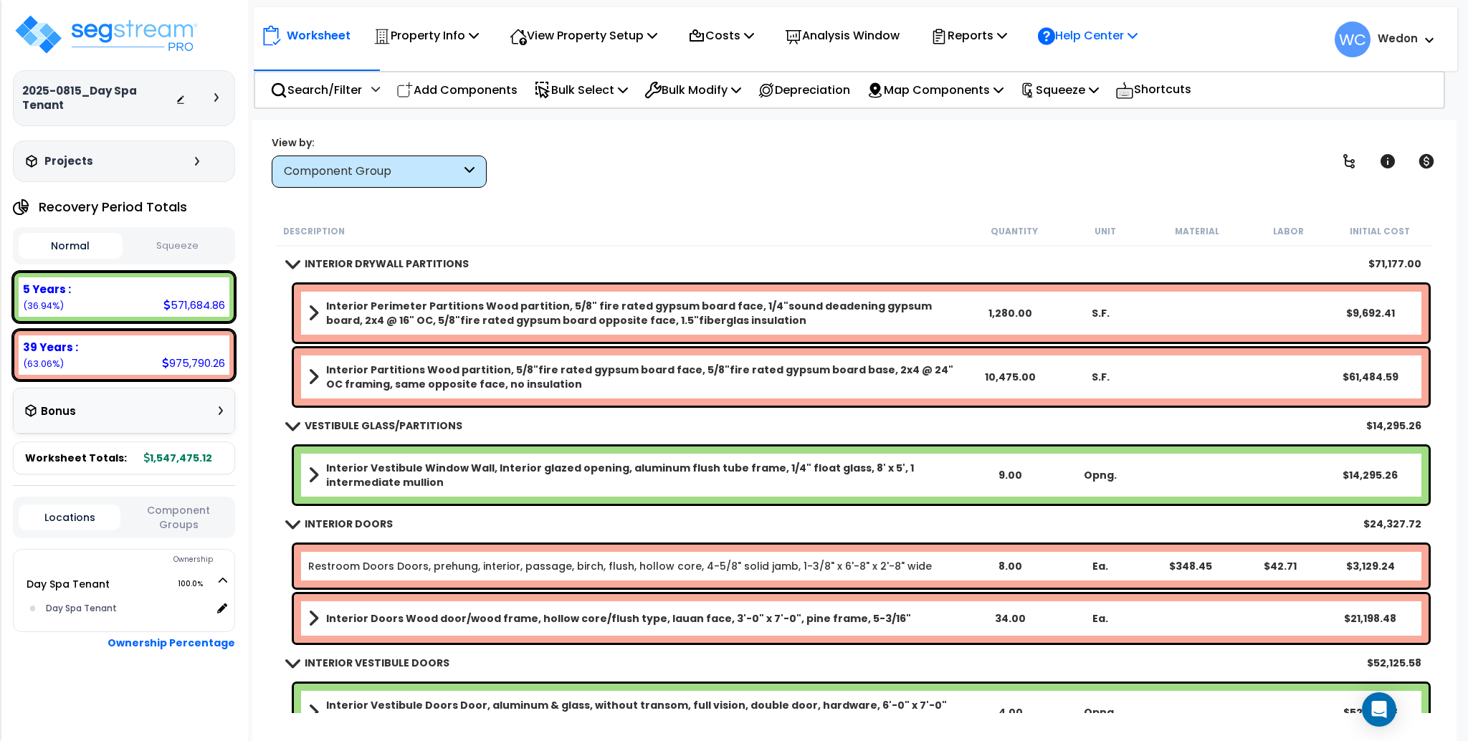
click at [1105, 32] on p "Help Center" at bounding box center [1088, 35] width 100 height 19
click at [1007, 34] on p "Reports" at bounding box center [968, 35] width 77 height 19
click at [1114, 36] on p "Help Center" at bounding box center [1088, 35] width 100 height 19
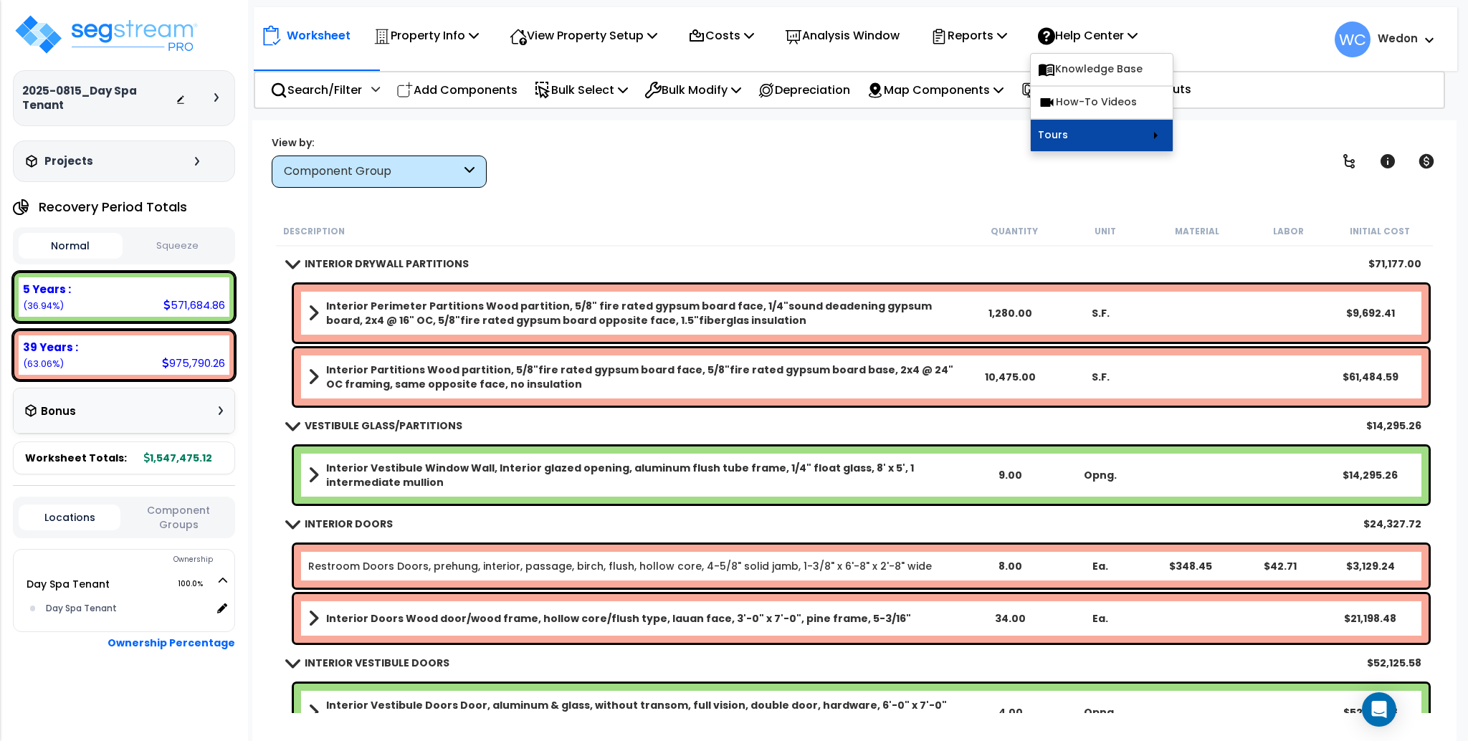
click at [1164, 138] on icon at bounding box center [1155, 135] width 17 height 17
click at [958, 171] on div "View by: Component Group High to Low (Total Cost)" at bounding box center [854, 161] width 1175 height 53
click at [1191, 87] on p "Shortcuts" at bounding box center [1153, 90] width 76 height 21
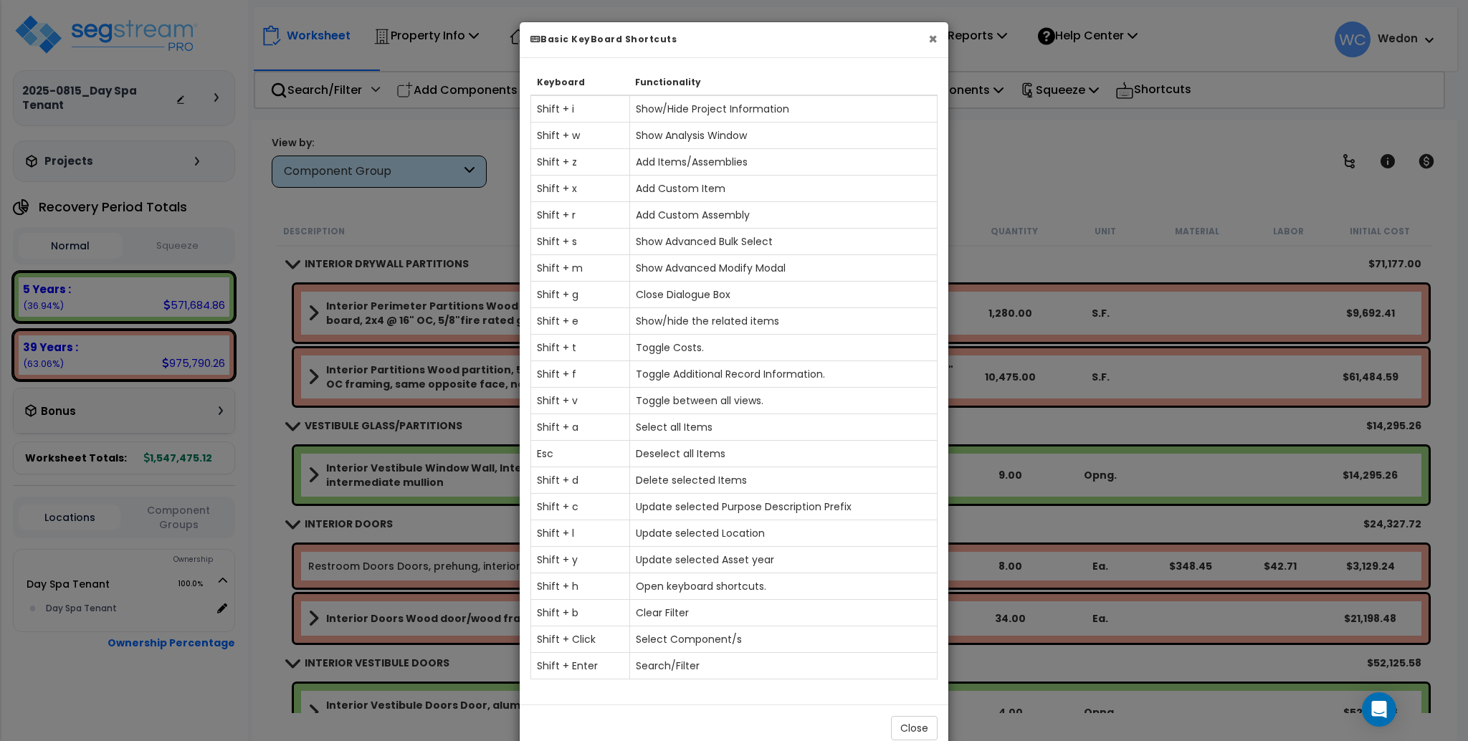
click at [931, 35] on button "×" at bounding box center [932, 39] width 9 height 15
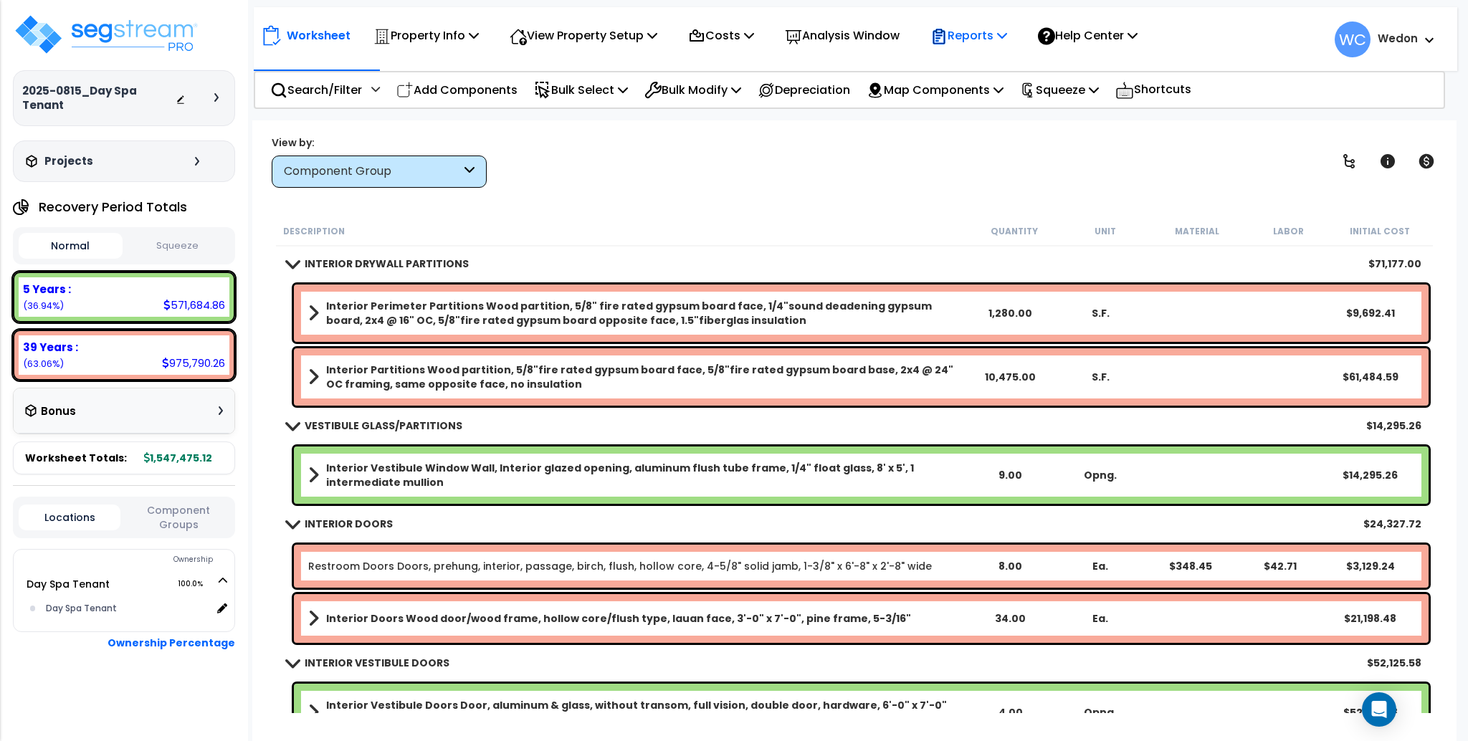
click at [992, 32] on p "Reports" at bounding box center [968, 35] width 77 height 19
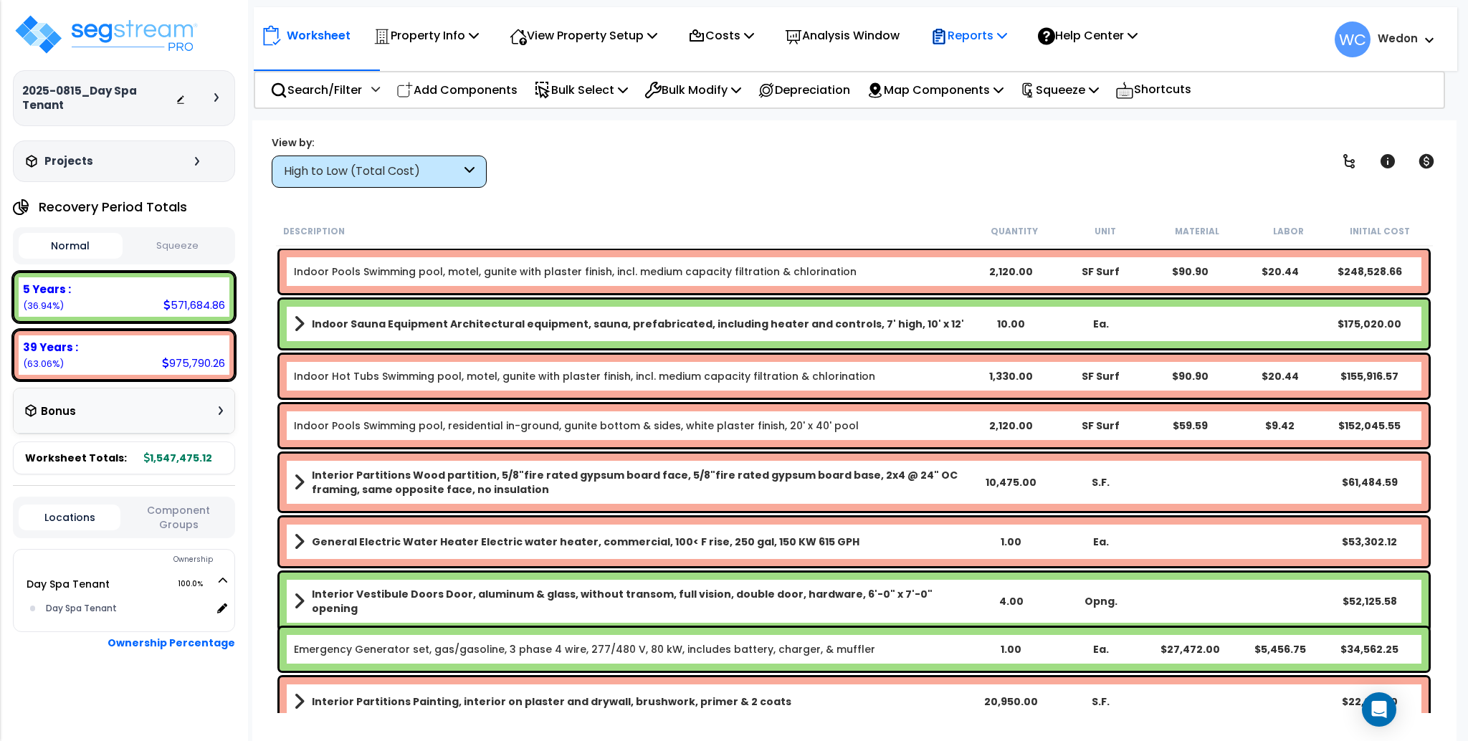
click at [968, 30] on p "Reports" at bounding box center [968, 35] width 77 height 19
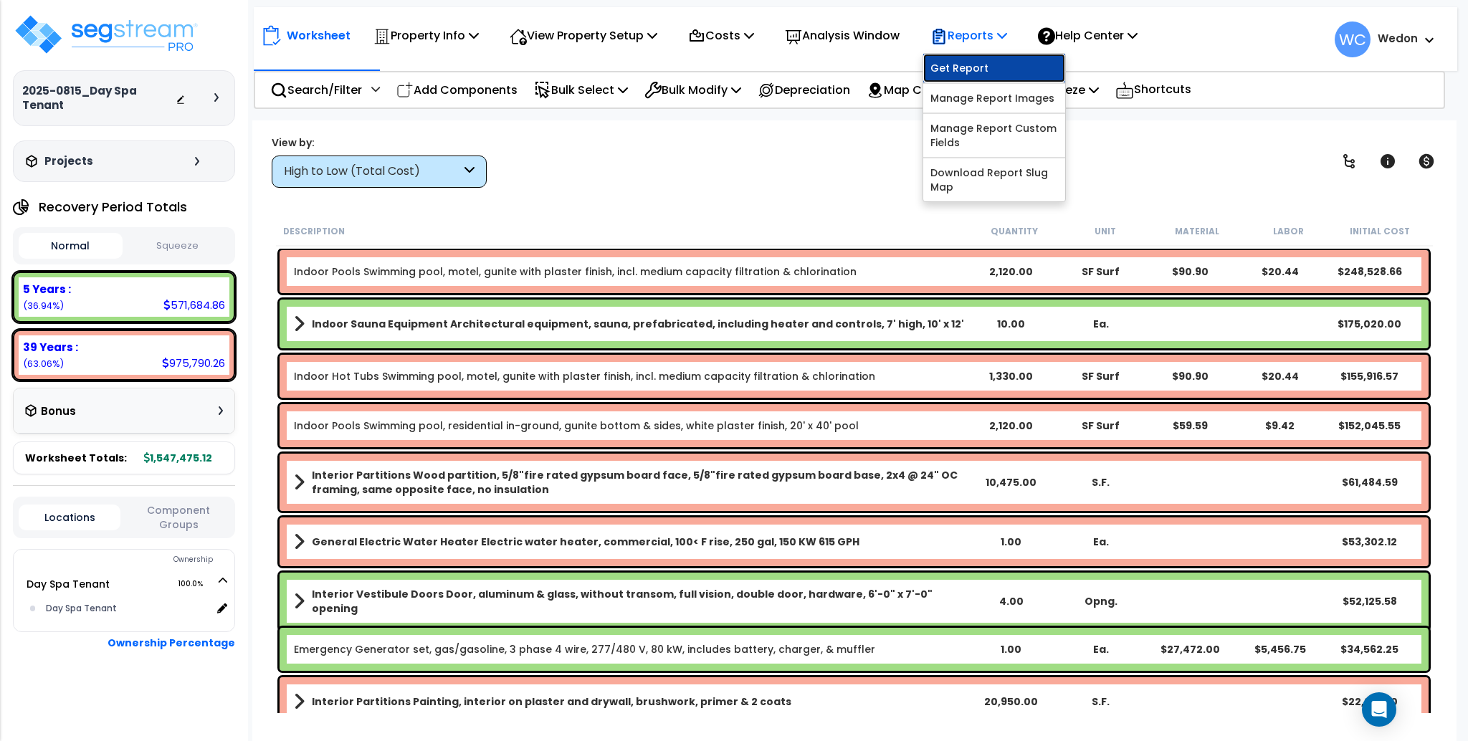
click at [975, 57] on link "Get Report" at bounding box center [994, 68] width 142 height 29
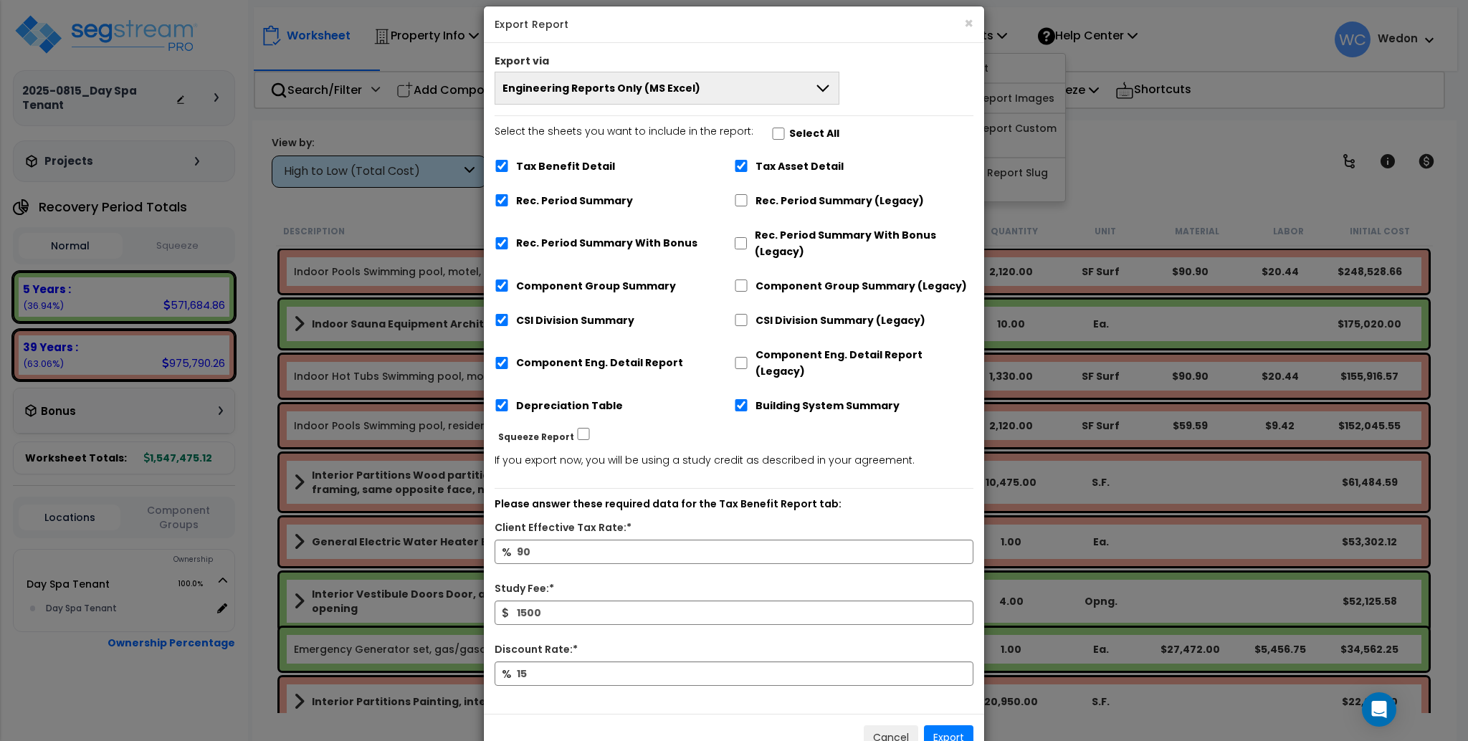
scroll to position [42, 0]
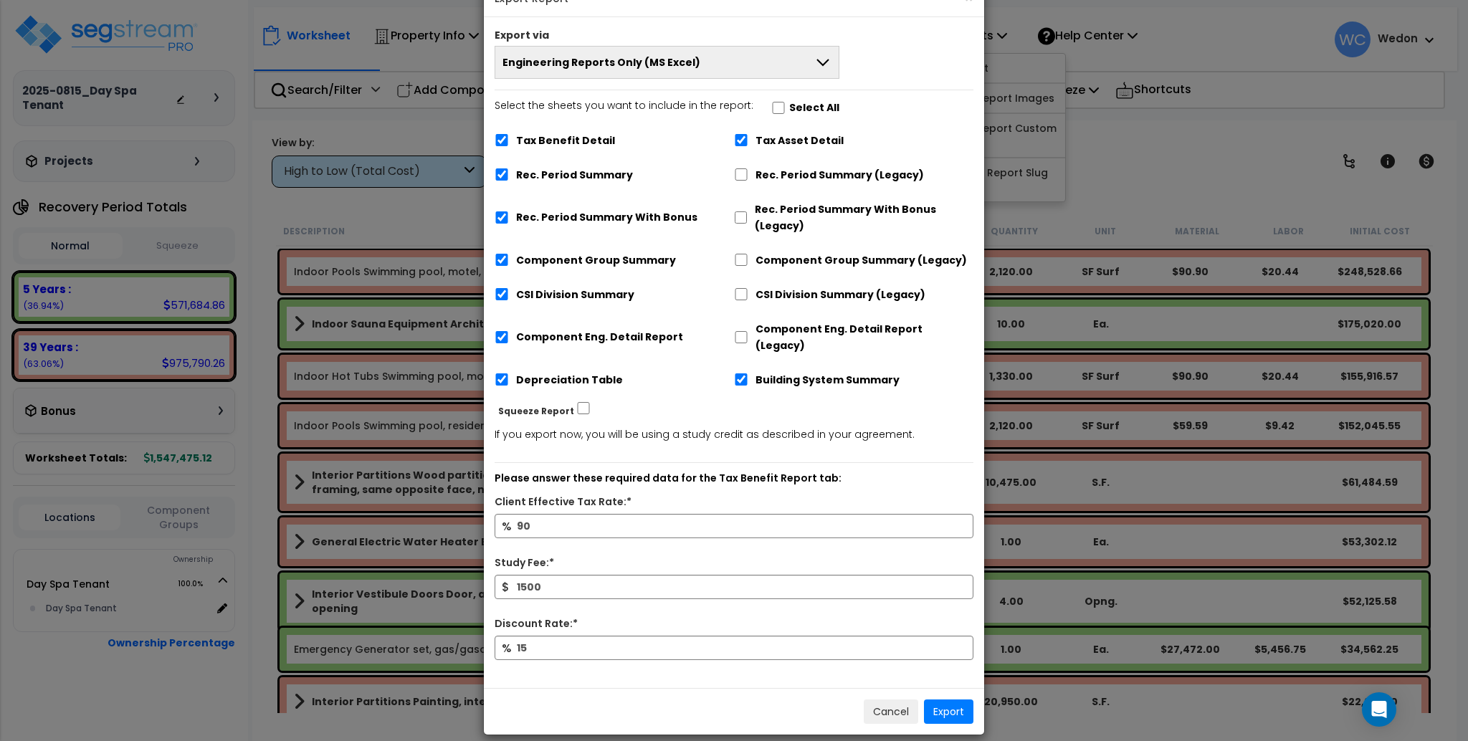
click at [781, 67] on button "Engineering Reports Only (MS Excel)" at bounding box center [667, 62] width 345 height 33
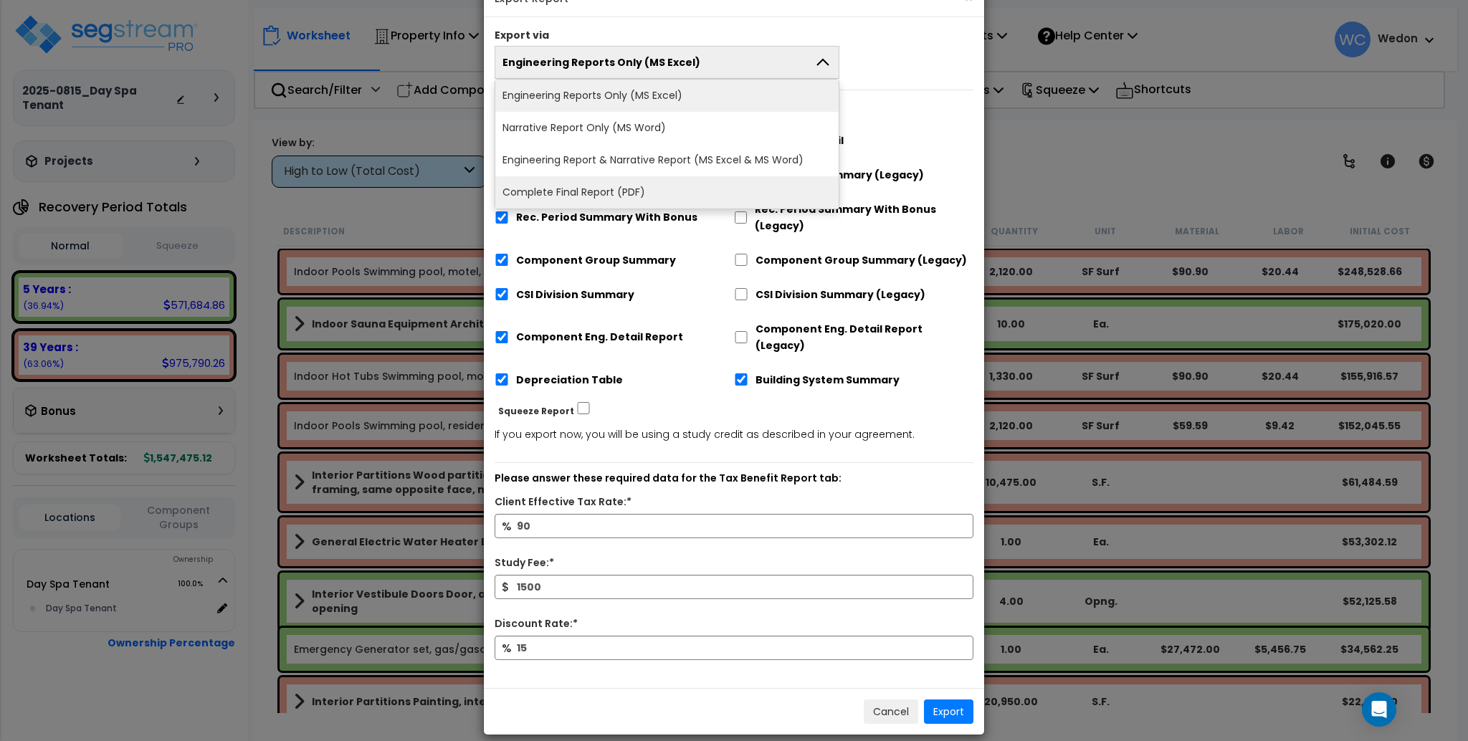
click at [594, 192] on li "Complete Final Report (PDF)" at bounding box center [666, 192] width 343 height 32
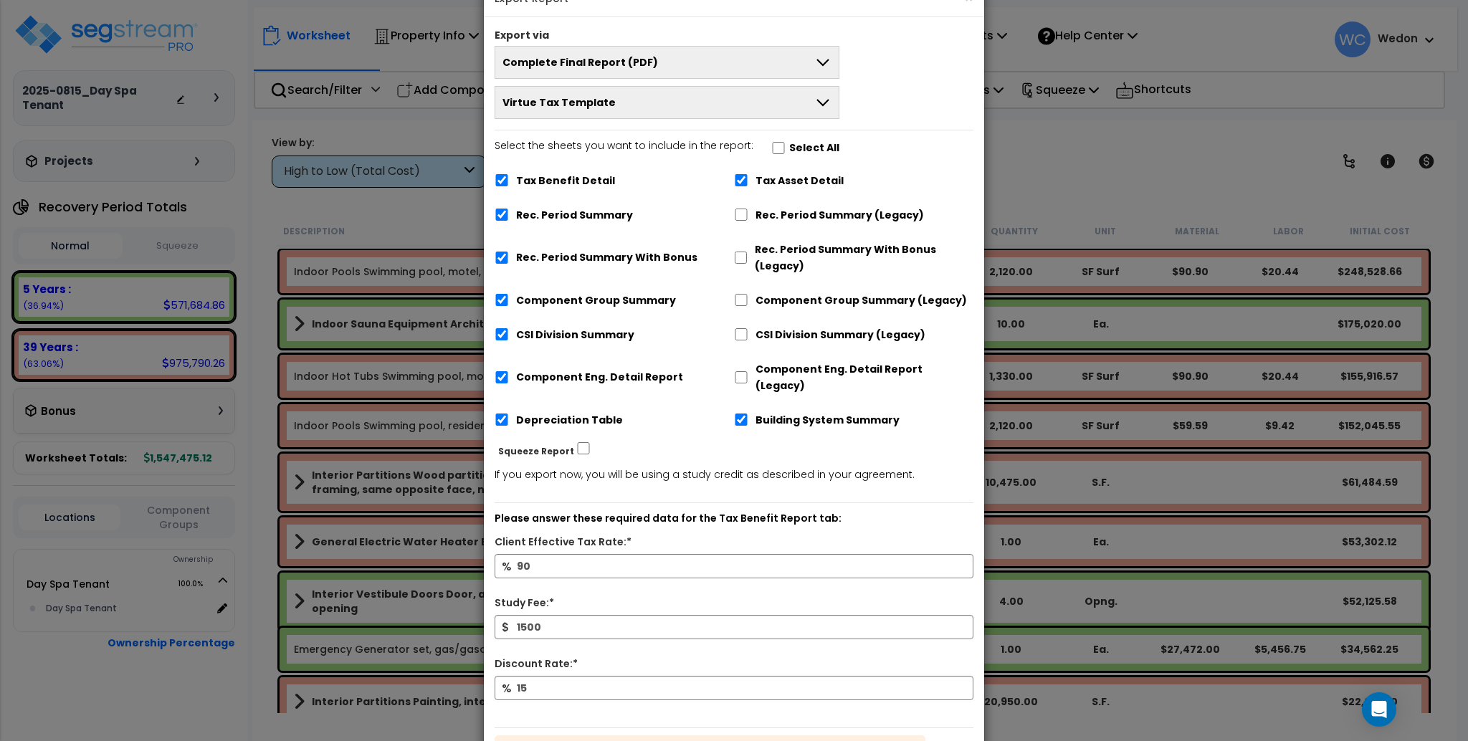
scroll to position [242, 0]
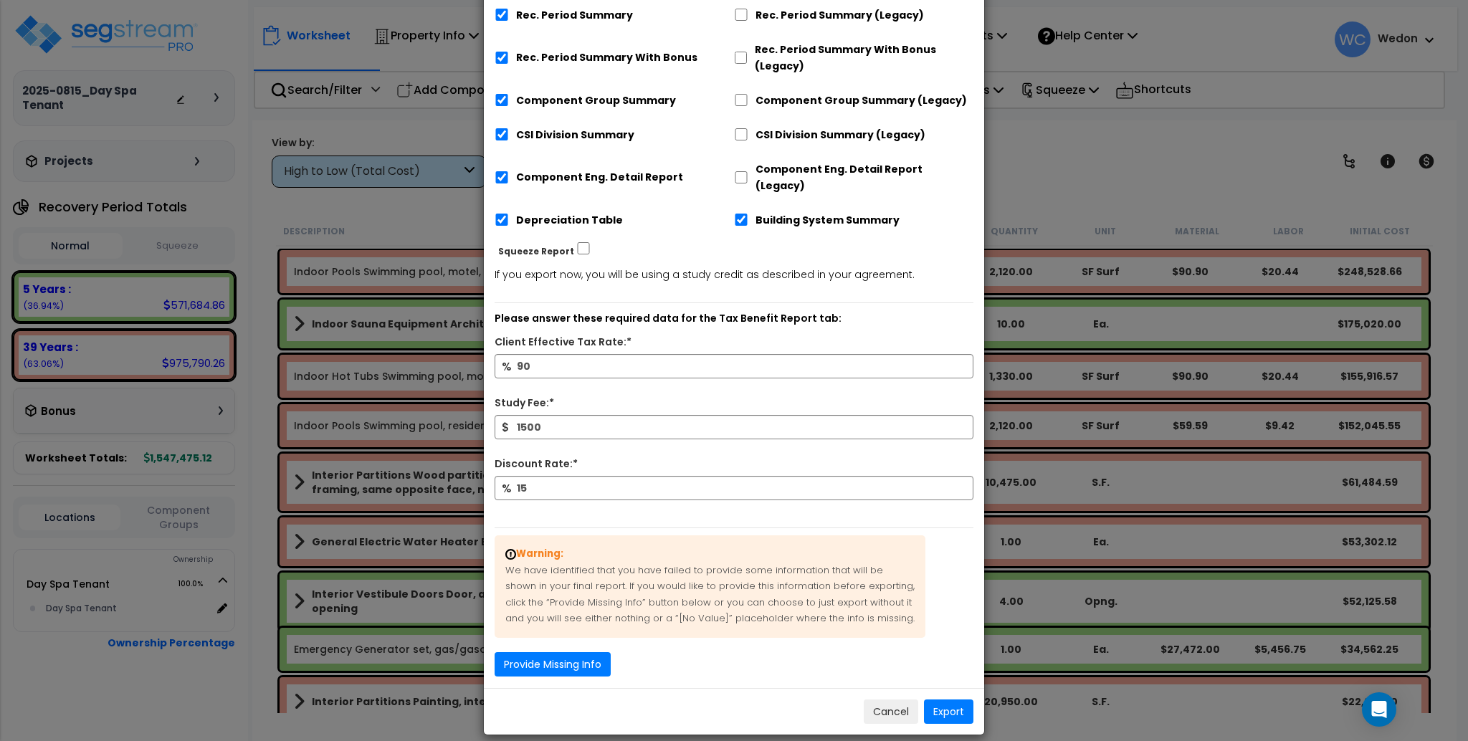
click at [592, 634] on div "Warning: We have identified that you have failed to provide some information th…" at bounding box center [734, 596] width 500 height 159
click at [569, 652] on button "Provide Missing Info" at bounding box center [553, 664] width 116 height 24
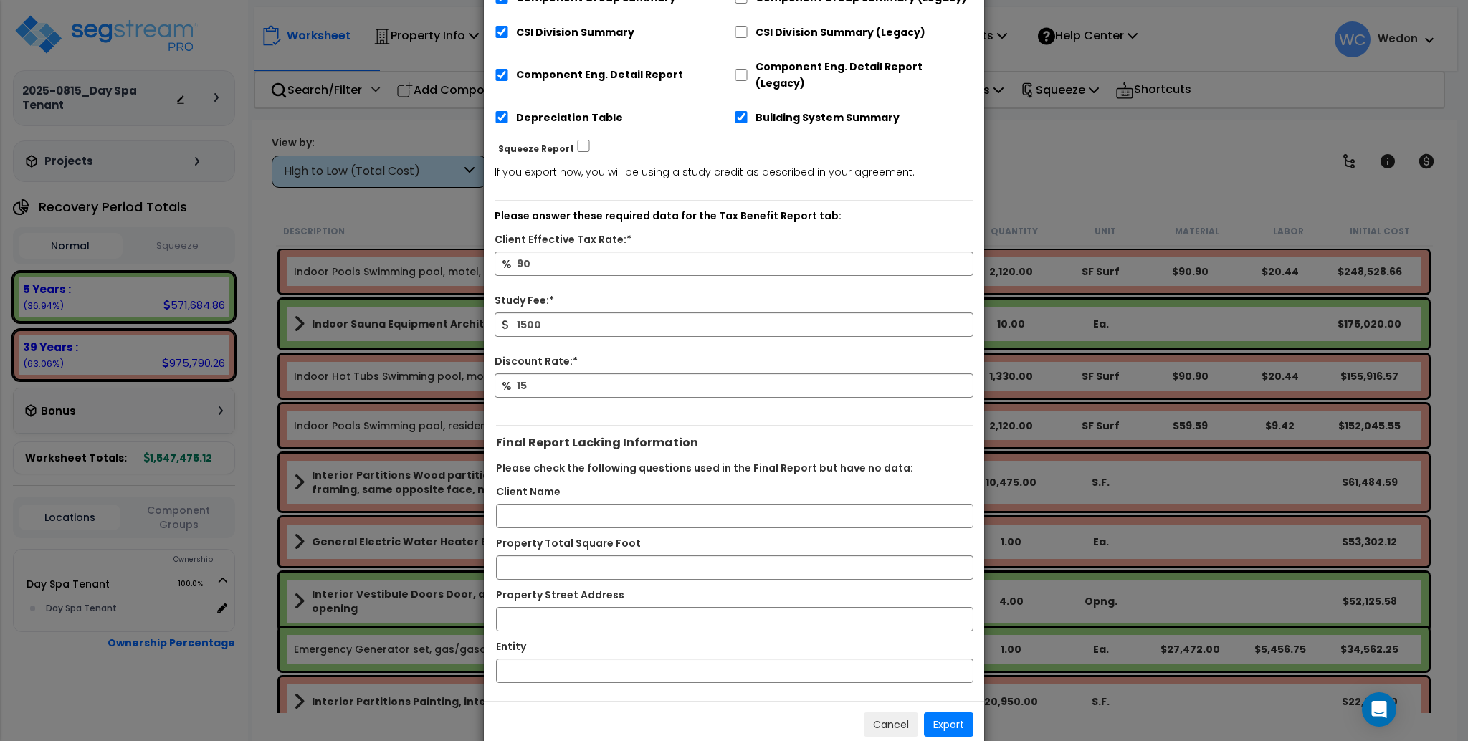
scroll to position [357, 0]
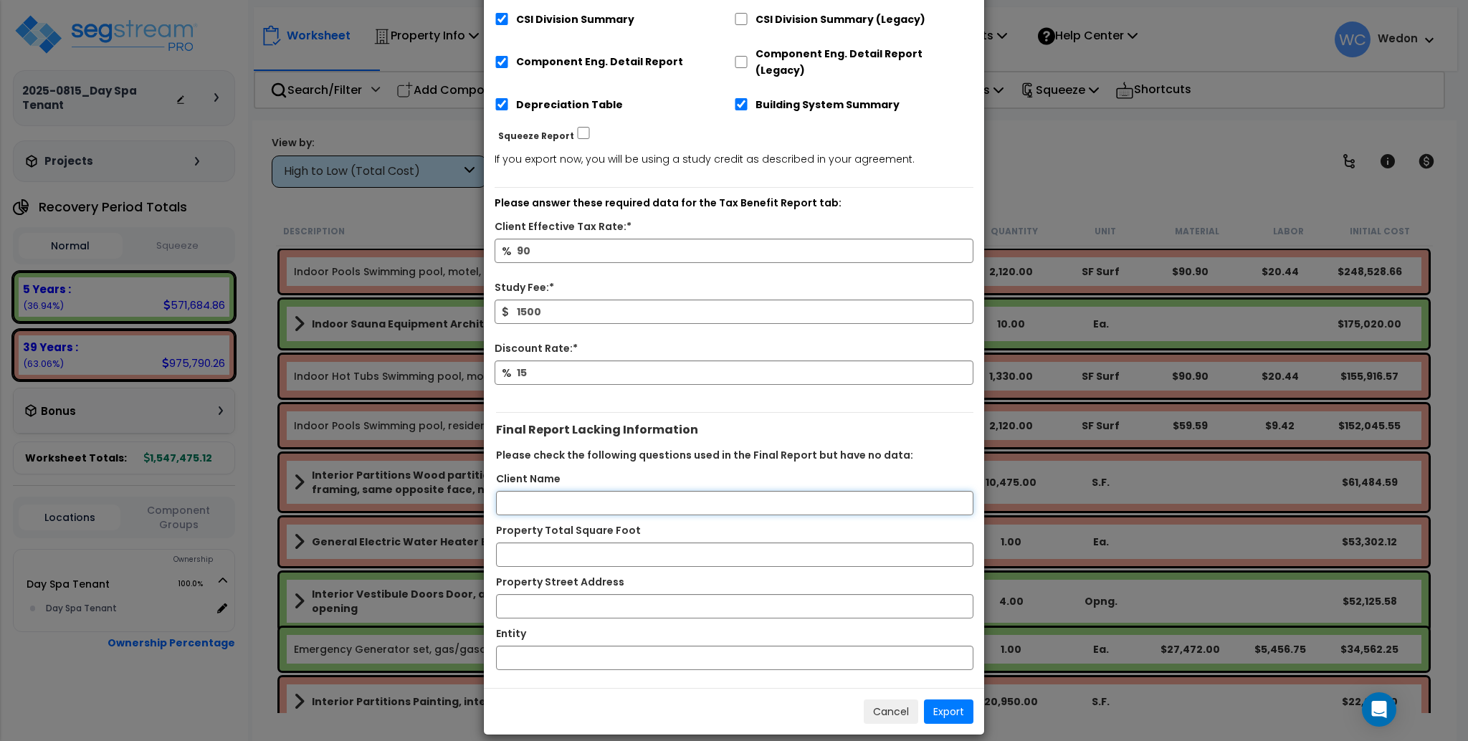
click at [563, 492] on input "Client Name" at bounding box center [734, 503] width 477 height 24
type input "Mr. Client Name"
type input "1"
type input "9000"
type input "[STREET_ADDRESS]"
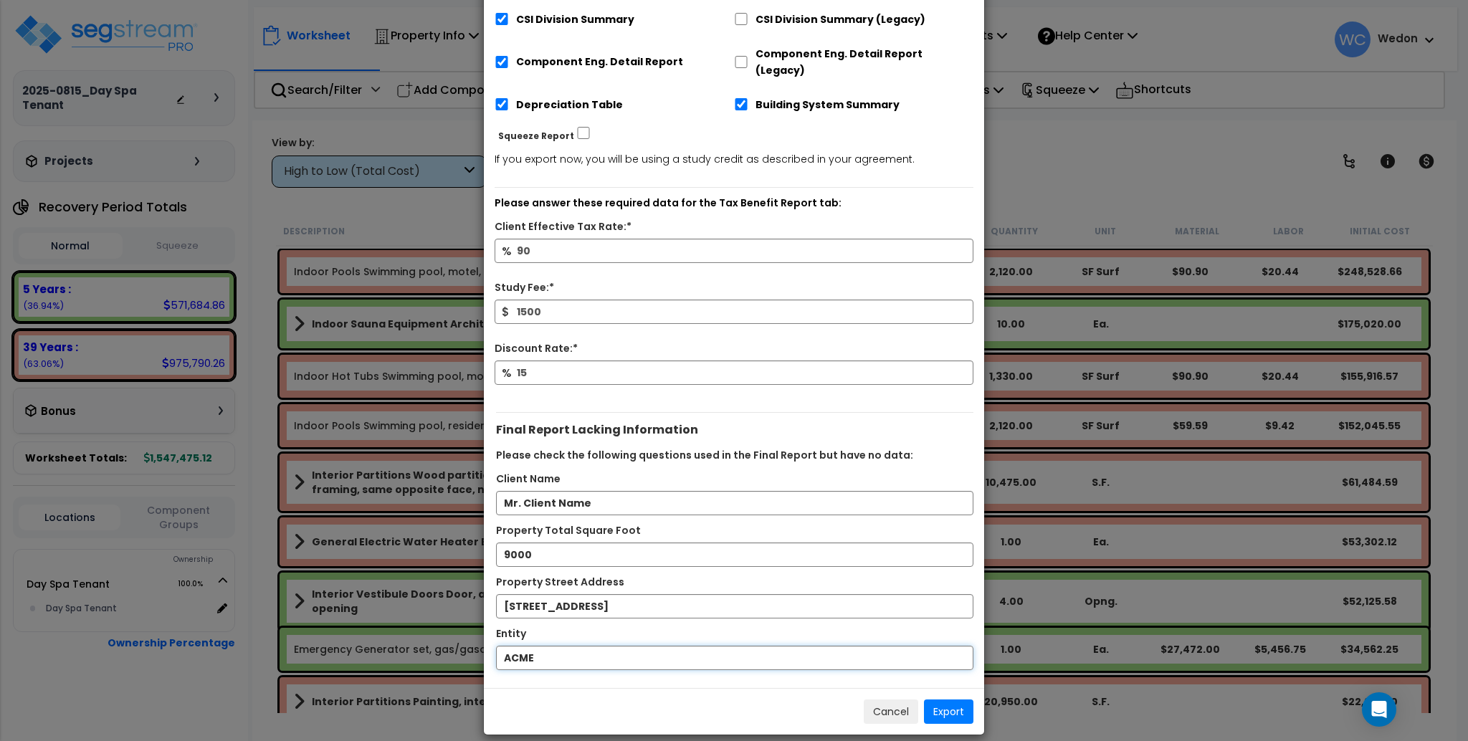
type input "ACME"
click at [946, 700] on button "Export" at bounding box center [948, 712] width 49 height 24
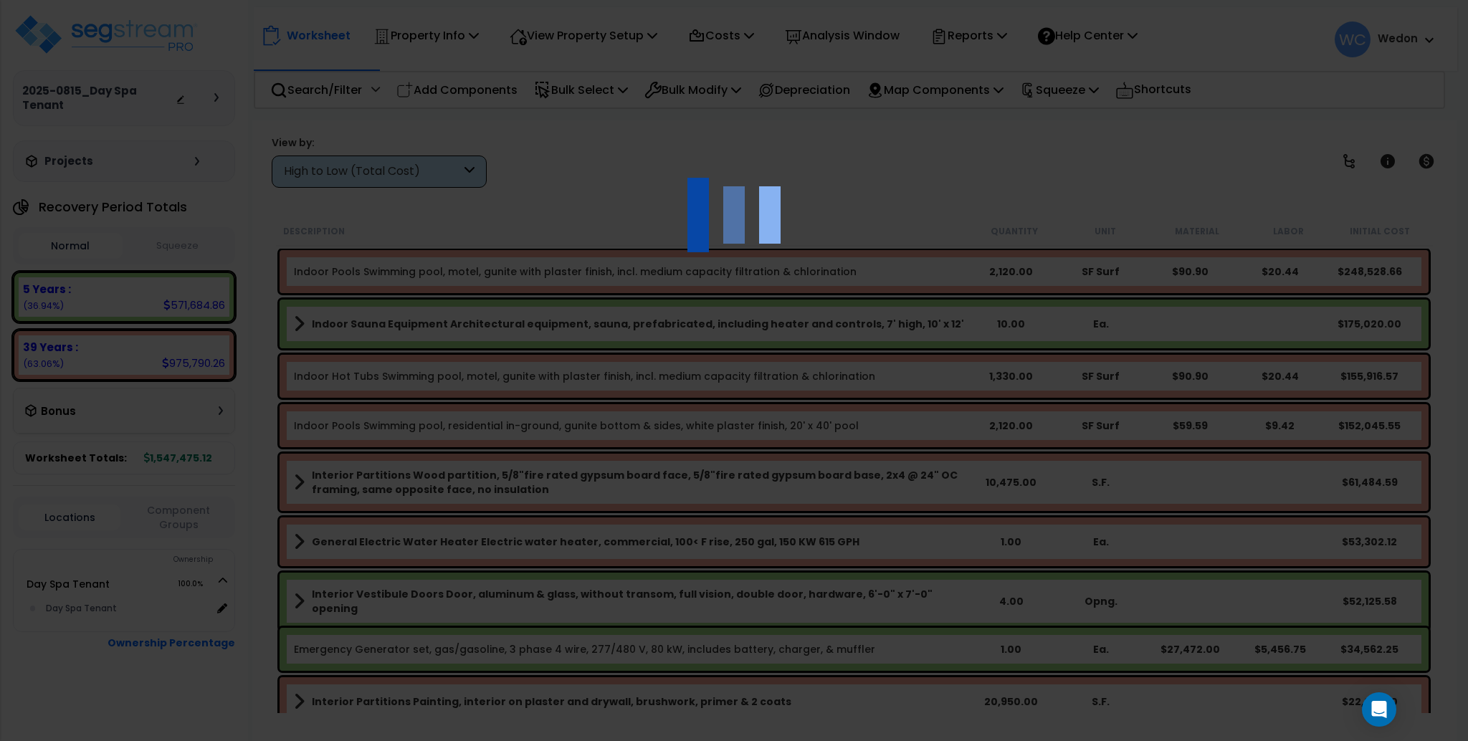
scroll to position [132, 0]
